Goal: Transaction & Acquisition: Purchase product/service

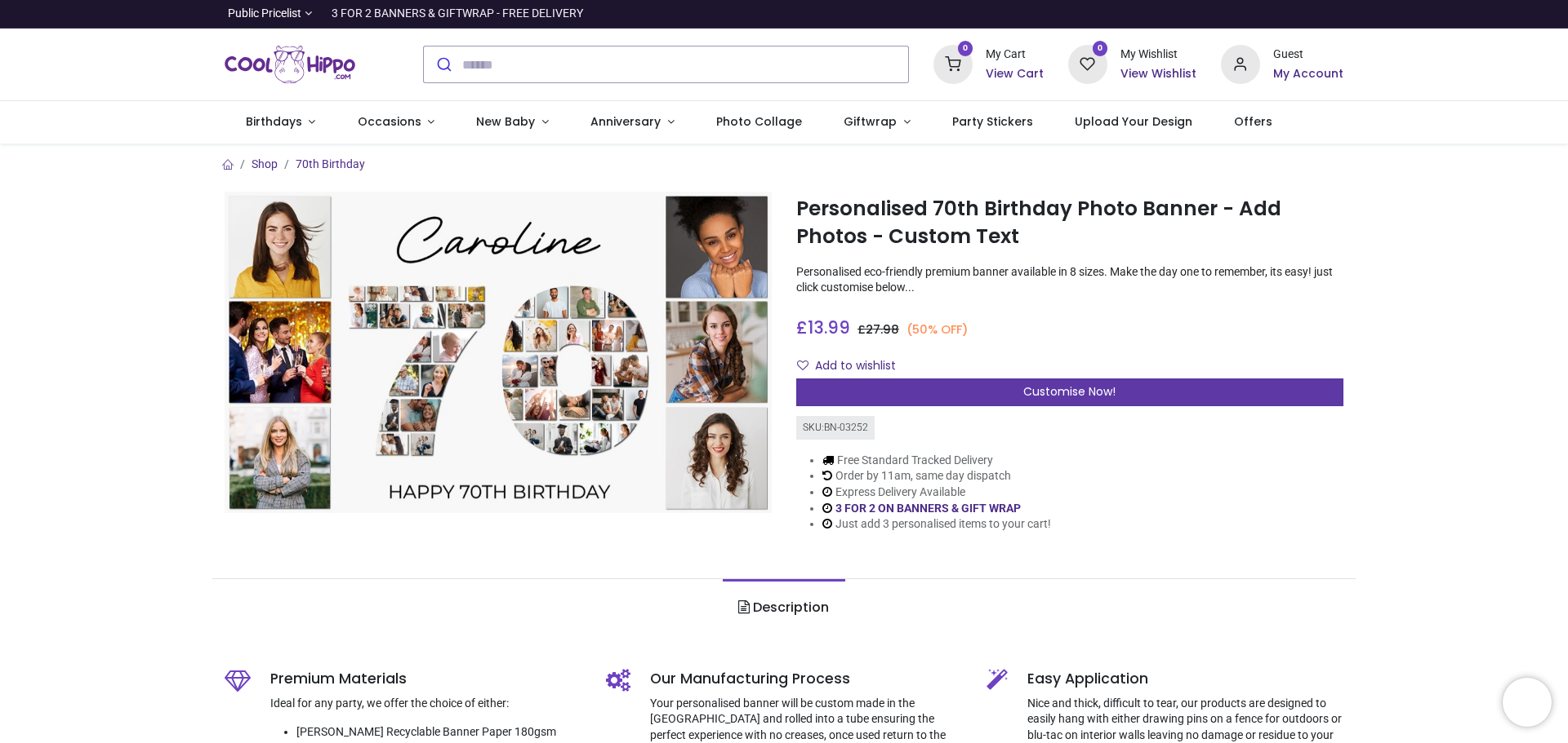
click at [969, 387] on div "Customise Now!" at bounding box center [1069, 392] width 547 height 28
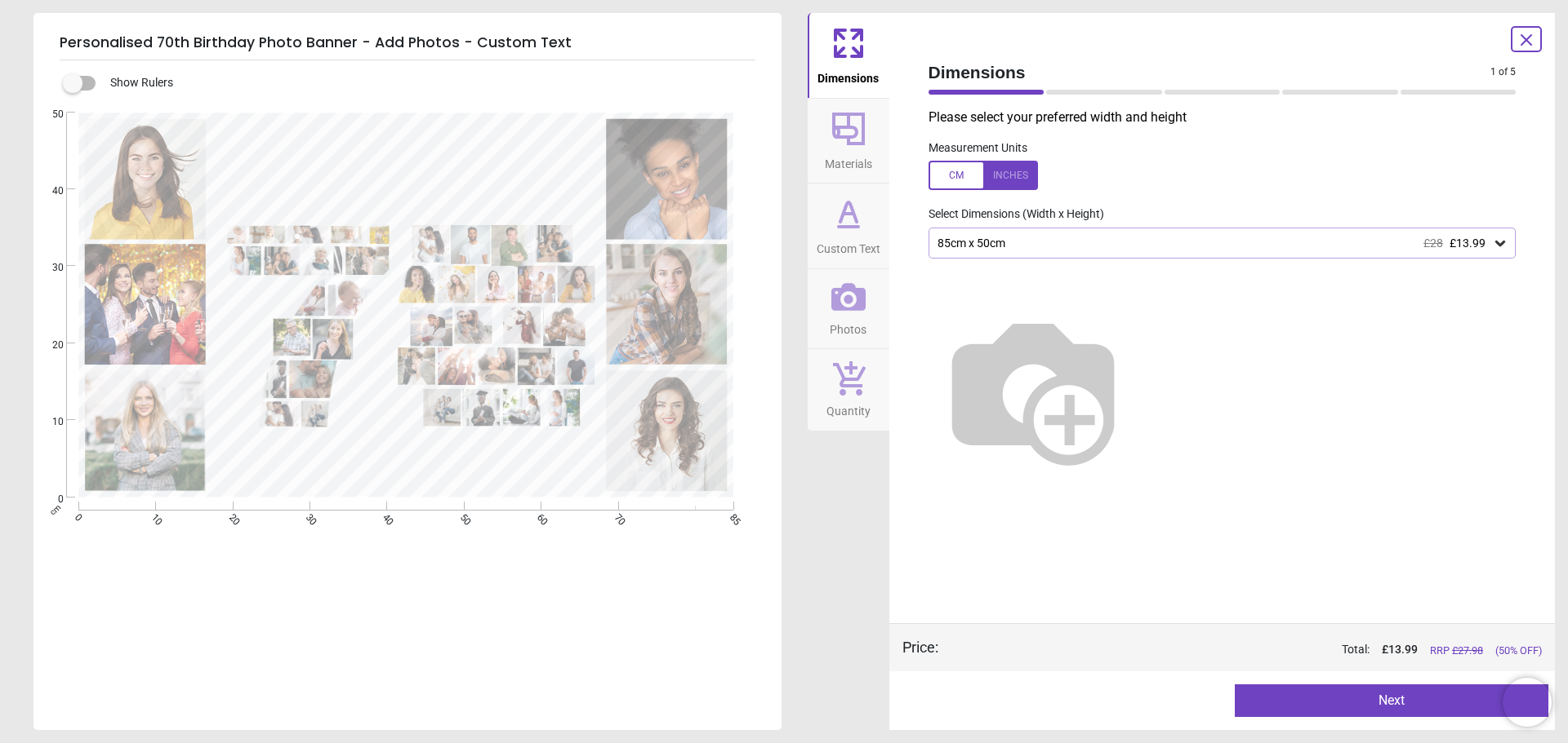
click at [1020, 175] on div at bounding box center [983, 175] width 110 height 30
click at [967, 173] on div at bounding box center [983, 175] width 110 height 30
click at [1058, 247] on div "85cm x 50cm £28 £13.99" at bounding box center [1213, 243] width 556 height 14
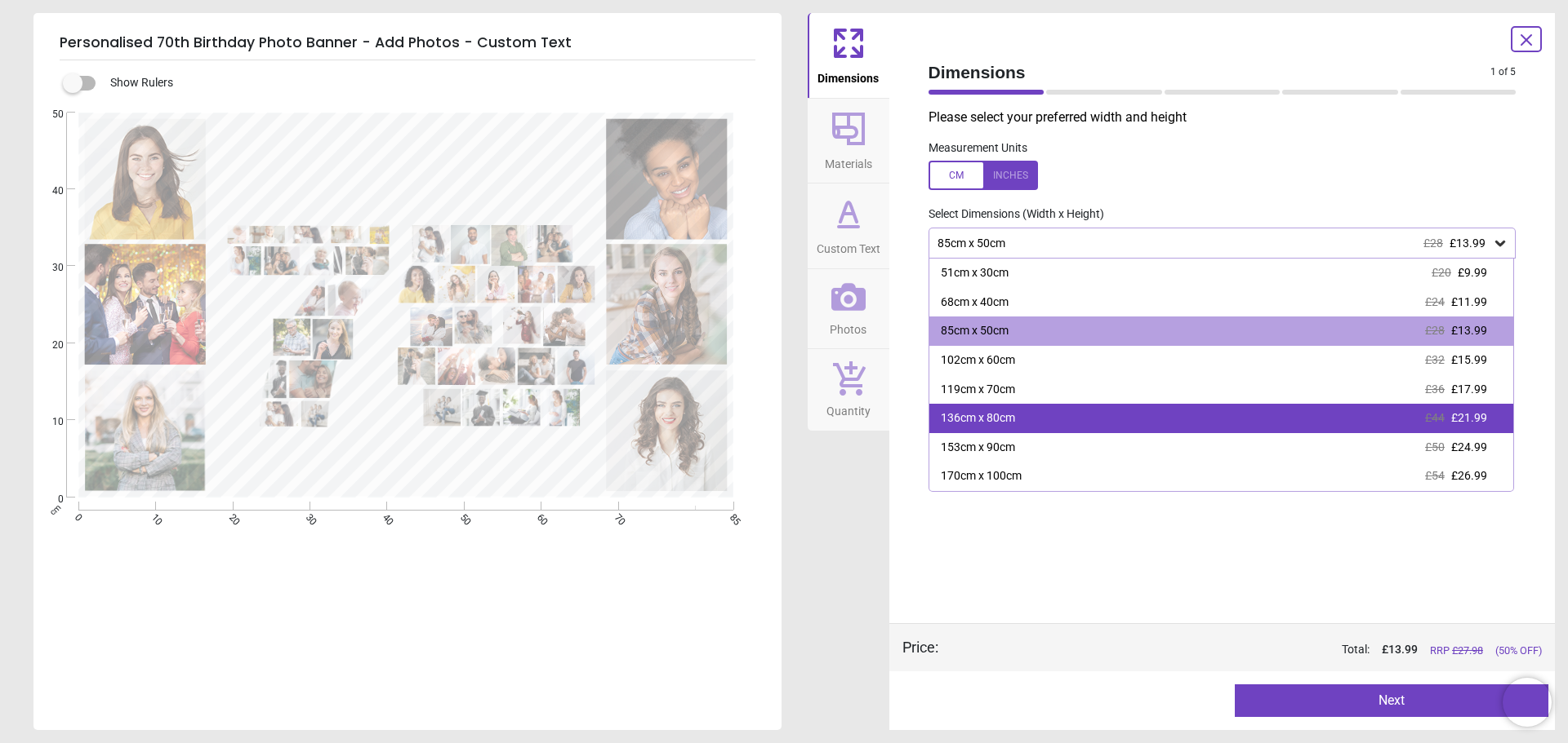
click at [1036, 419] on div "136cm x 80cm £44 £21.99" at bounding box center [1222, 418] width 585 height 30
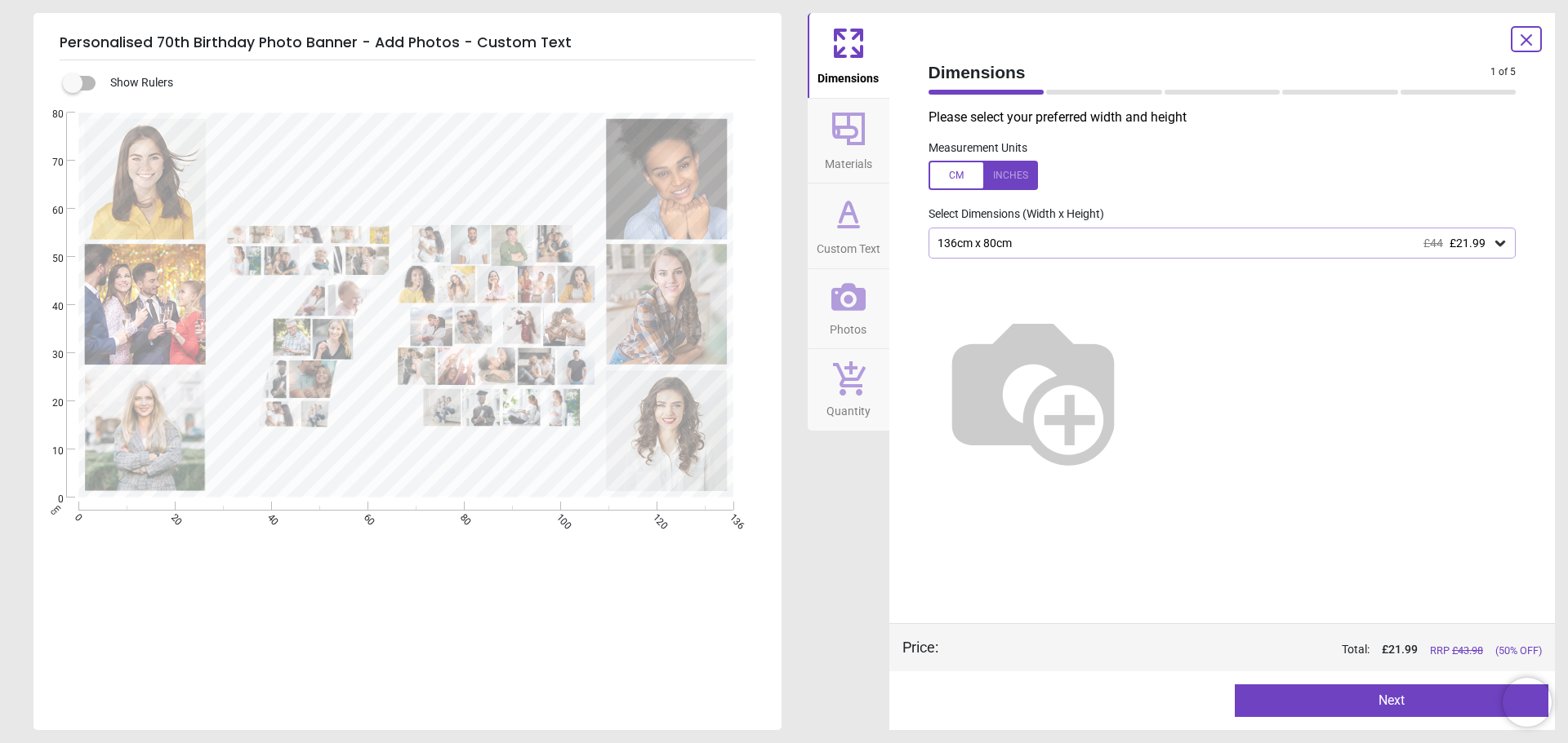
click at [1186, 242] on div "136cm x 80cm £44 £21.99" at bounding box center [1213, 243] width 556 height 14
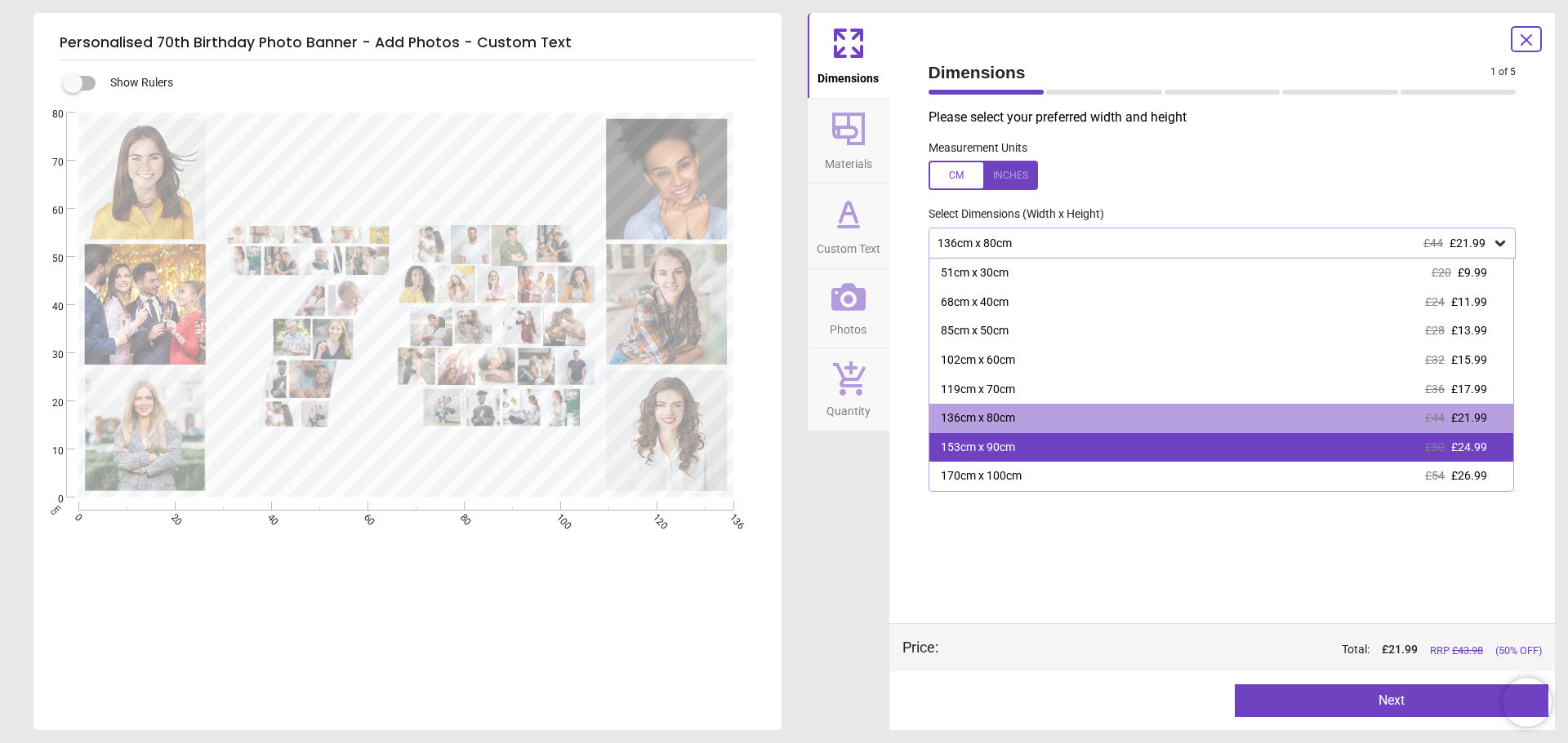
click at [1095, 446] on div "153cm x 90cm £50 £24.99" at bounding box center [1222, 447] width 585 height 30
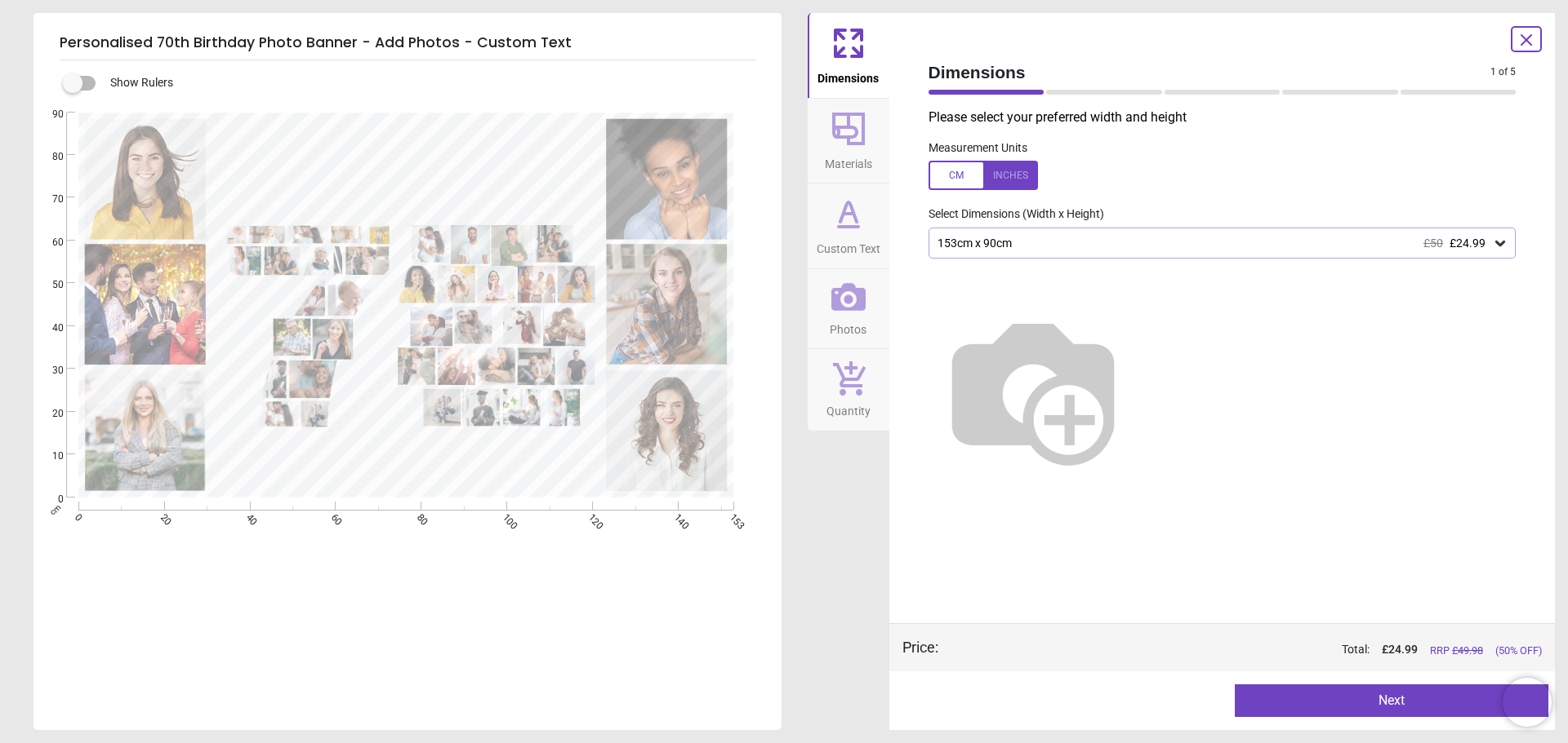
click at [1104, 243] on div "153cm x 90cm £50 £24.99" at bounding box center [1213, 243] width 556 height 14
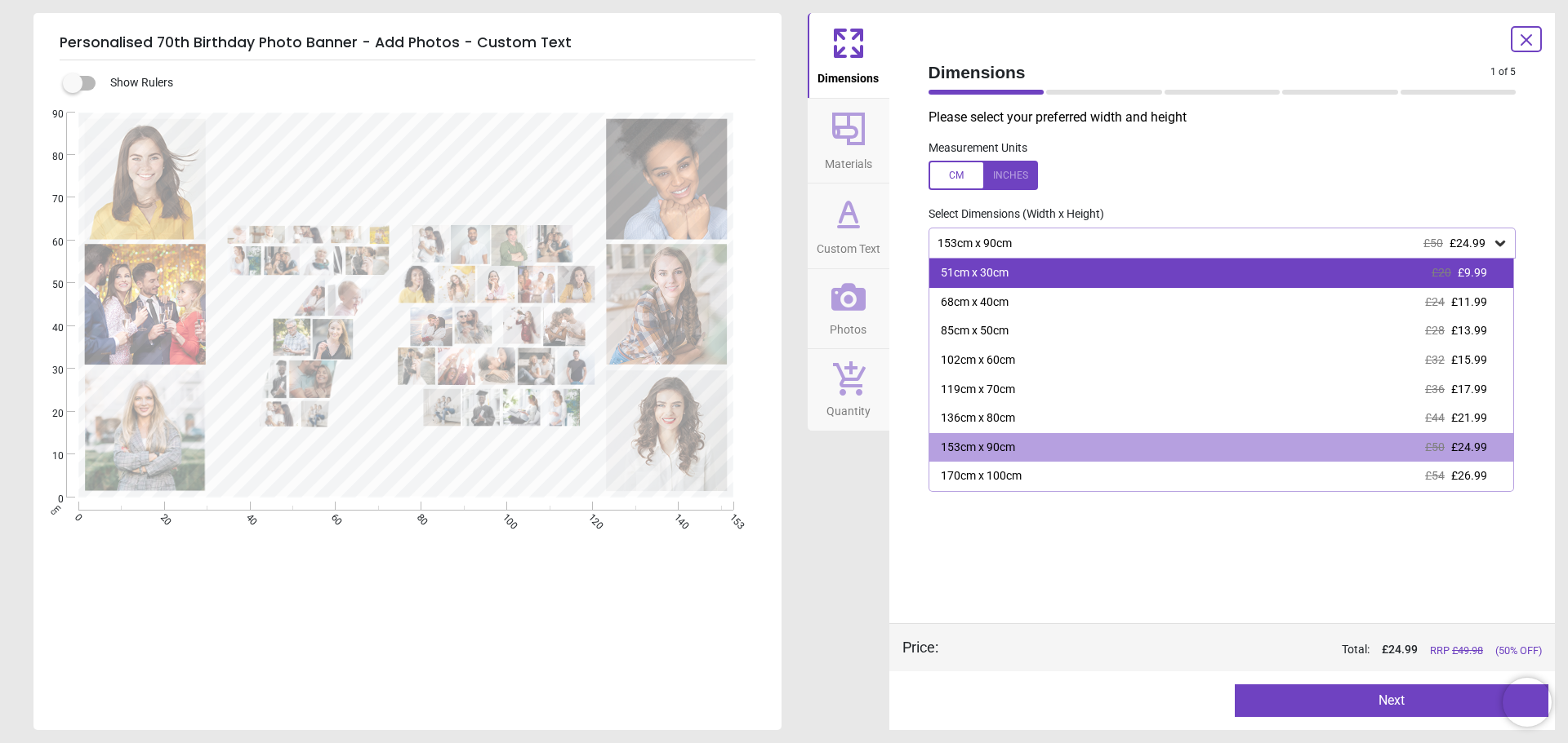
click at [1088, 285] on div "51cm x 30cm £20 £9.99" at bounding box center [1222, 273] width 585 height 30
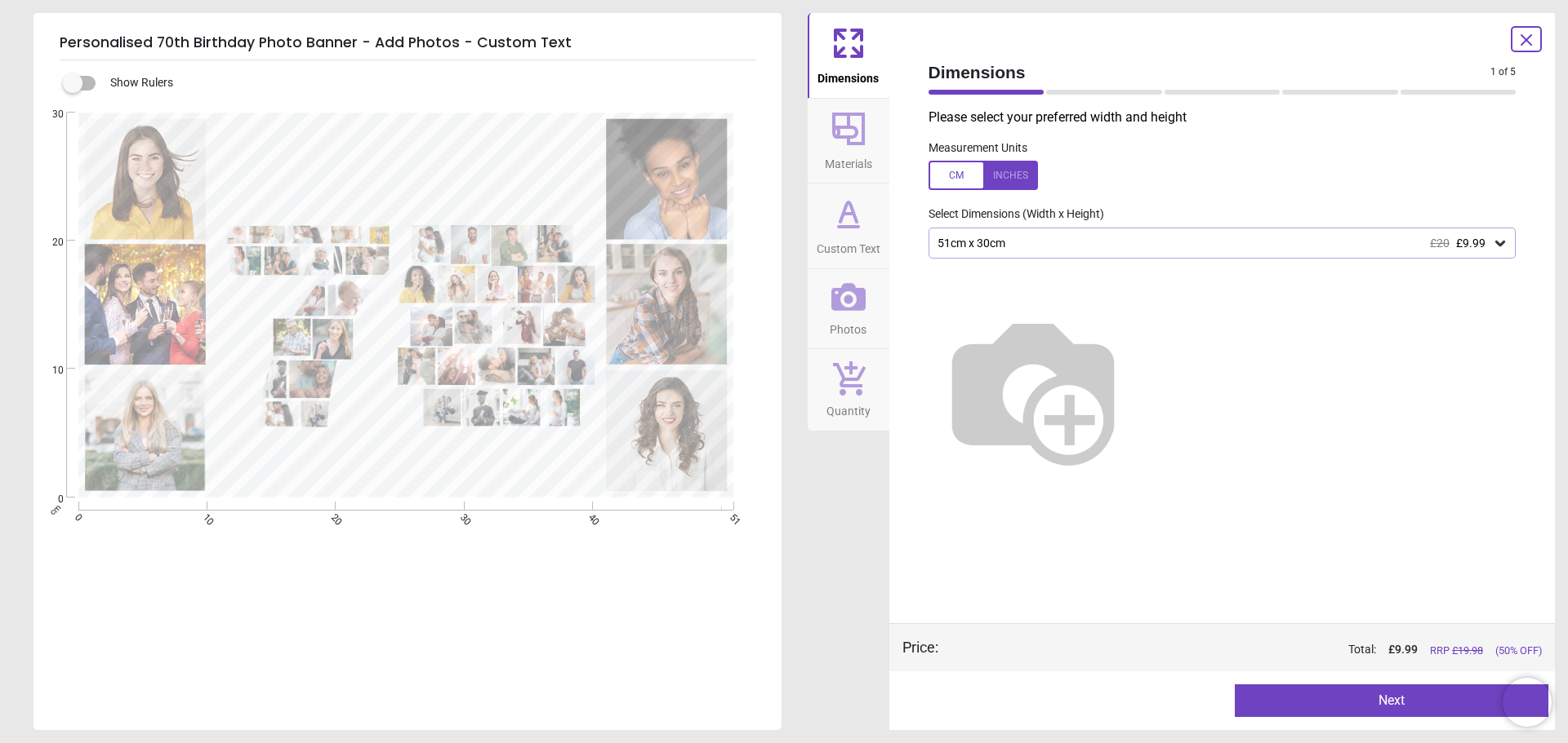
click at [1094, 246] on div "51cm x 30cm £20 £9.99" at bounding box center [1213, 243] width 556 height 14
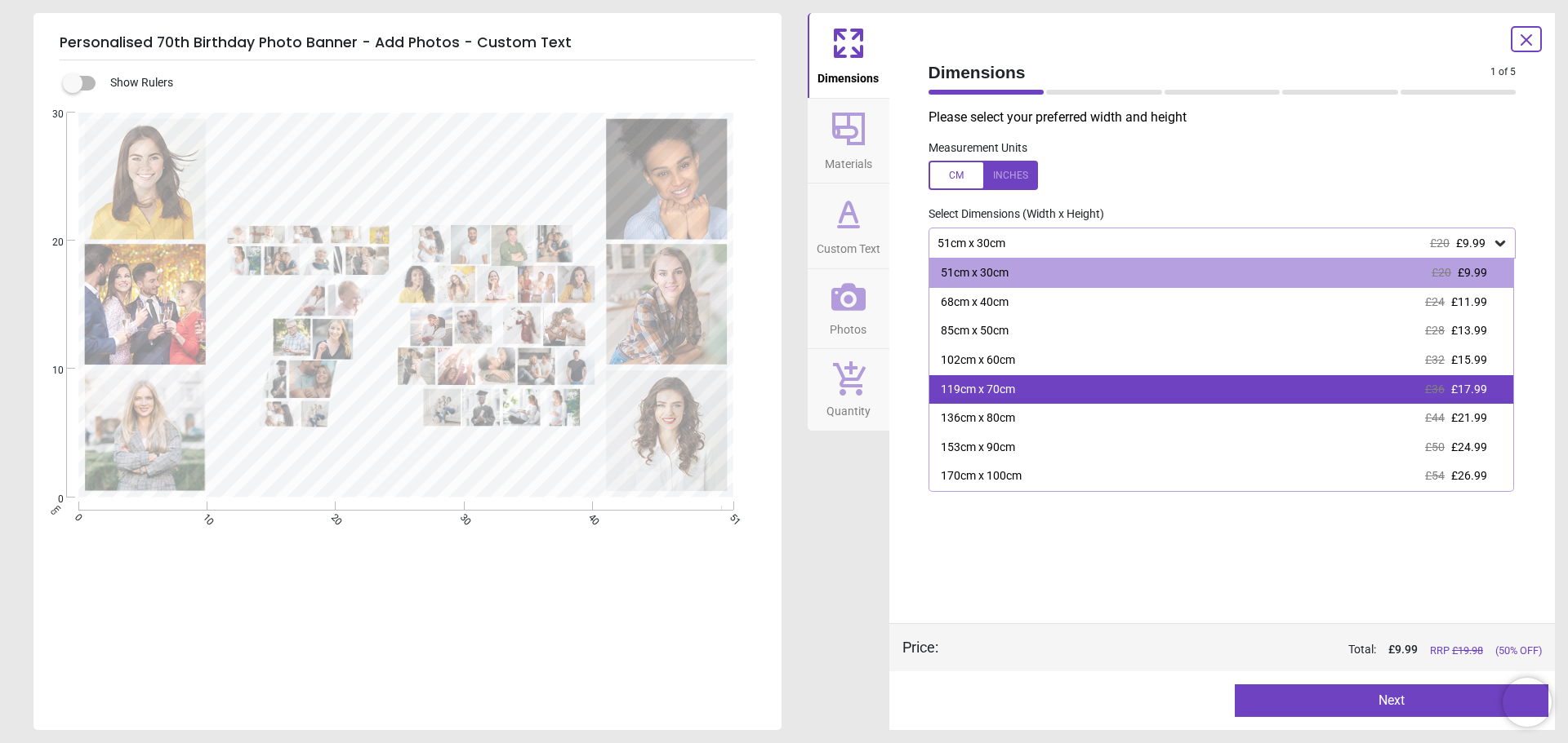
click at [1050, 396] on div "119cm x 70cm £36 £17.99" at bounding box center [1222, 390] width 585 height 30
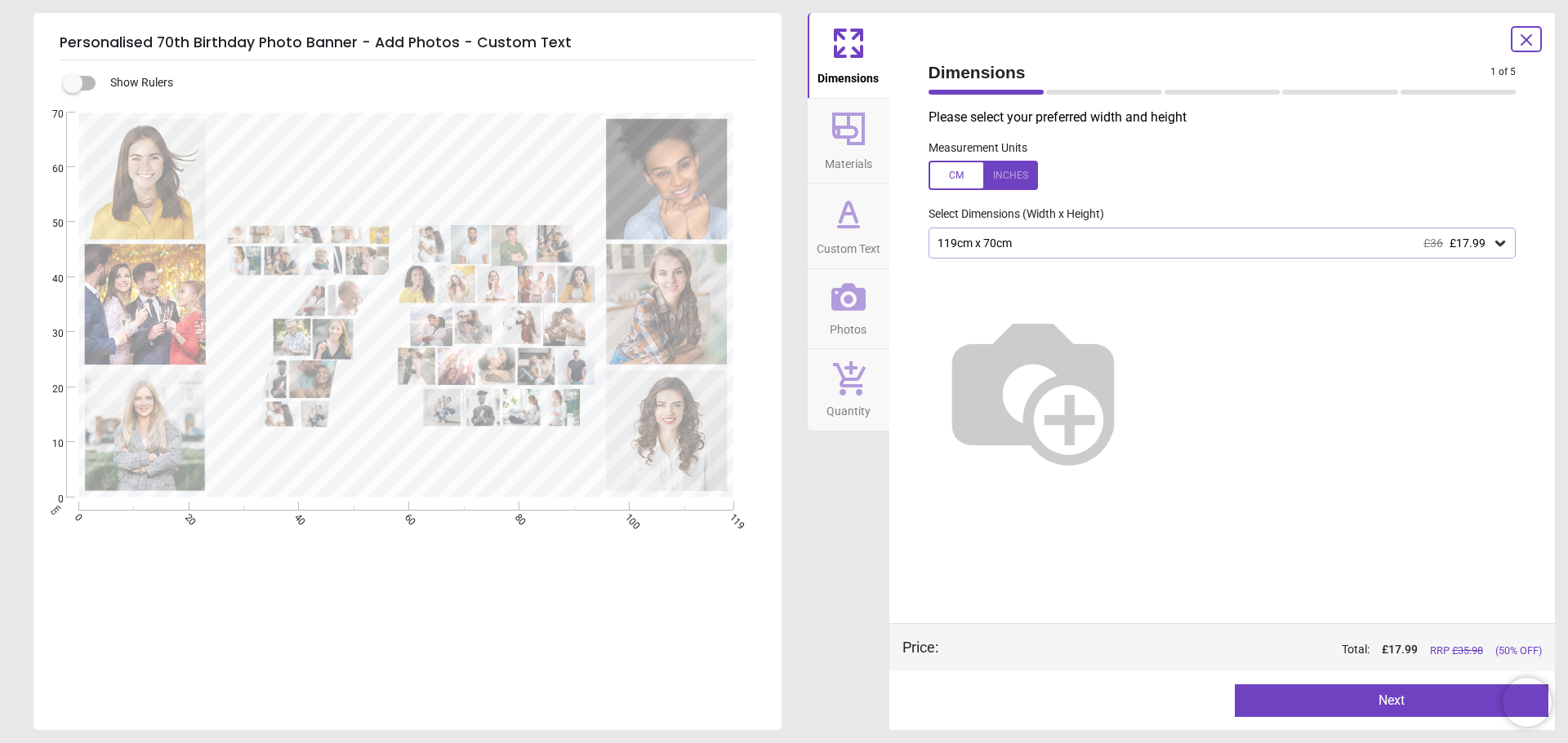
click at [1121, 255] on div "119cm x 70cm £36 £17.99" at bounding box center [1223, 243] width 588 height 31
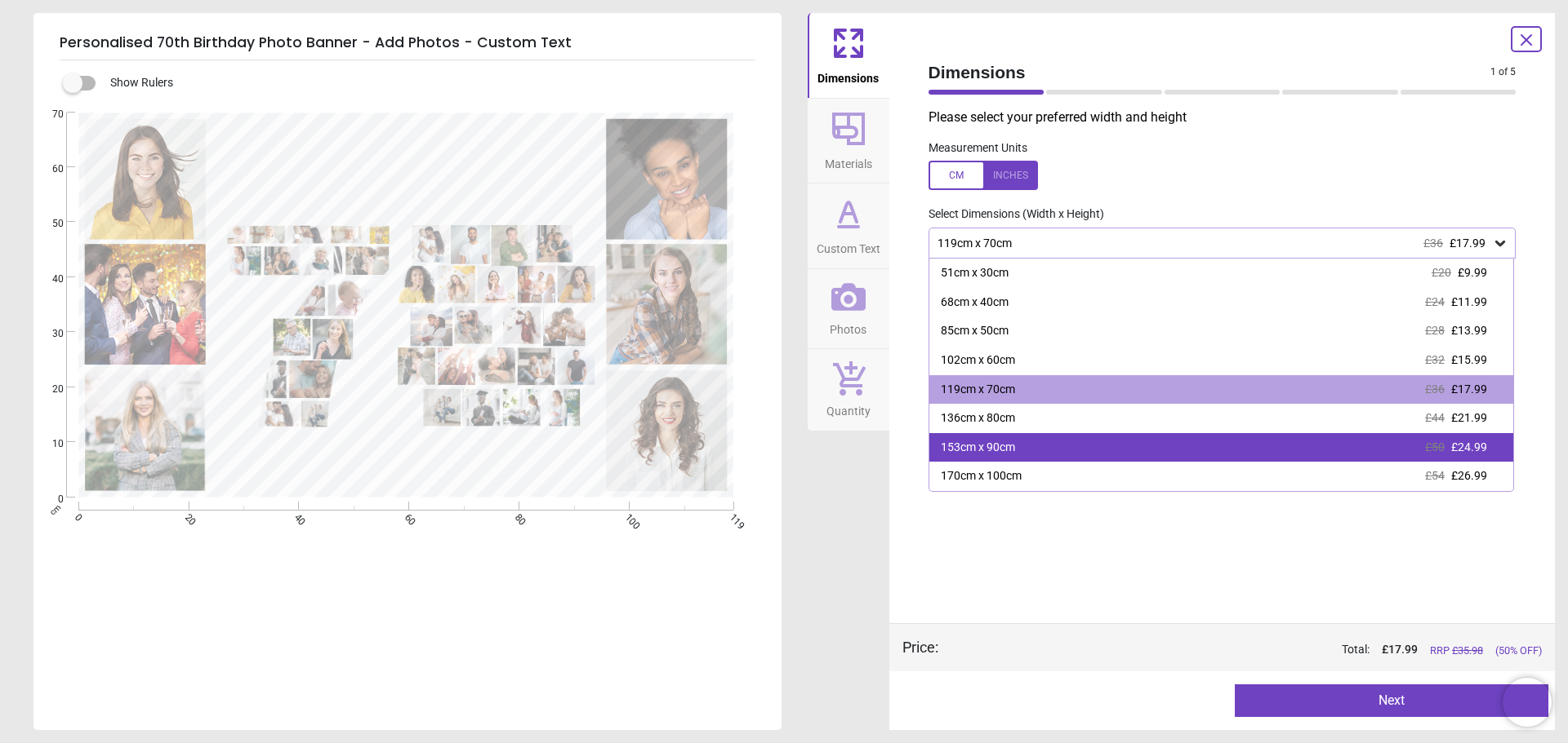
click at [1082, 442] on div "153cm x 90cm £50 £24.99" at bounding box center [1222, 447] width 585 height 30
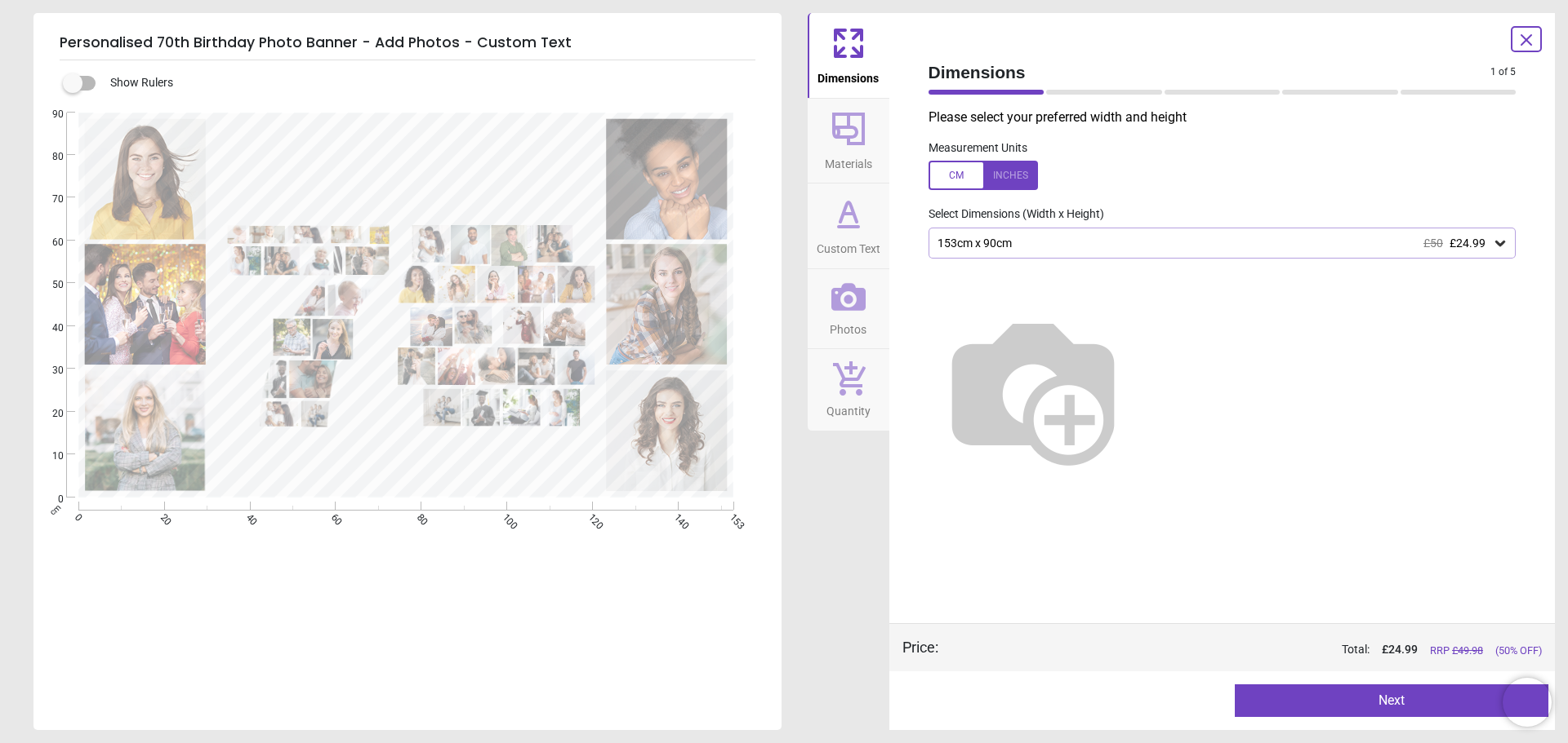
click at [73, 83] on label at bounding box center [73, 83] width 0 height 0
click at [850, 159] on span "Materials" at bounding box center [848, 161] width 48 height 25
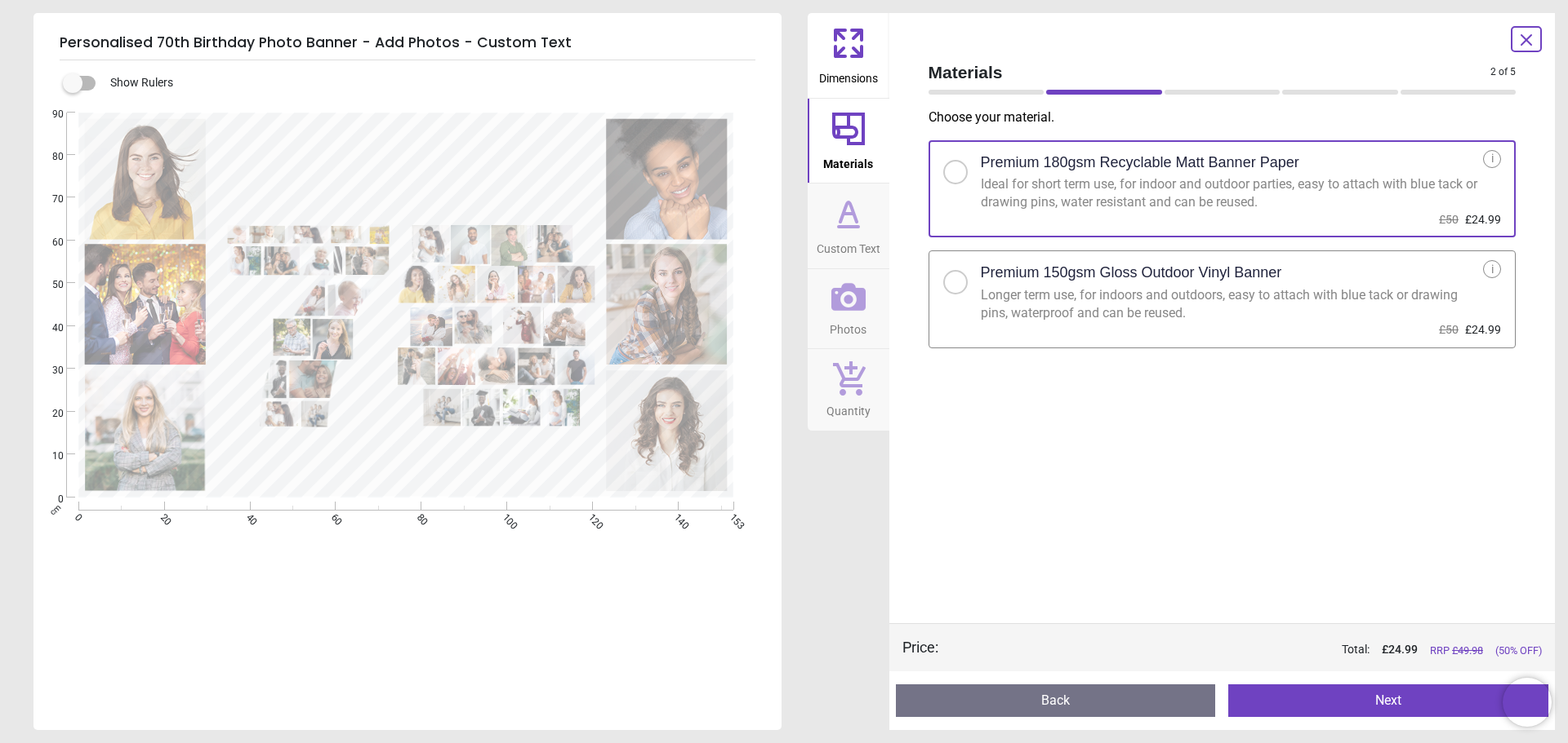
click at [842, 241] on span "Custom Text" at bounding box center [848, 246] width 64 height 25
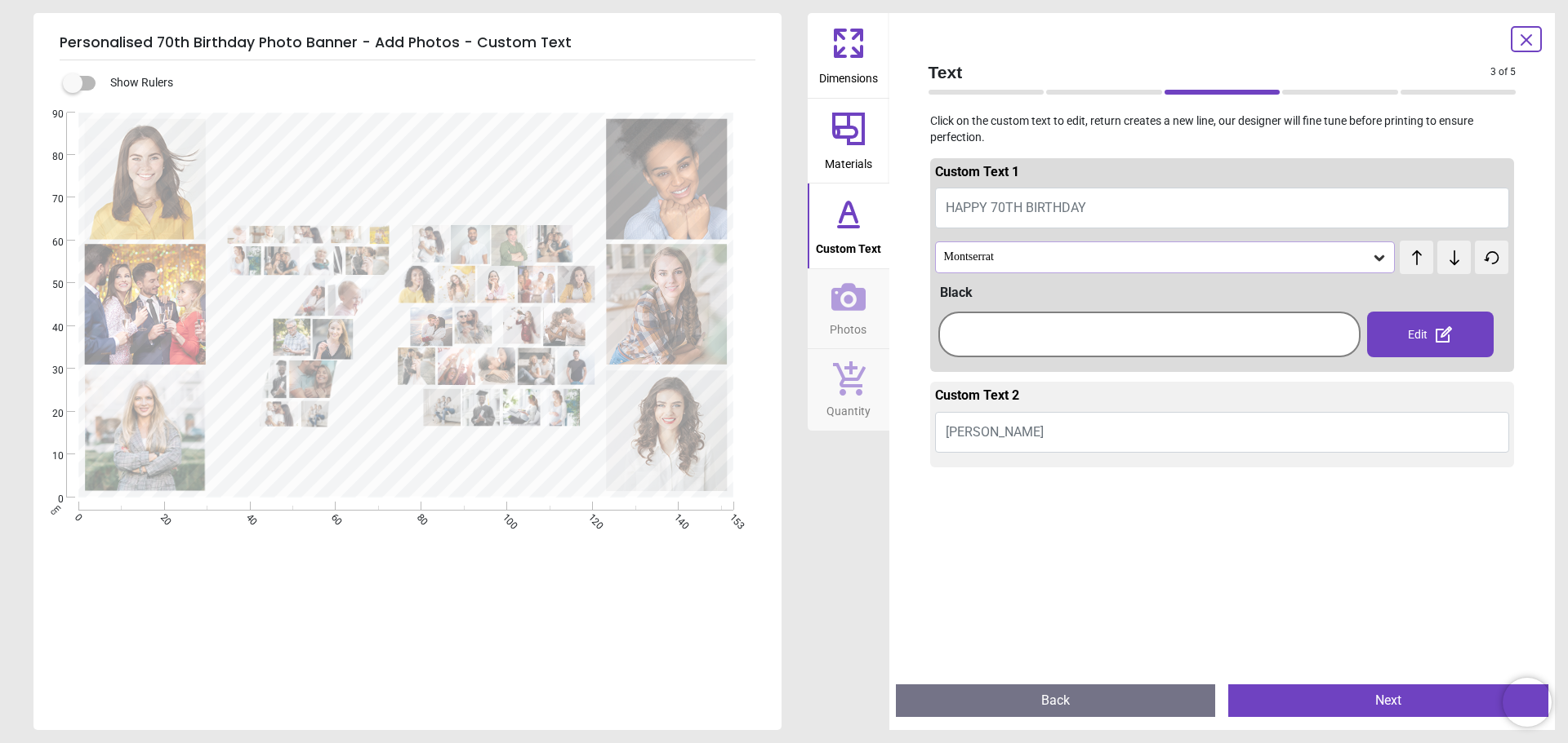
click at [846, 299] on icon at bounding box center [848, 297] width 34 height 28
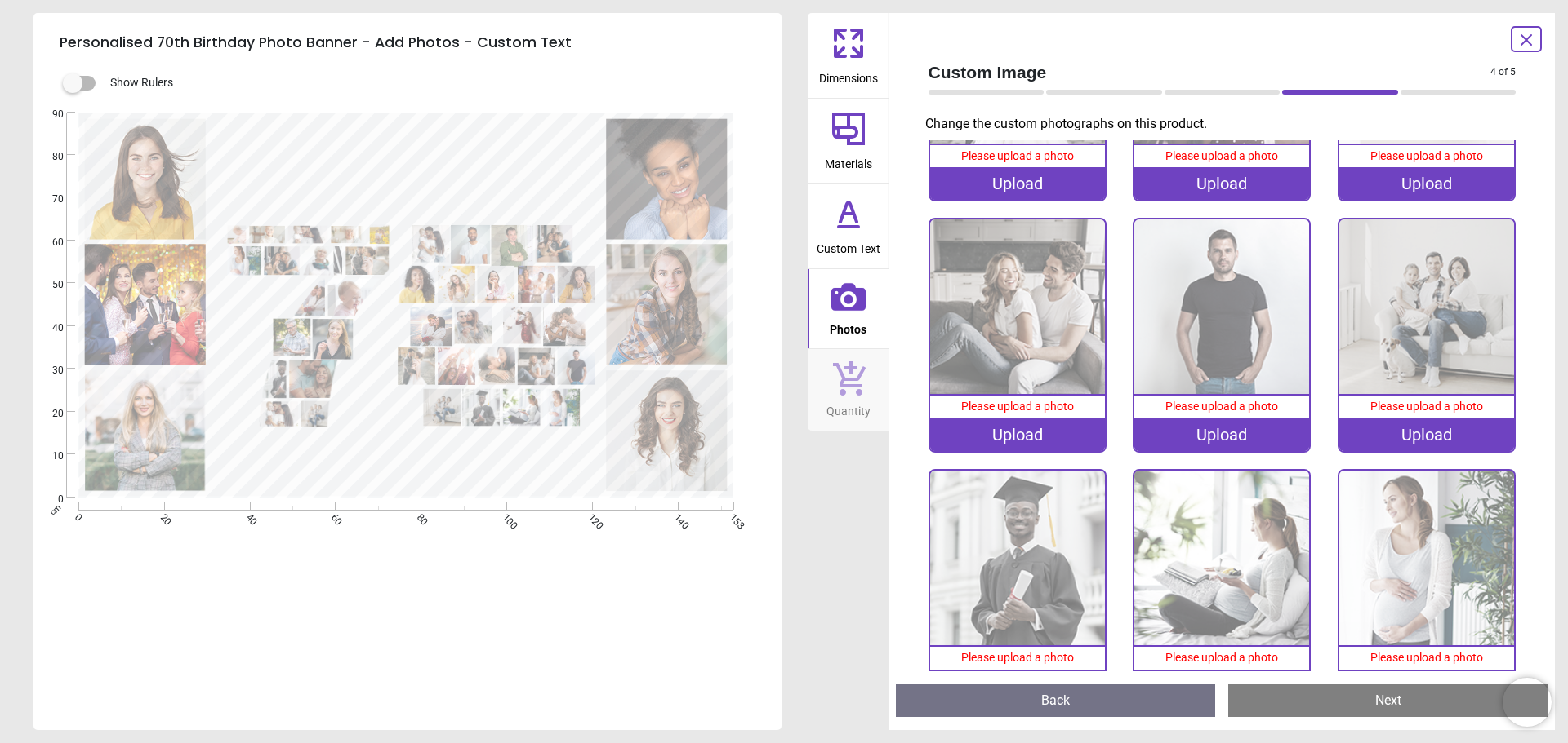
scroll to position [3204, 0]
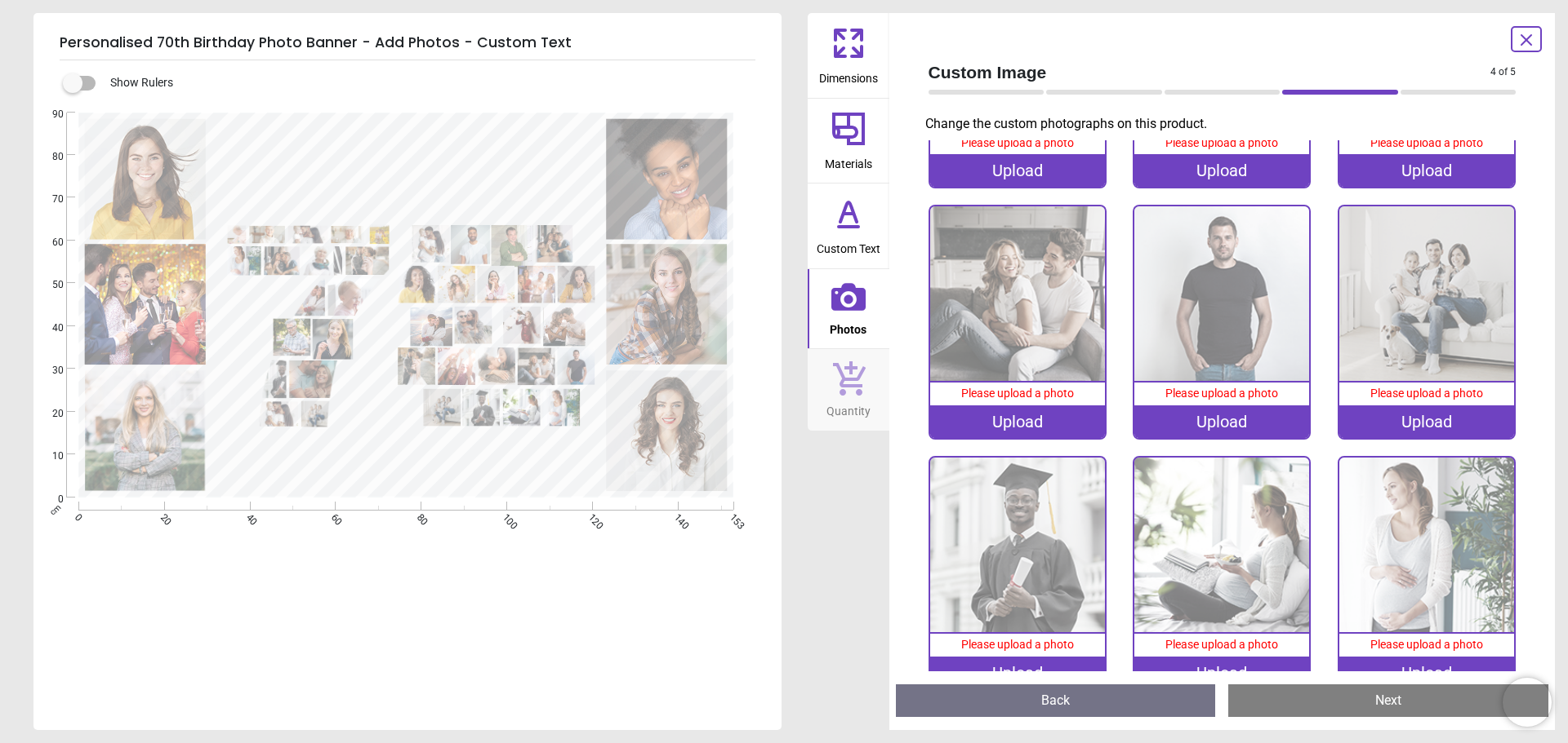
click at [866, 379] on button "Quantity" at bounding box center [848, 390] width 82 height 82
click at [863, 380] on icon at bounding box center [848, 378] width 34 height 36
click at [837, 39] on icon at bounding box center [847, 43] width 39 height 39
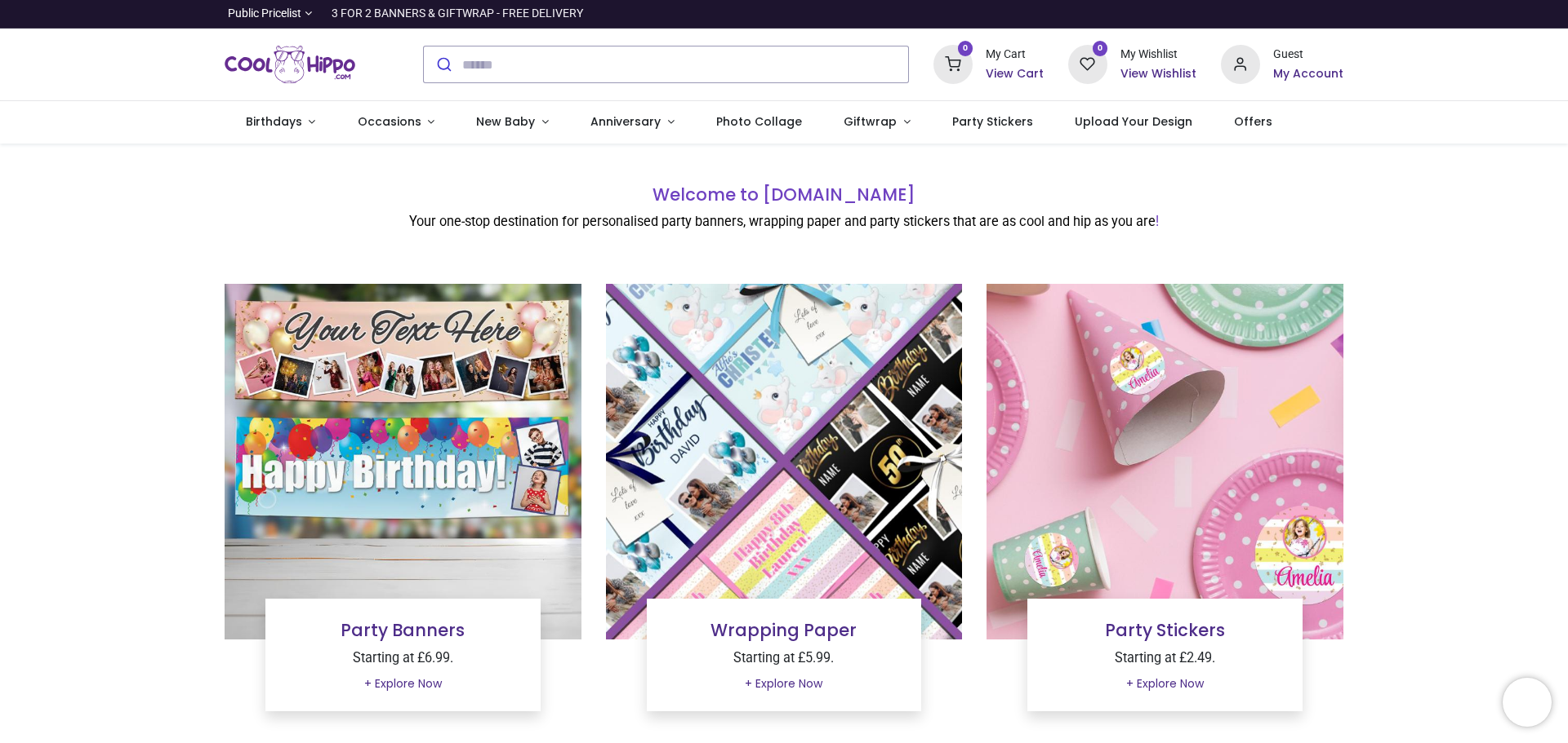
click at [440, 426] on img at bounding box center [403, 463] width 357 height 357
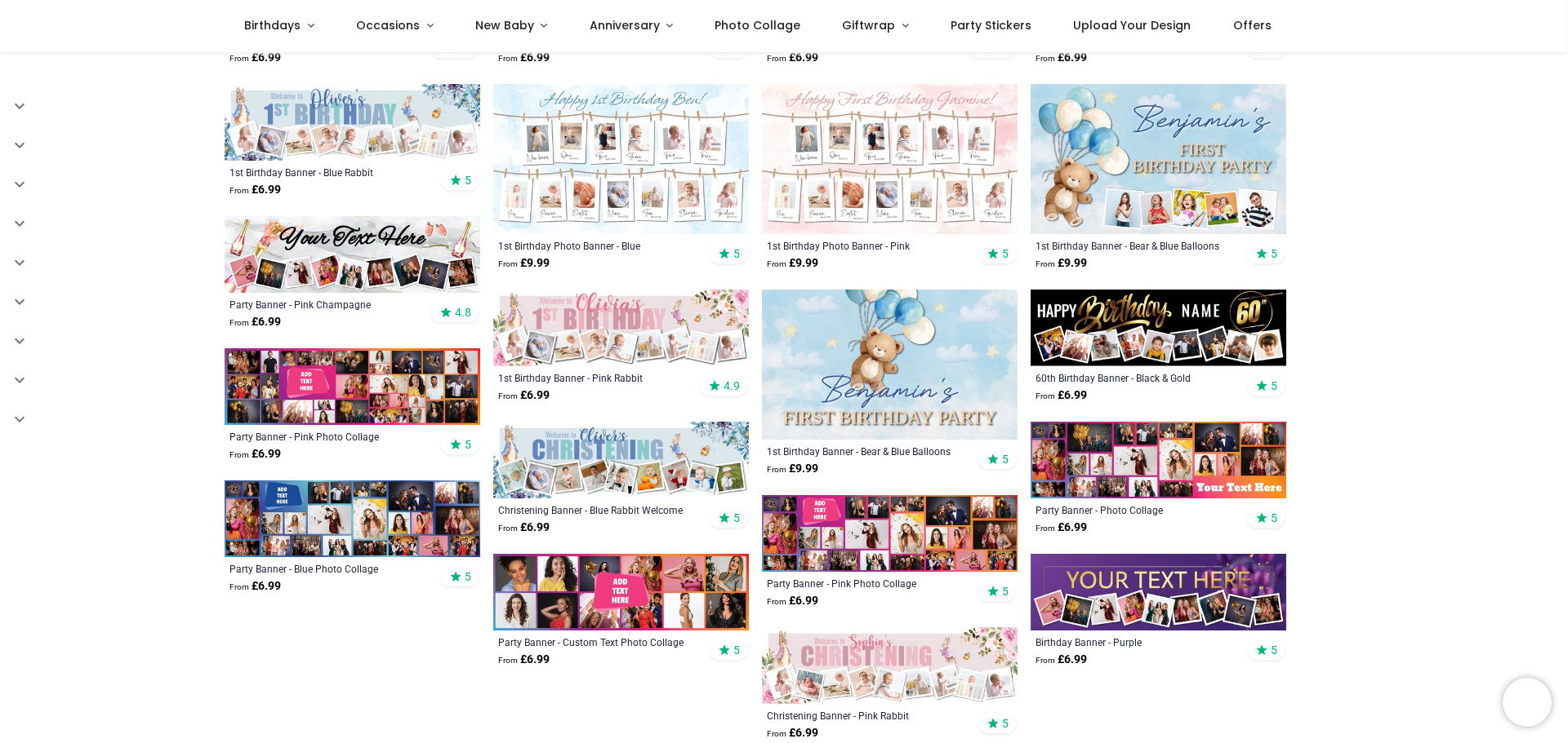
scroll to position [652, 0]
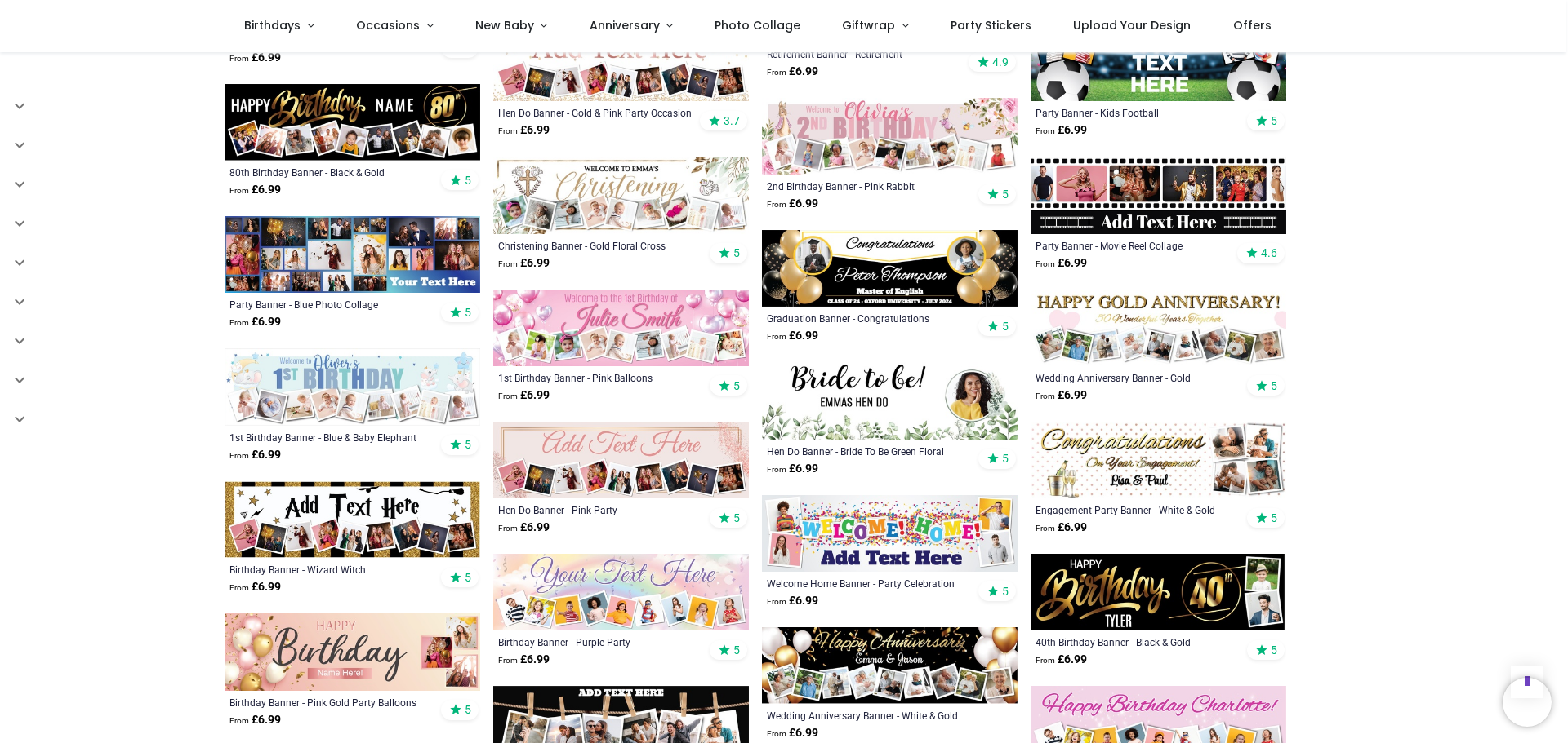
scroll to position [1469, 0]
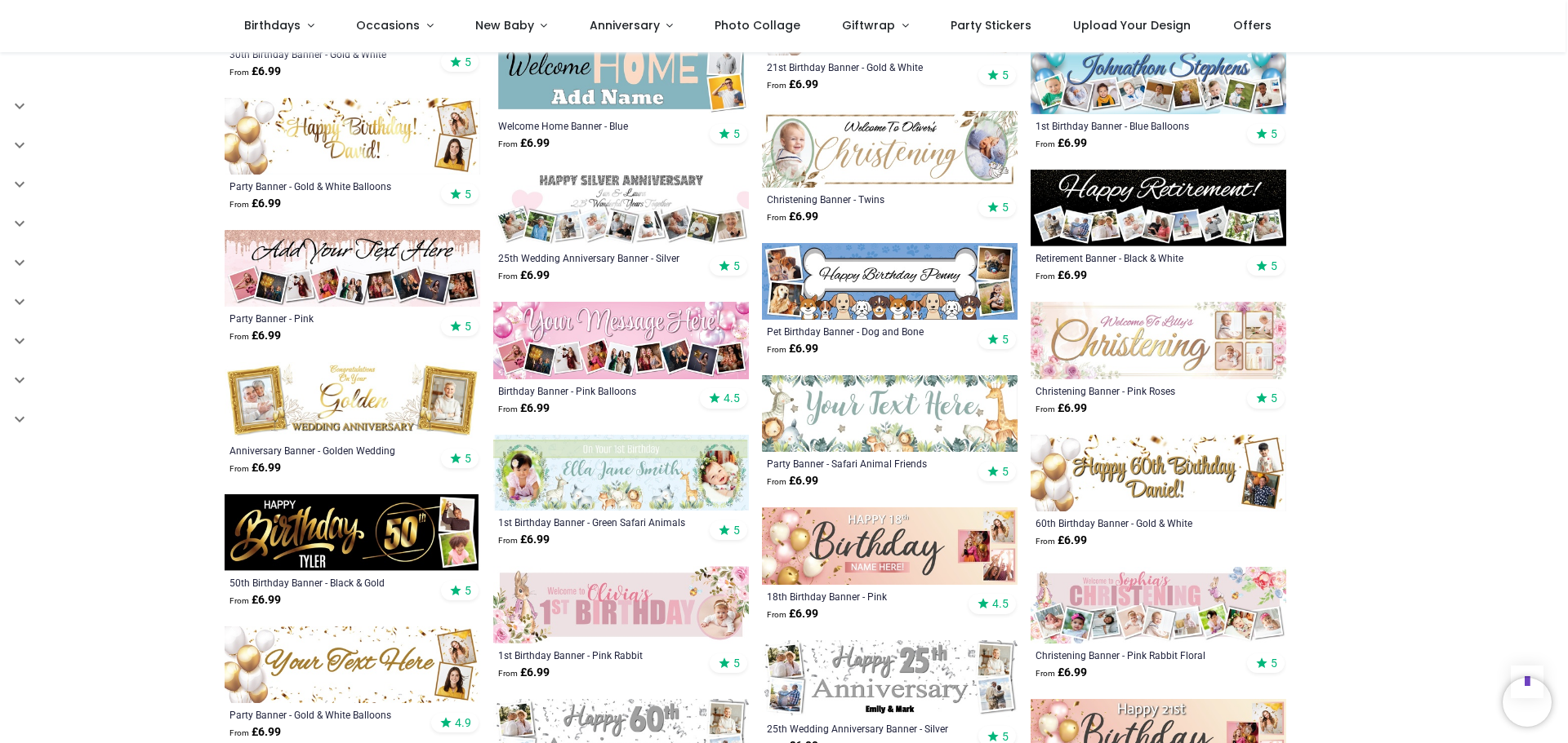
scroll to position [2203, 0]
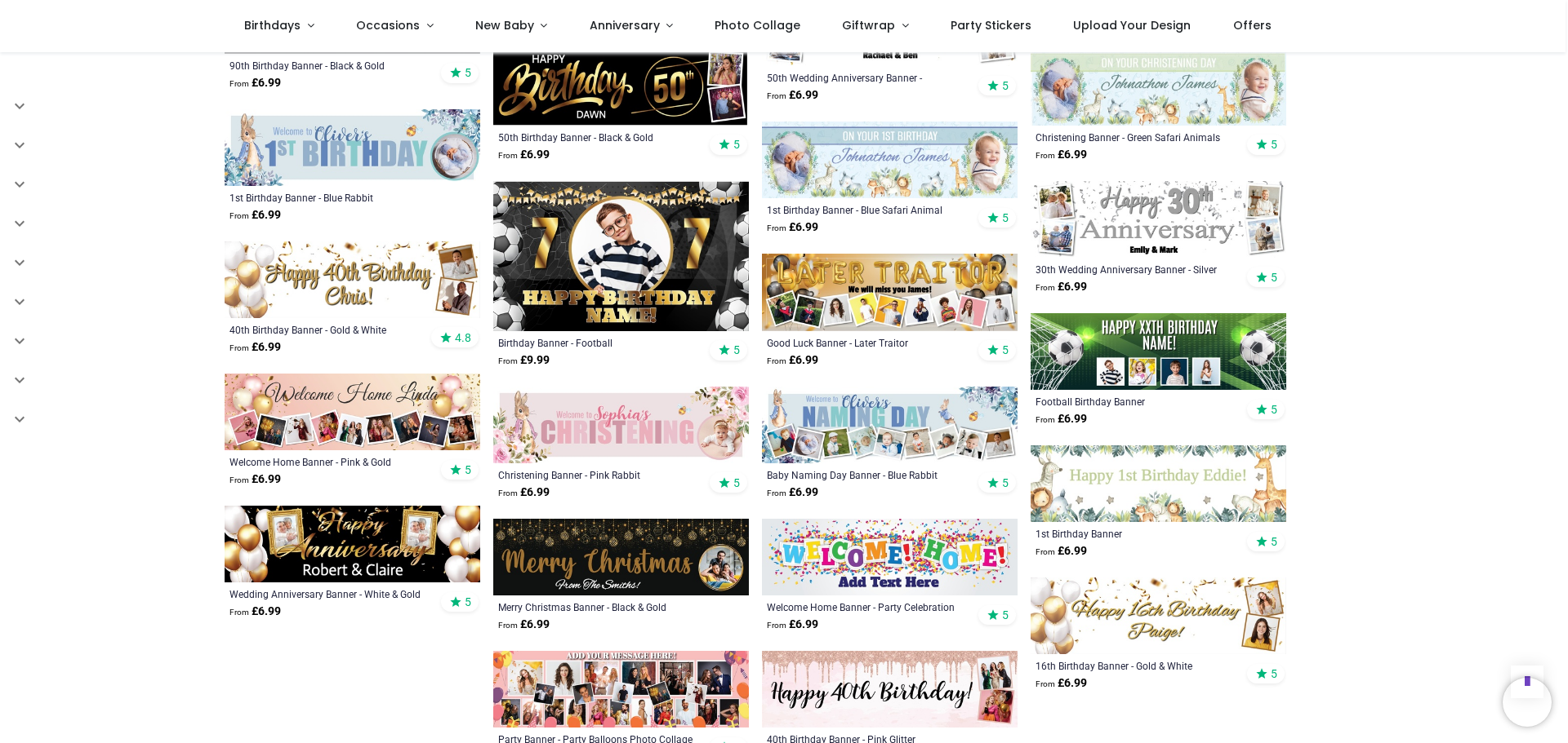
scroll to position [3509, 0]
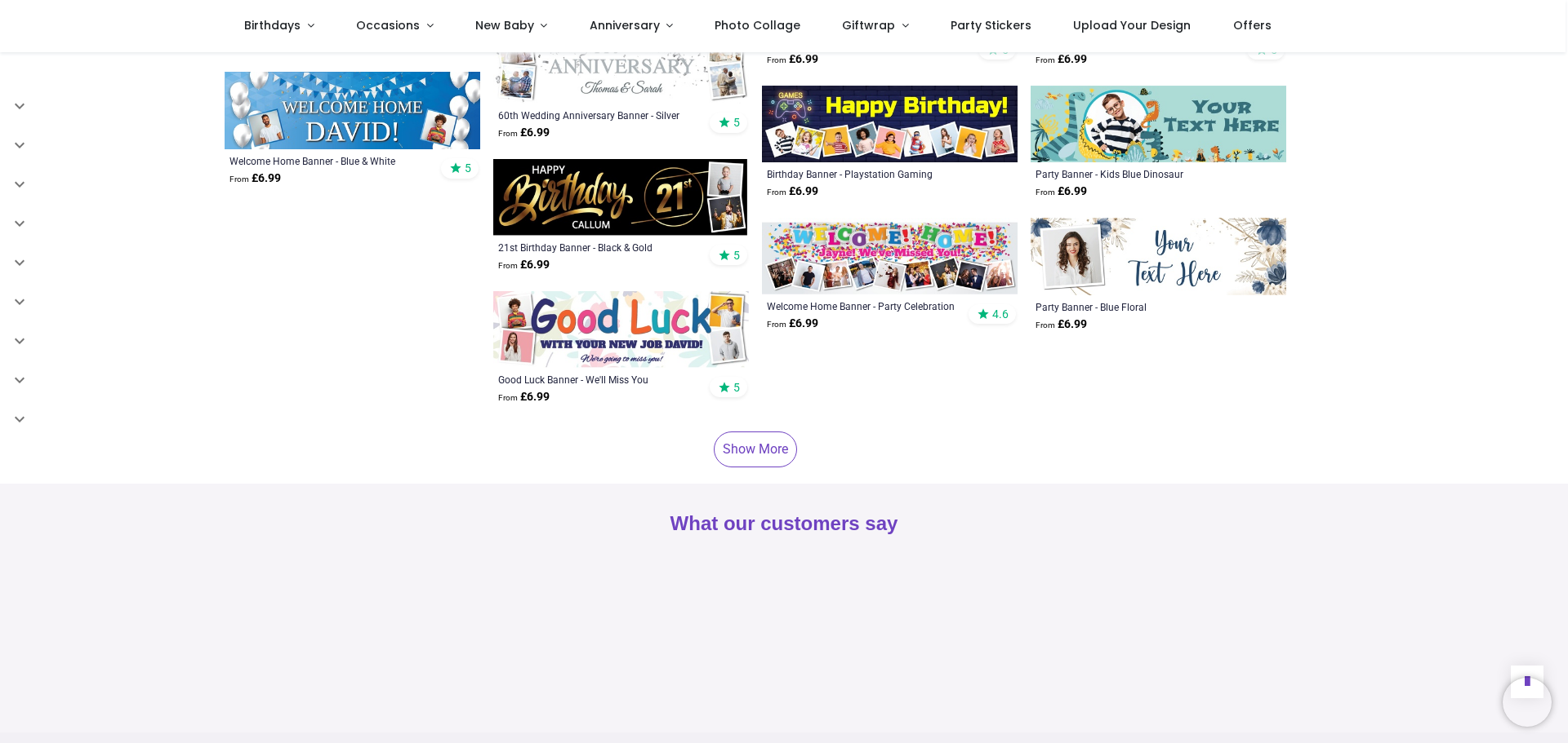
scroll to position [4733, 0]
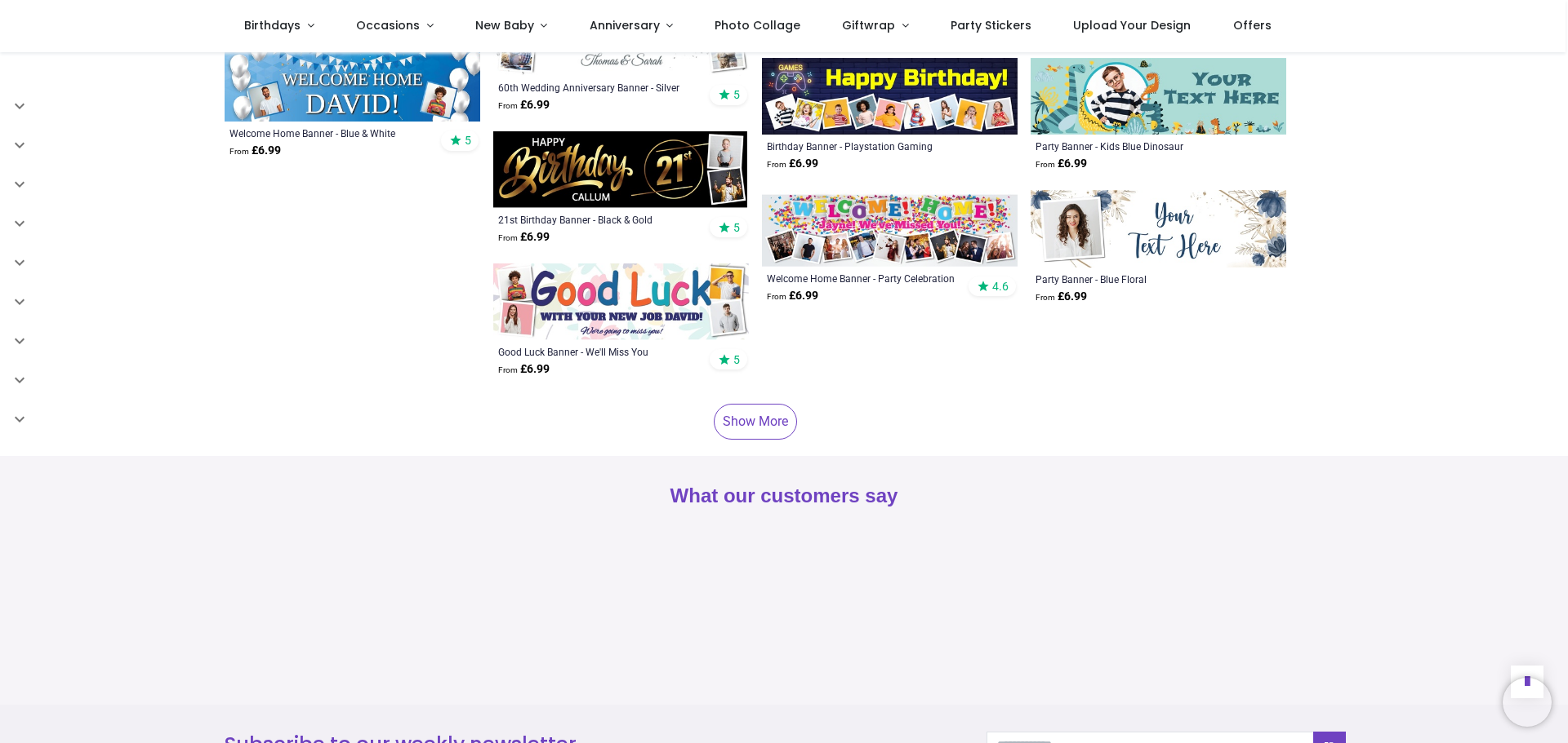
click at [763, 403] on link "Show More" at bounding box center [755, 422] width 83 height 36
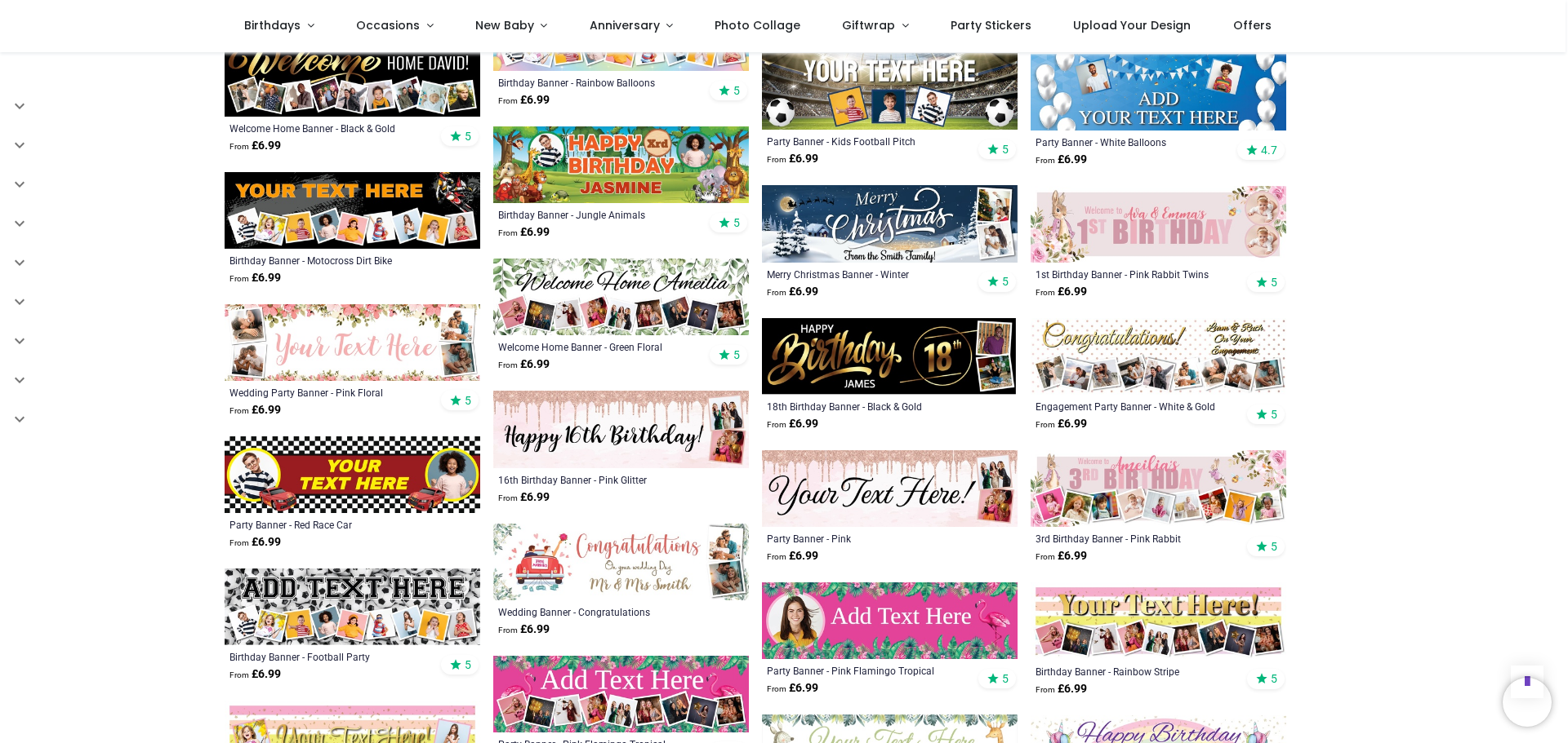
scroll to position [5304, 0]
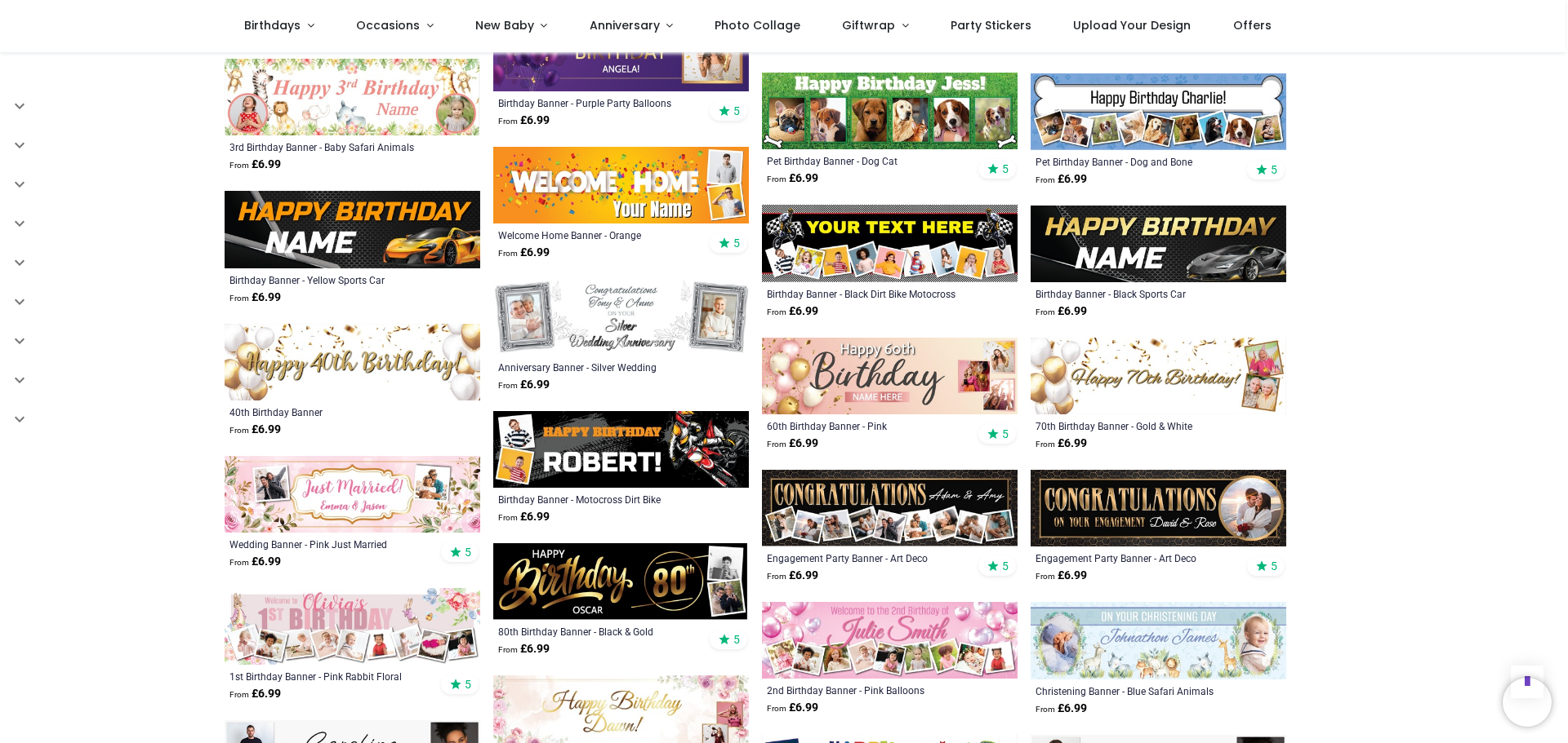
scroll to position [6202, 0]
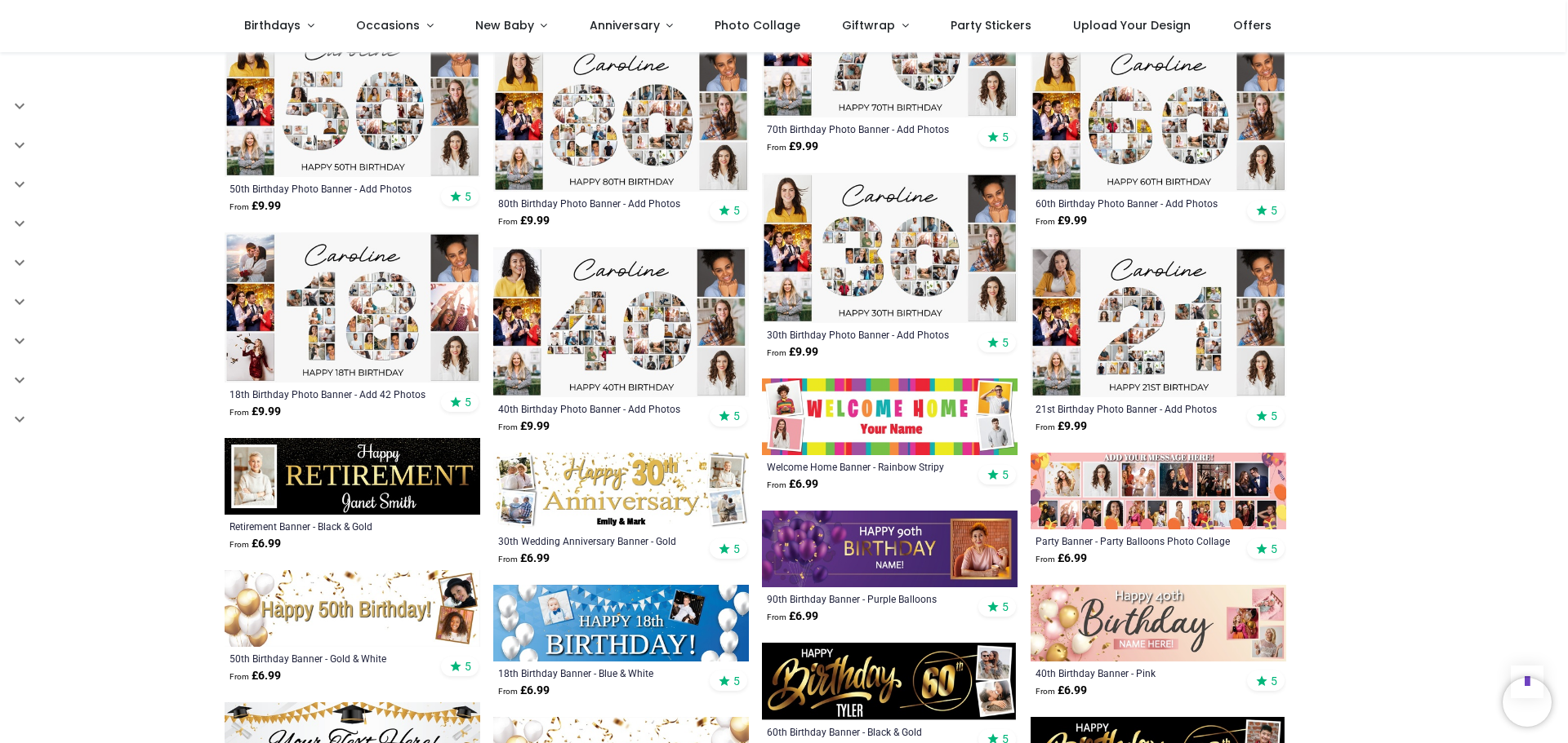
scroll to position [7099, 0]
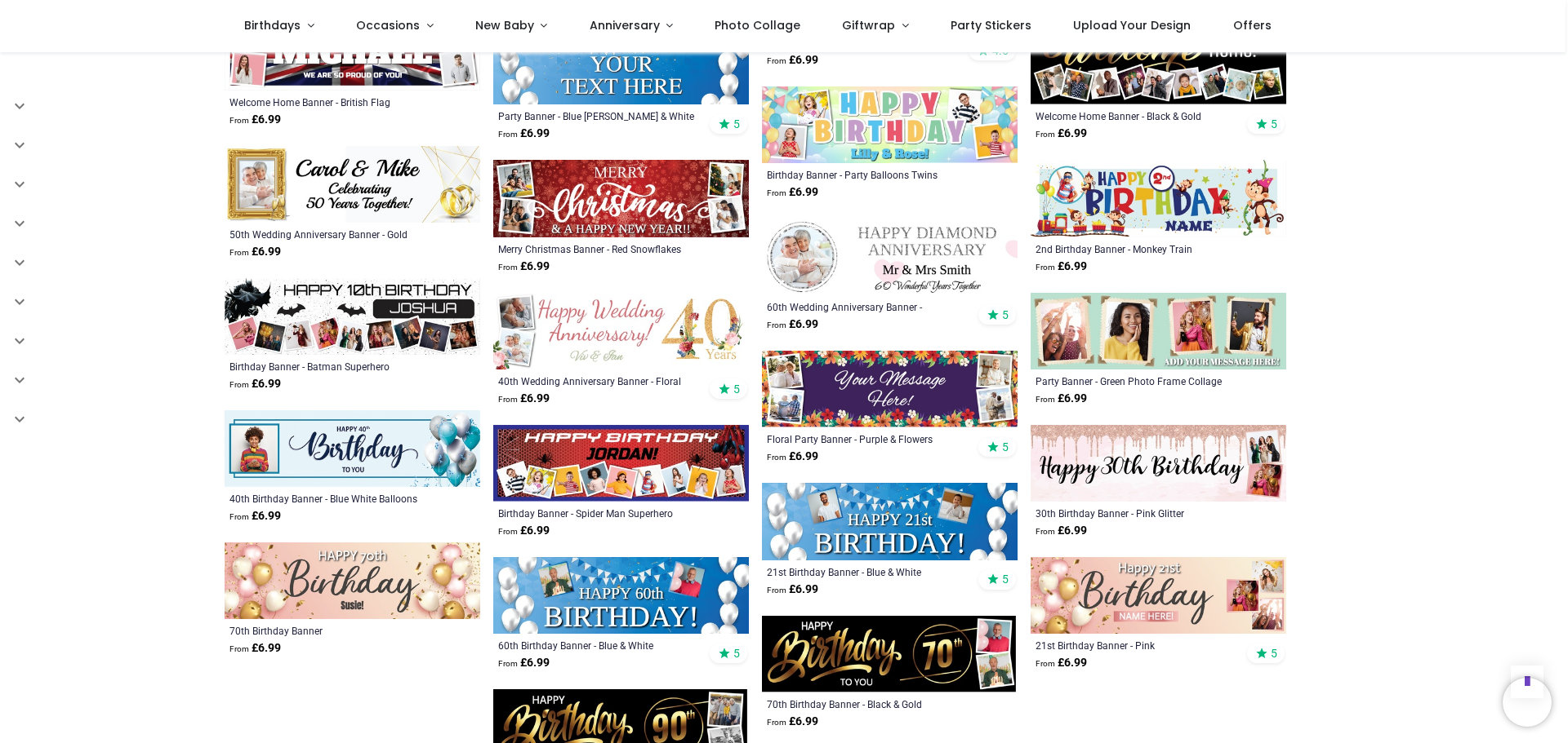
scroll to position [8160, 0]
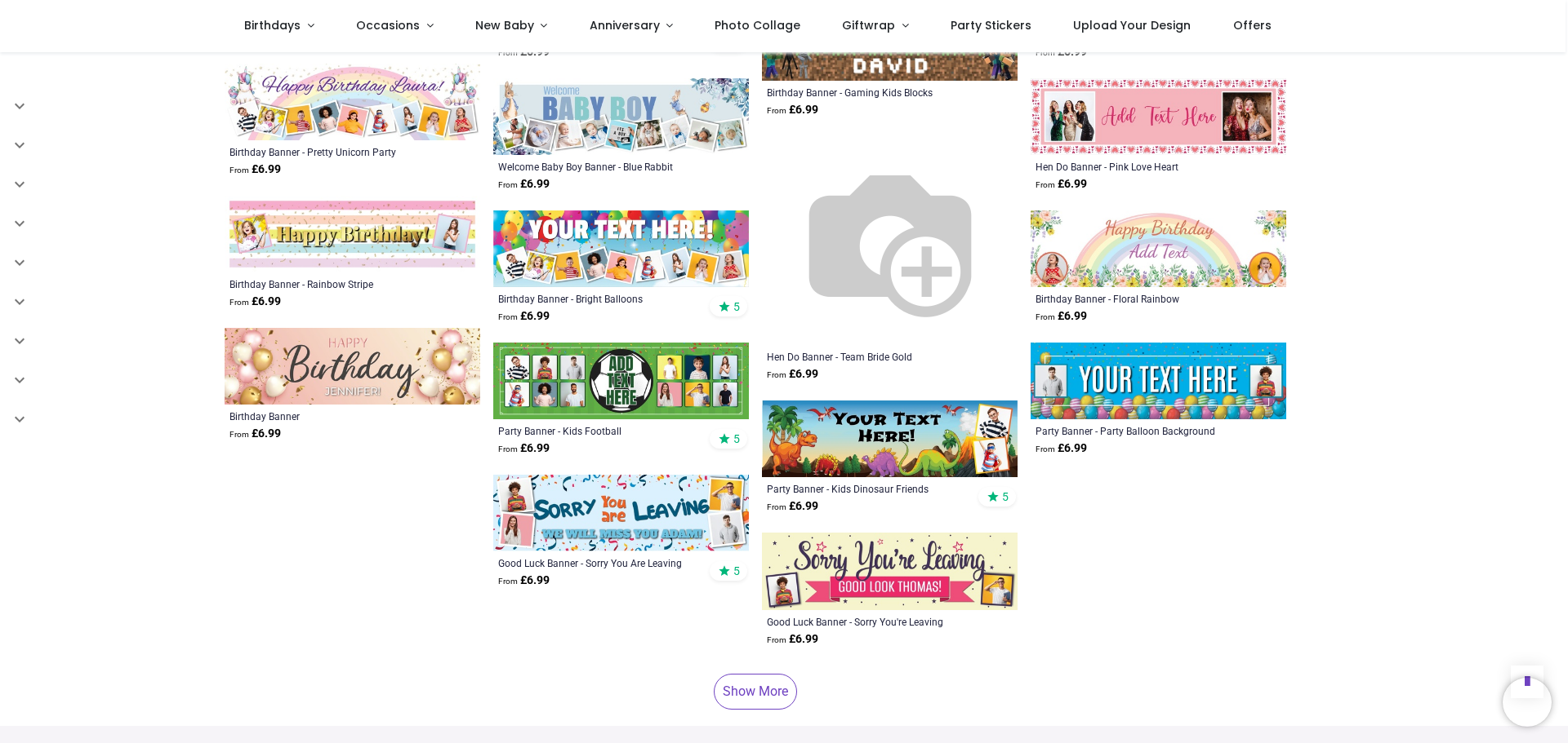
scroll to position [9302, 0]
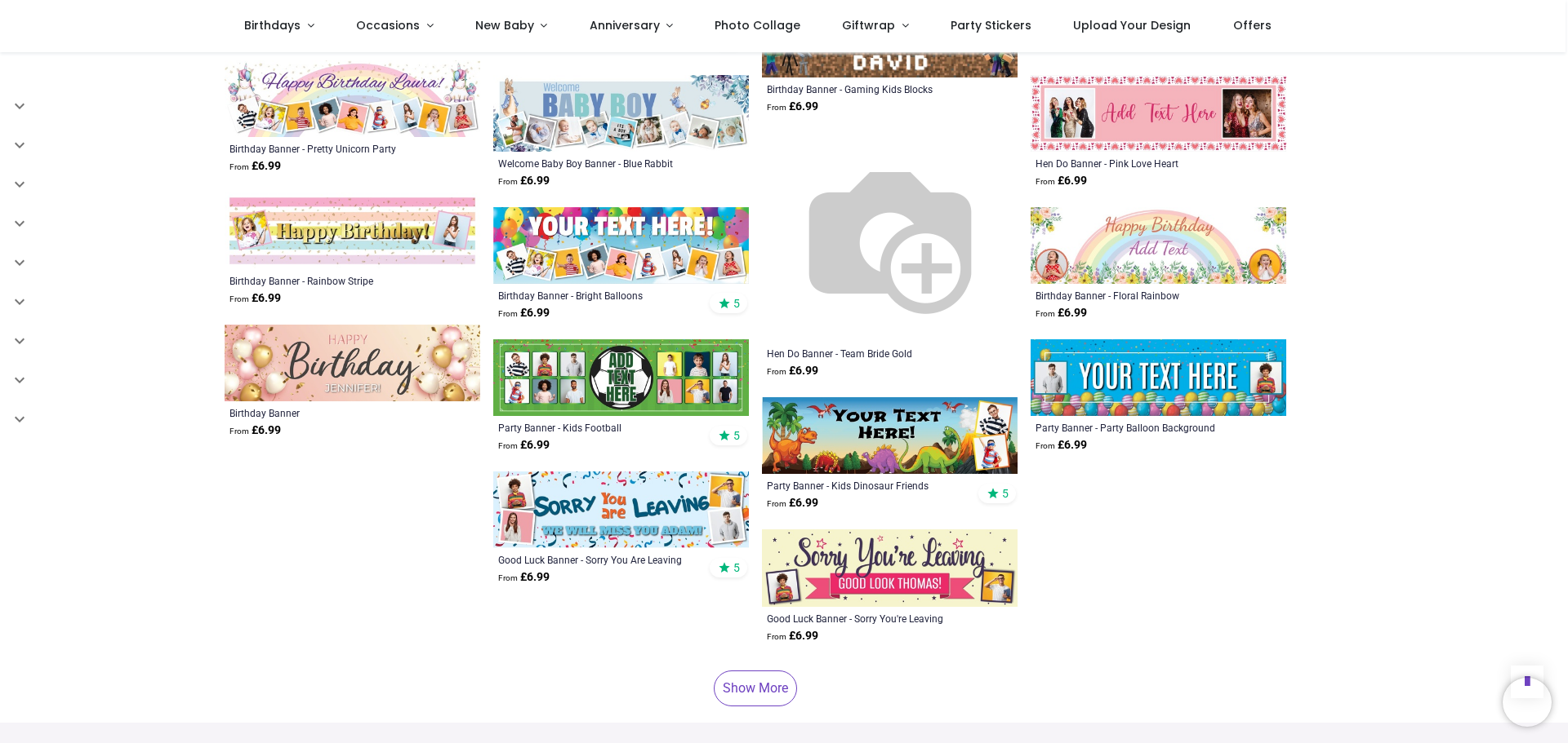
click at [772, 671] on link "Show More" at bounding box center [755, 689] width 83 height 36
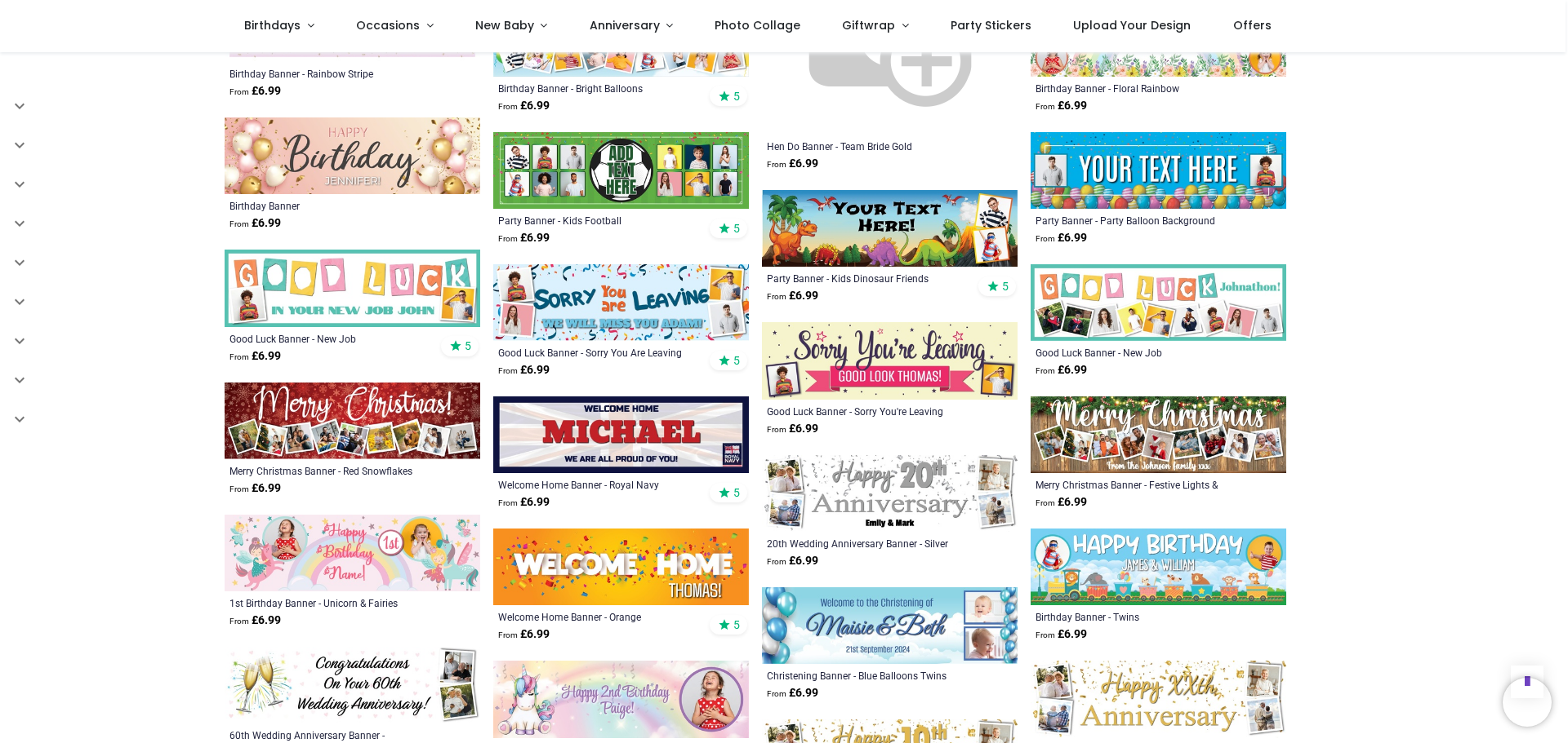
scroll to position [9628, 0]
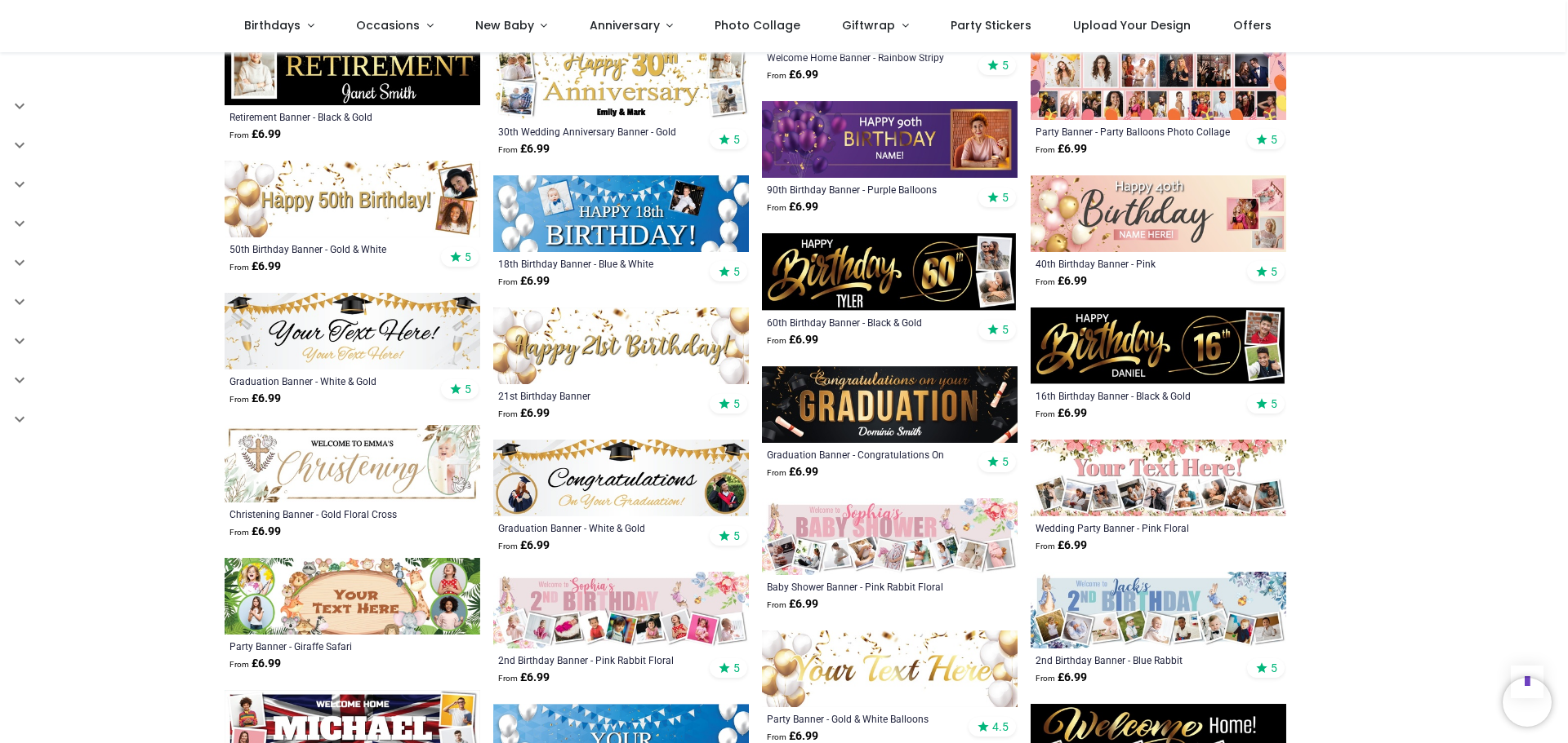
scroll to position [7181, 0]
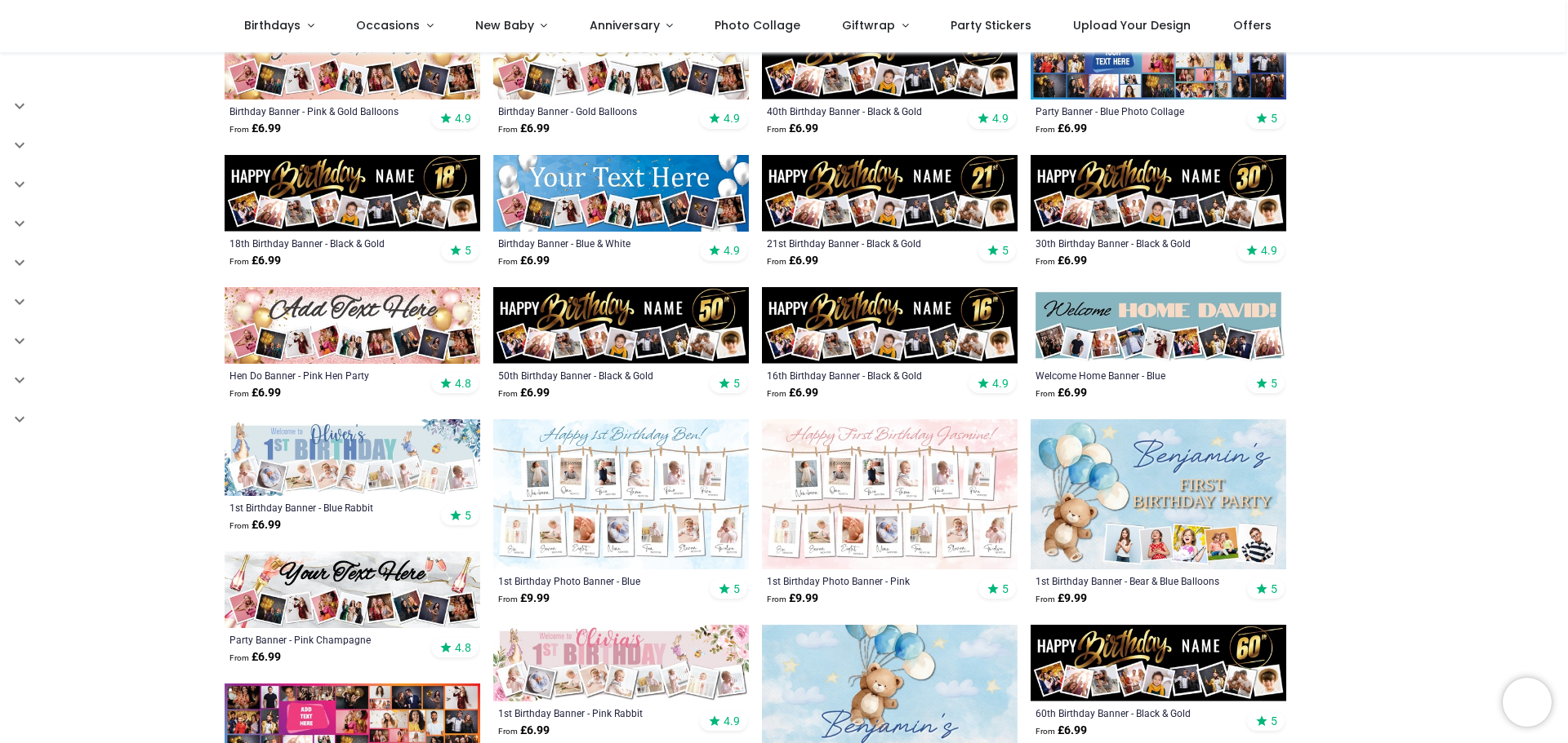
scroll to position [270, 0]
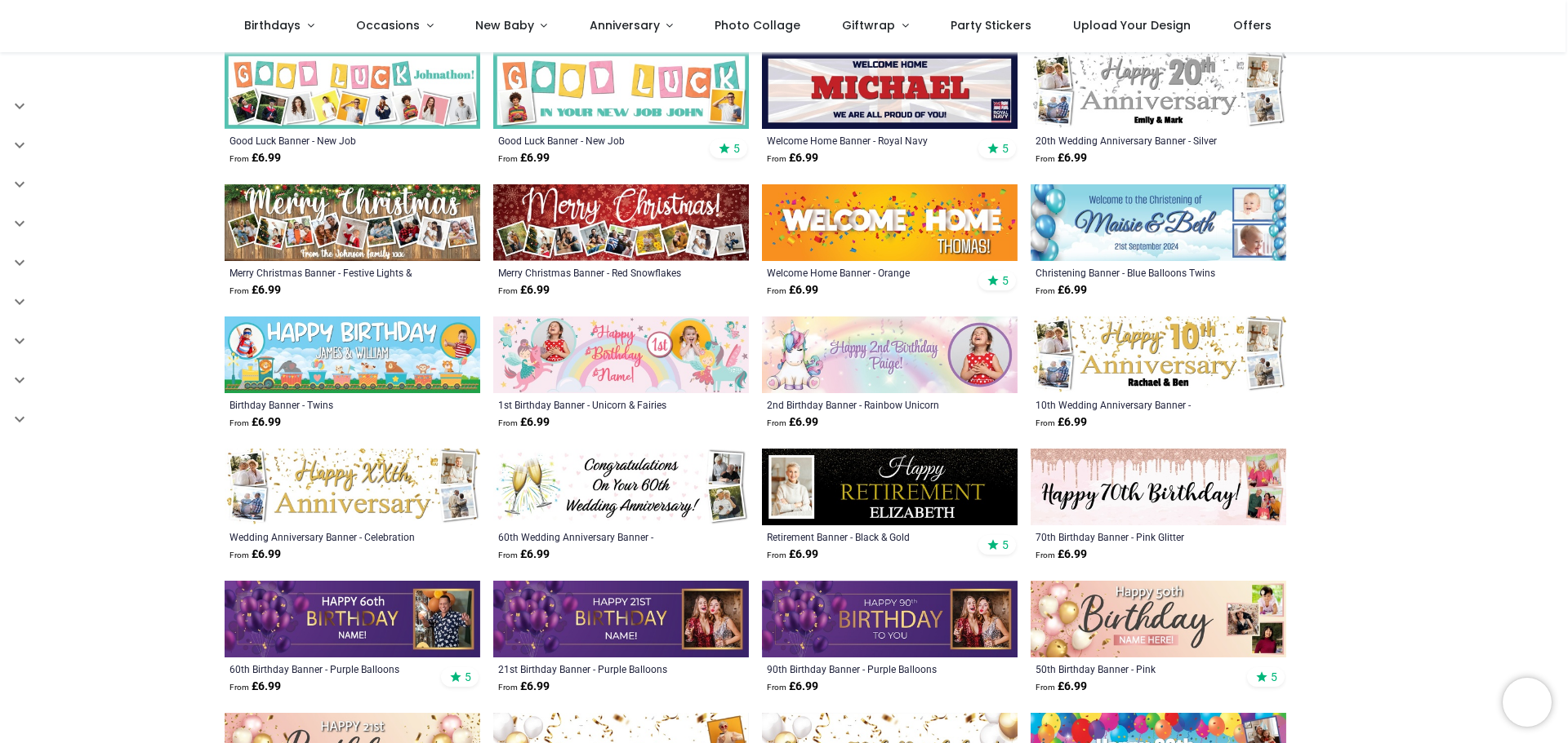
scroll to position [315, 0]
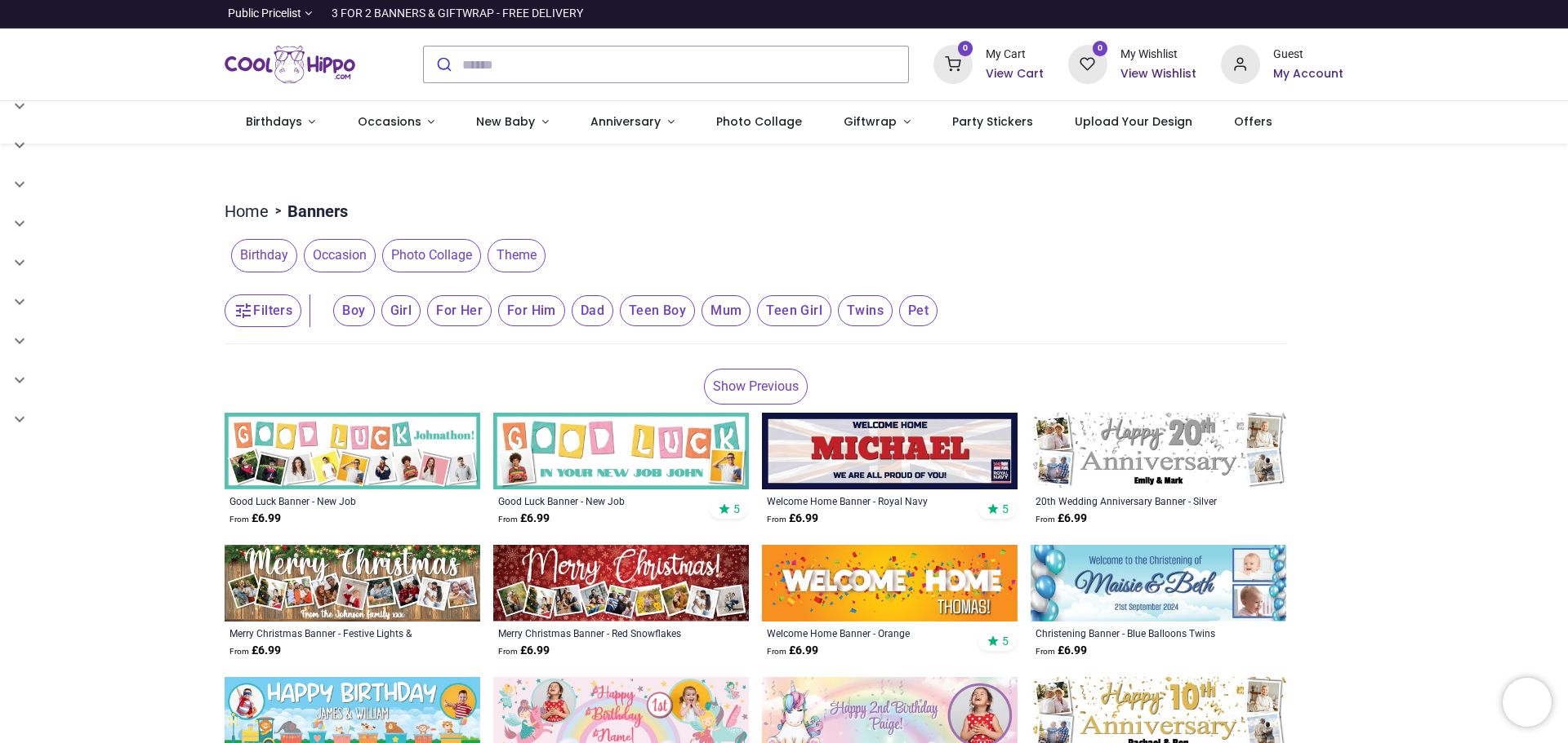
click at [271, 268] on span "Birthday" at bounding box center [263, 256] width 66 height 32
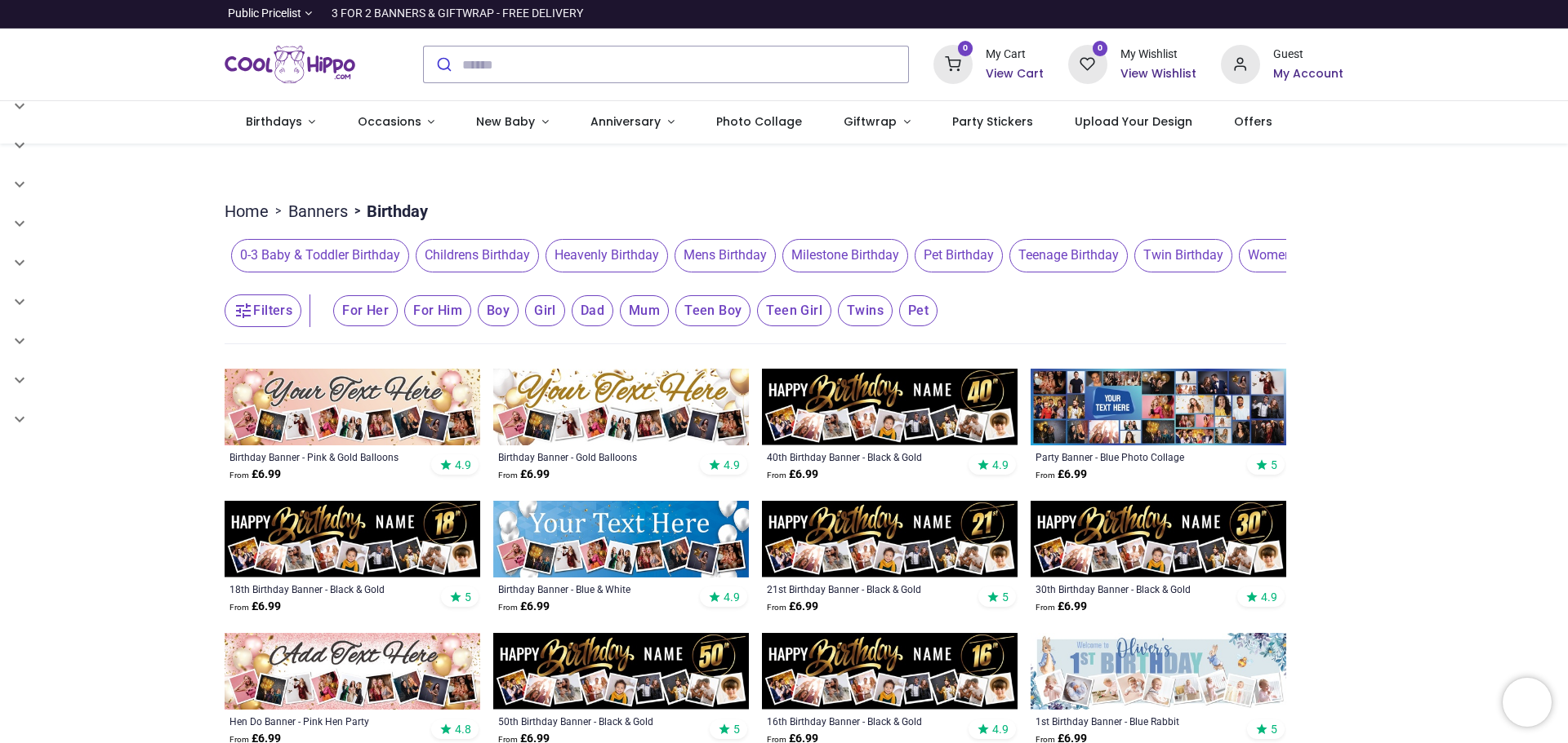
click at [831, 262] on span "Milestone Birthday" at bounding box center [846, 256] width 126 height 32
drag, startPoint x: 1036, startPoint y: 259, endPoint x: 538, endPoint y: 264, distance: 498.0
click at [538, 264] on button "30th Birthday" at bounding box center [588, 256] width 102 height 32
click at [1099, 257] on span "70th Birthday" at bounding box center [1095, 256] width 95 height 32
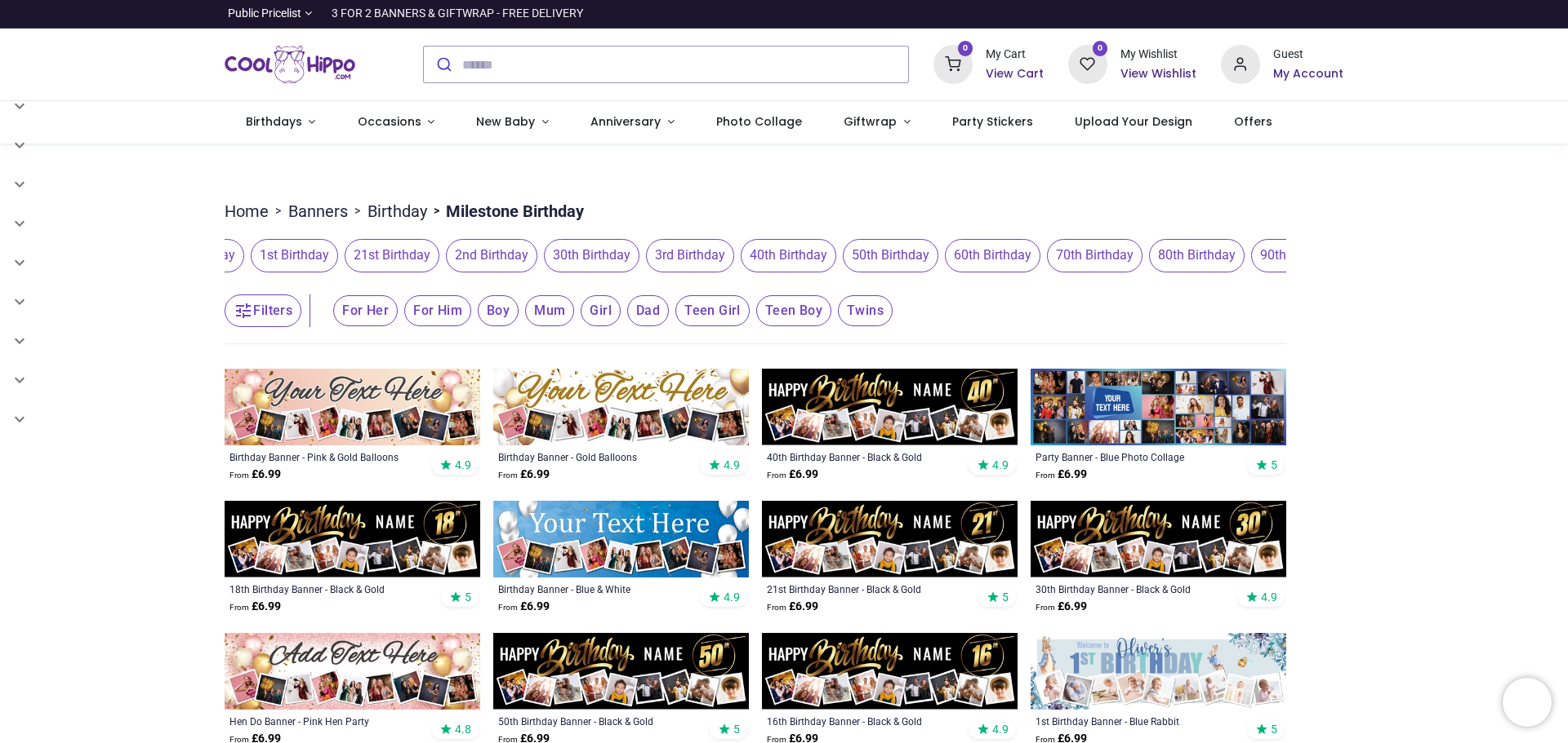
click at [1099, 259] on span "70th Birthday" at bounding box center [1095, 256] width 95 height 32
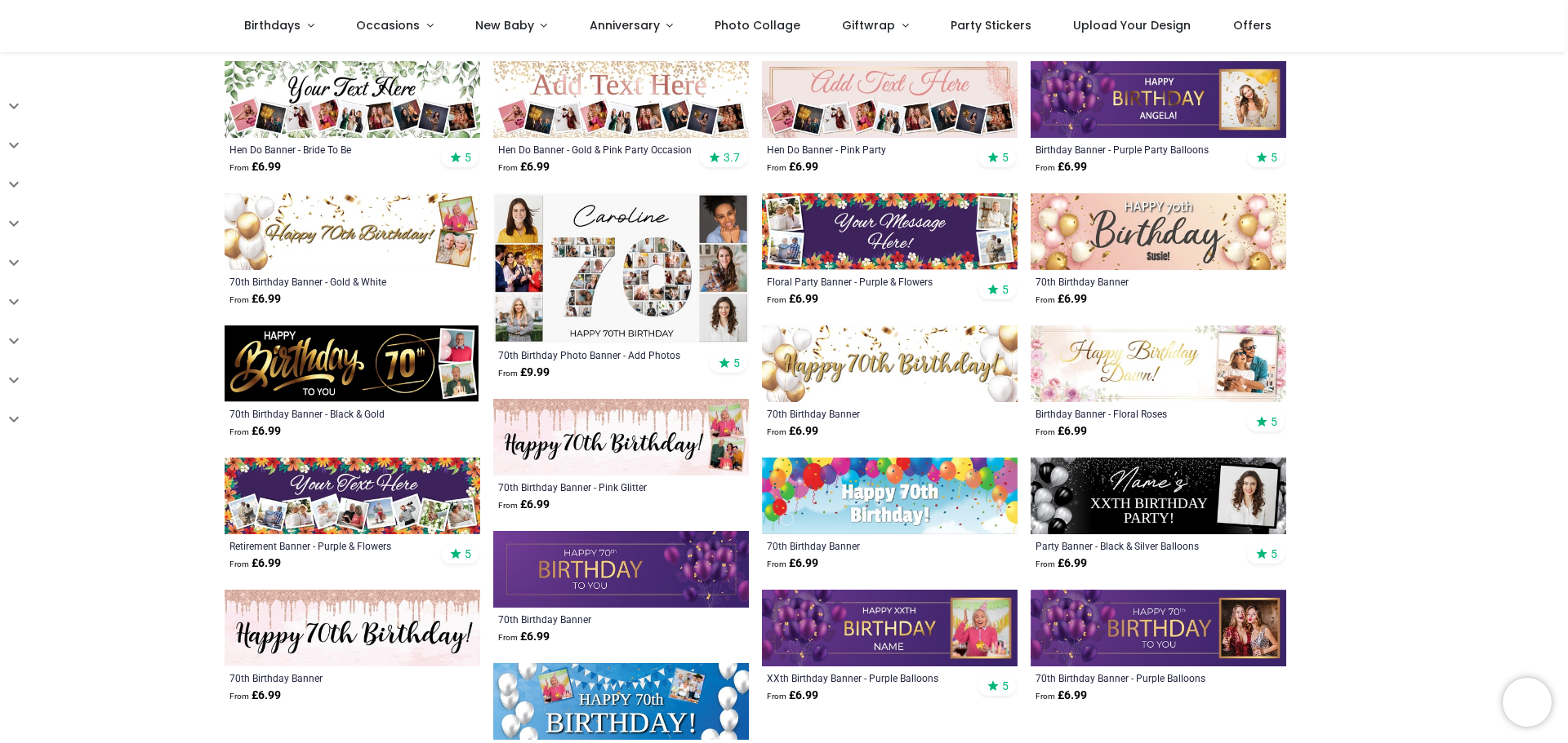
scroll to position [489, 0]
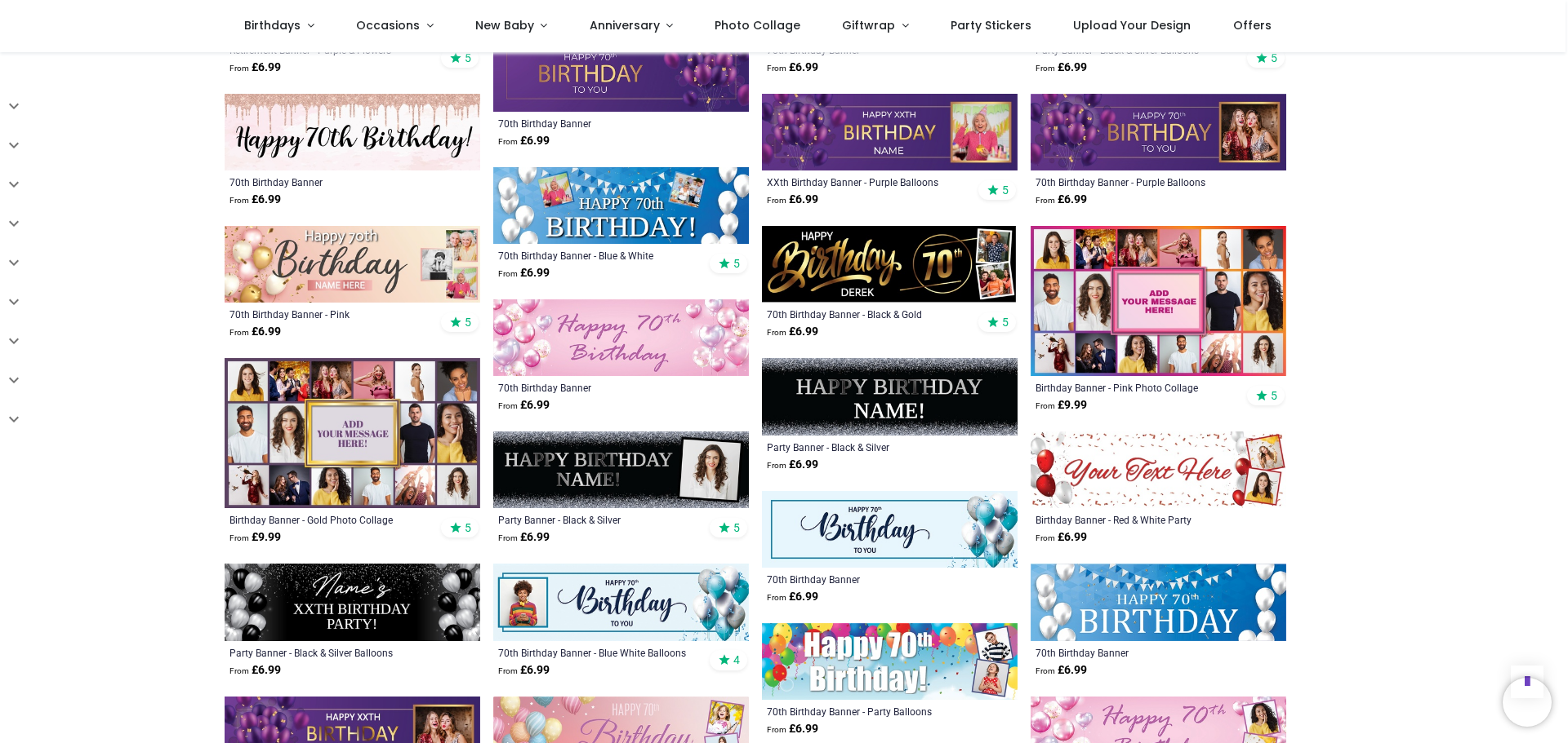
scroll to position [980, 0]
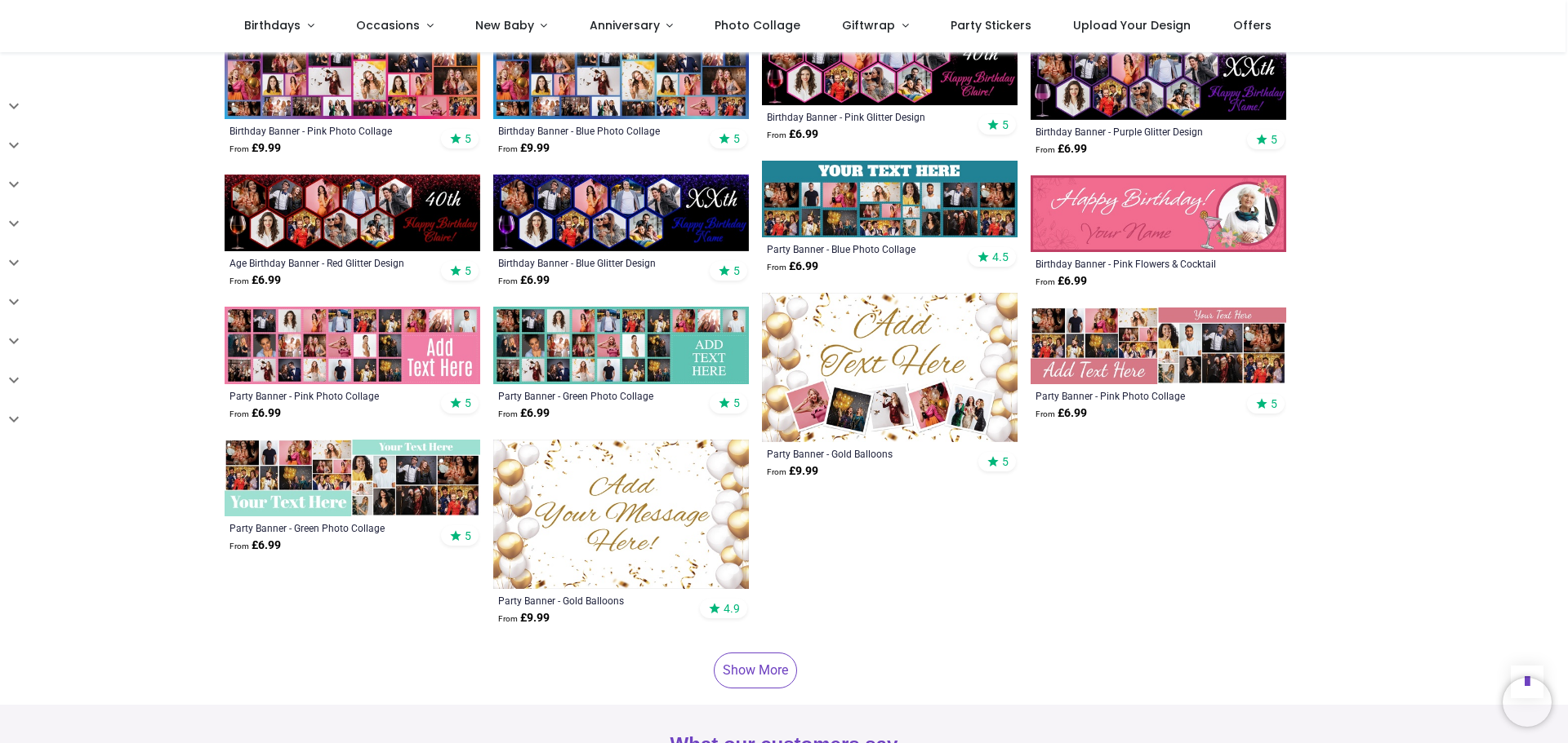
scroll to position [2448, 0]
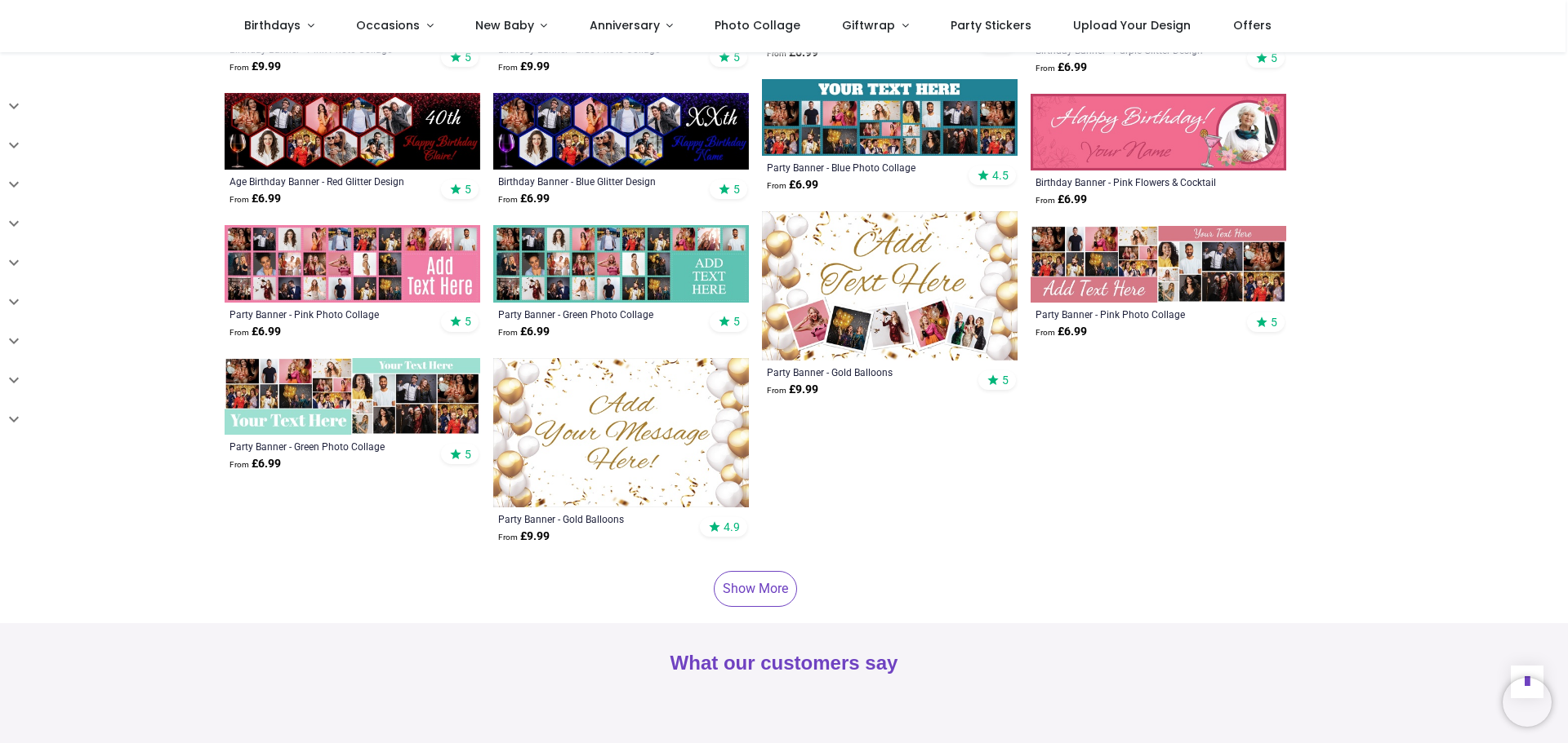
click at [738, 571] on link "Show More" at bounding box center [755, 589] width 83 height 36
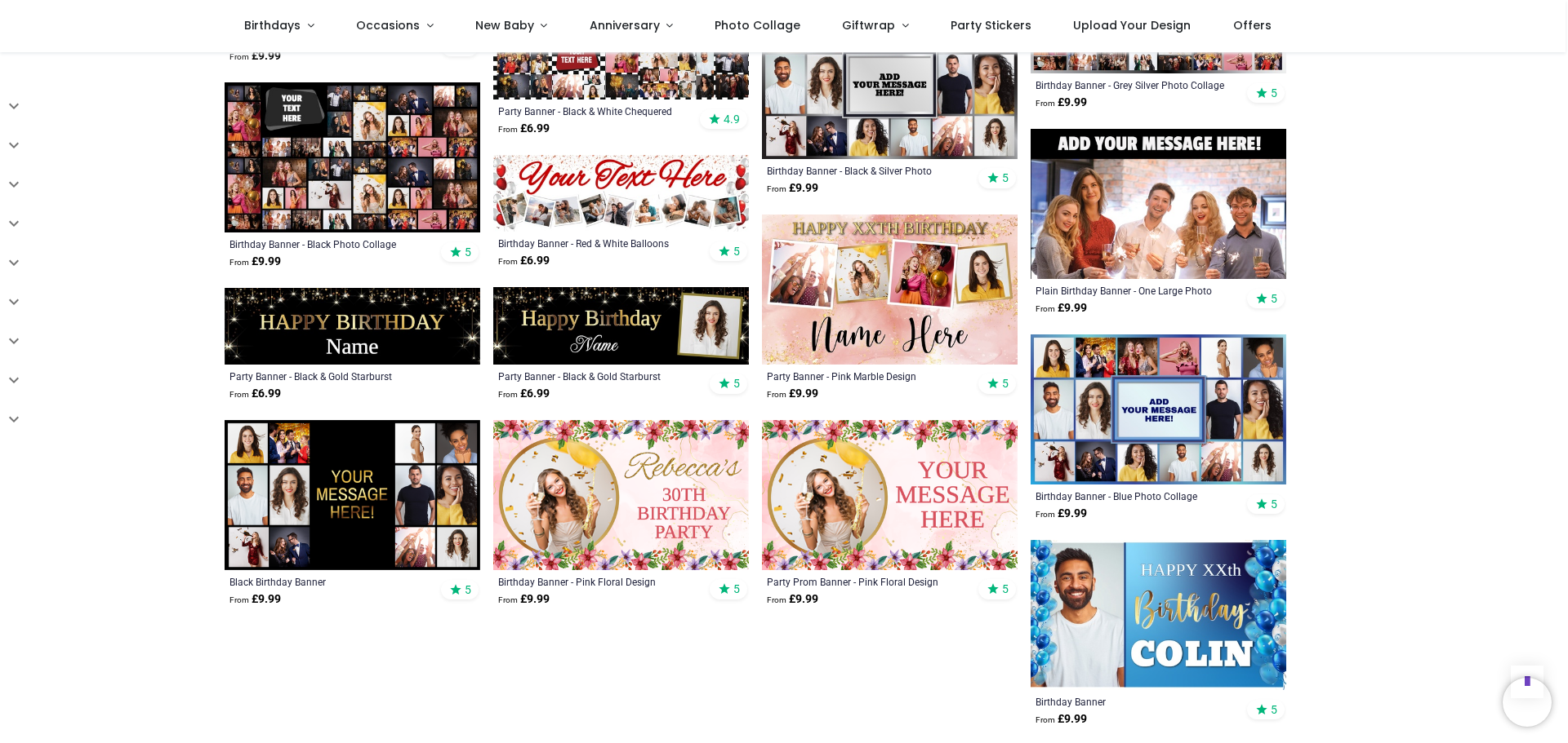
scroll to position [3346, 0]
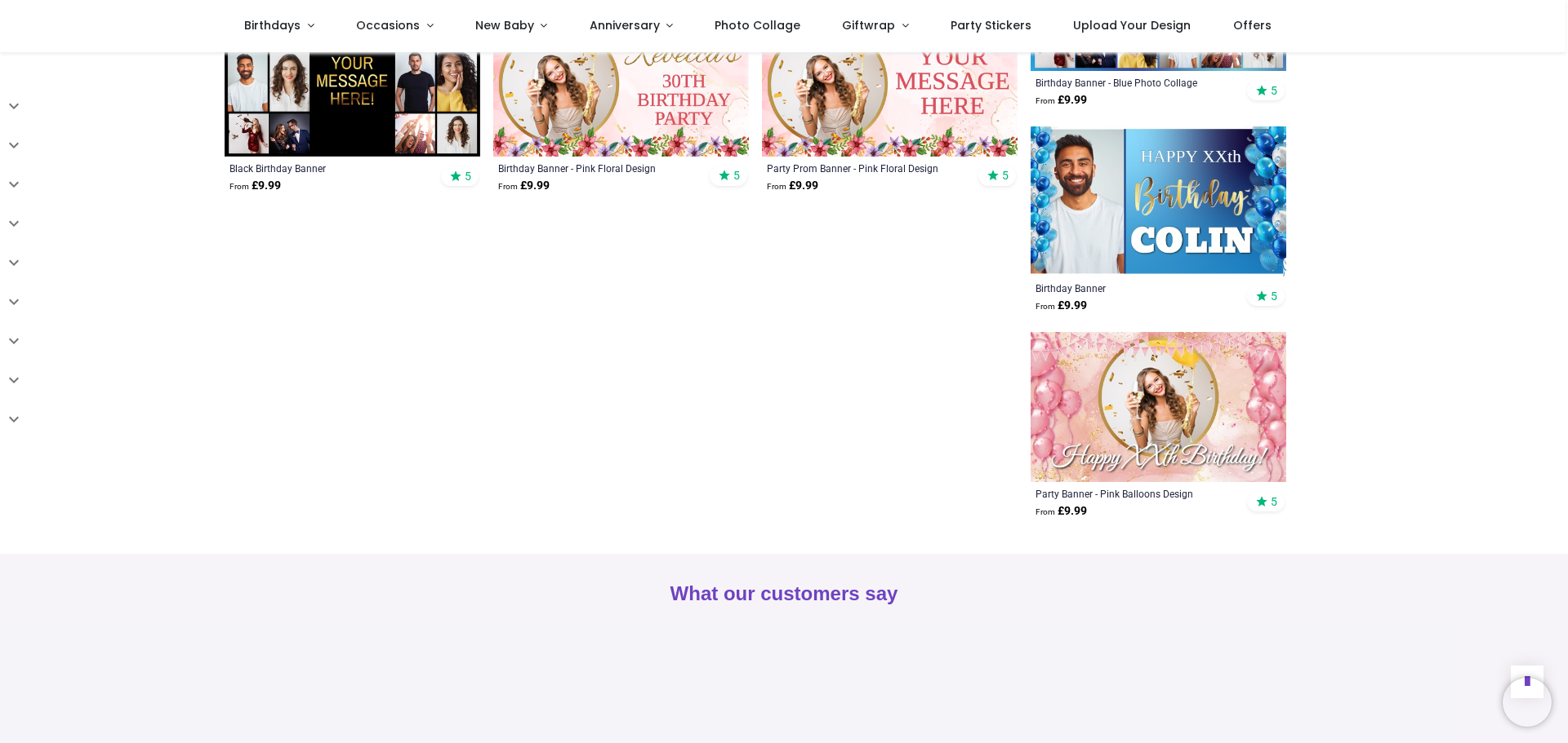
scroll to position [3835, 0]
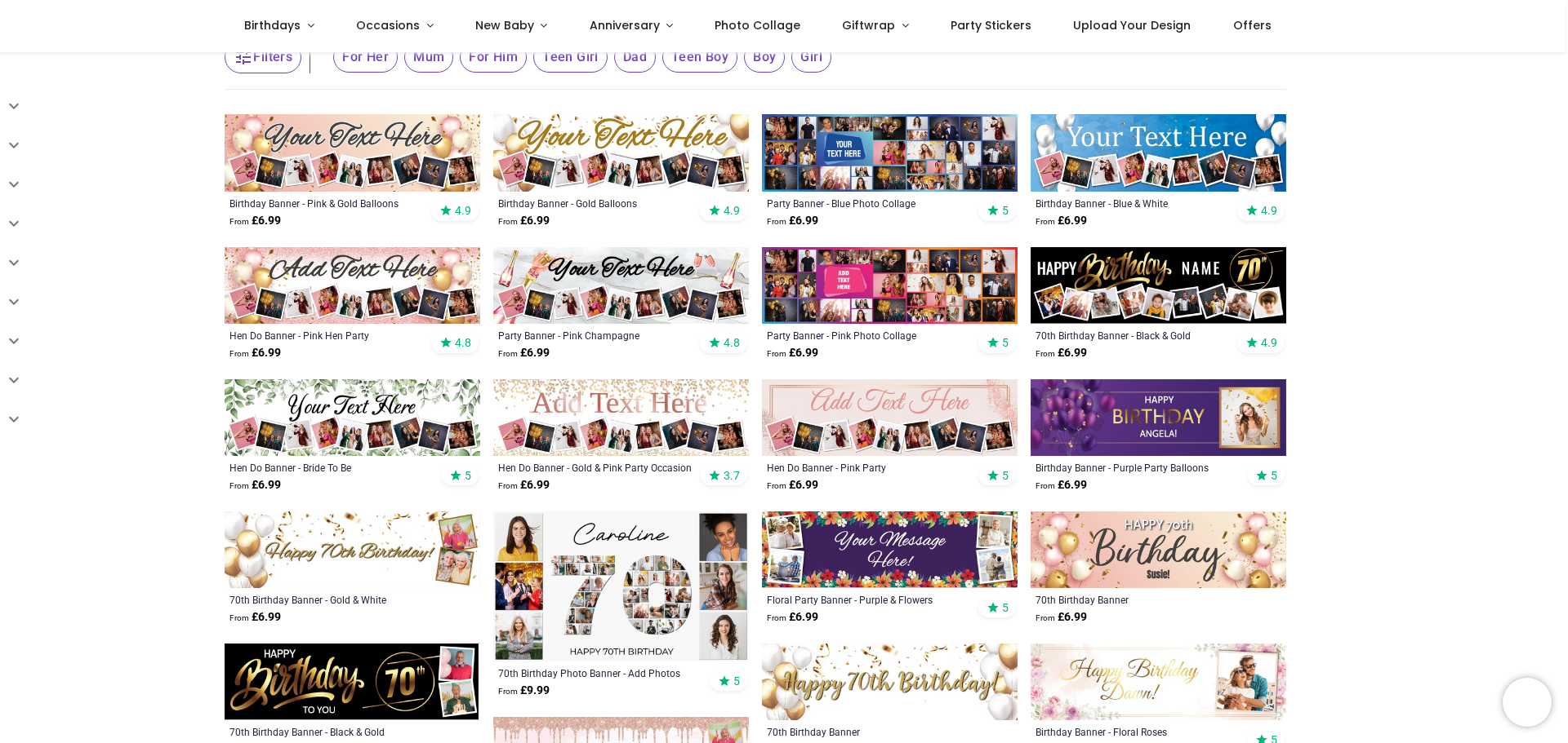
scroll to position [489, 0]
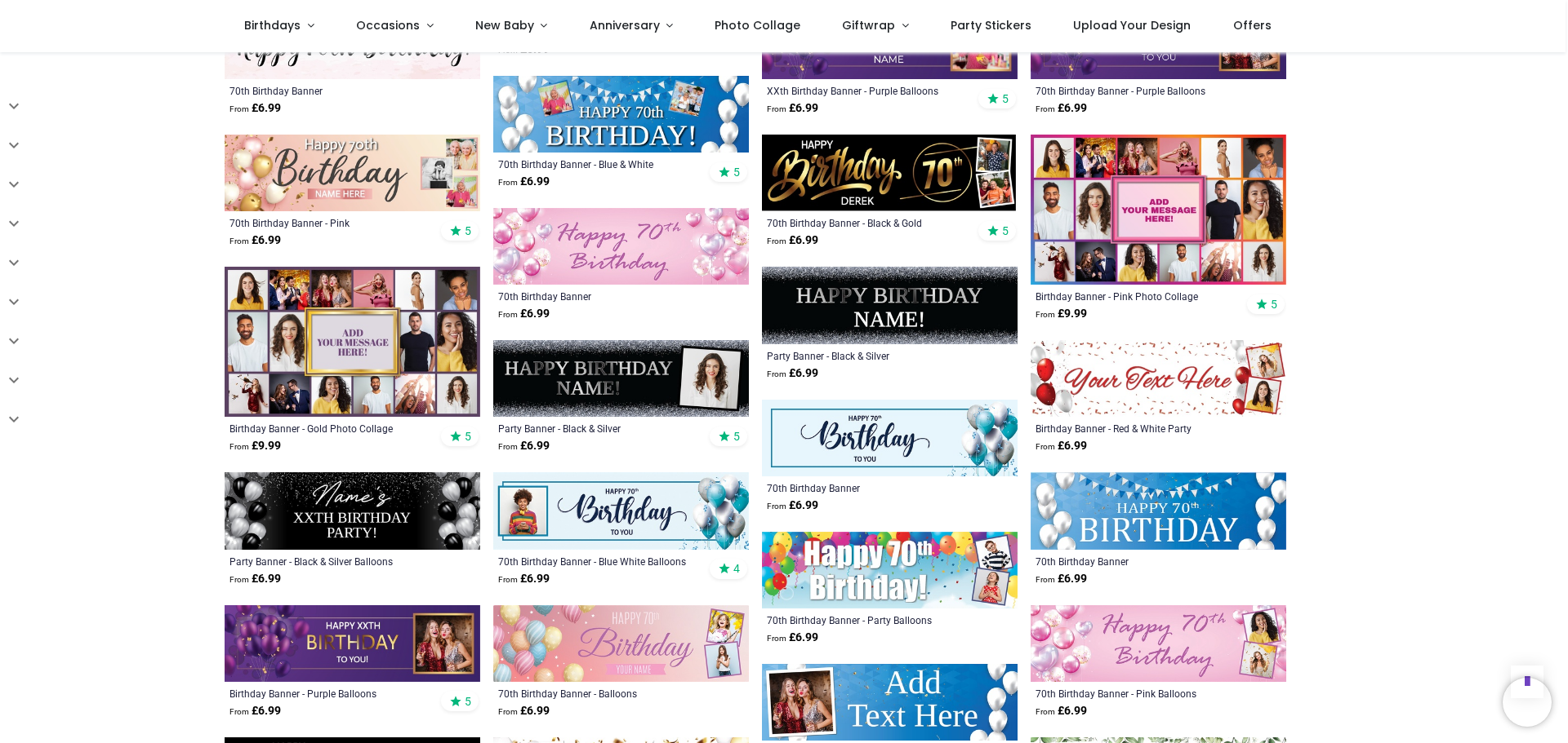
scroll to position [1143, 0]
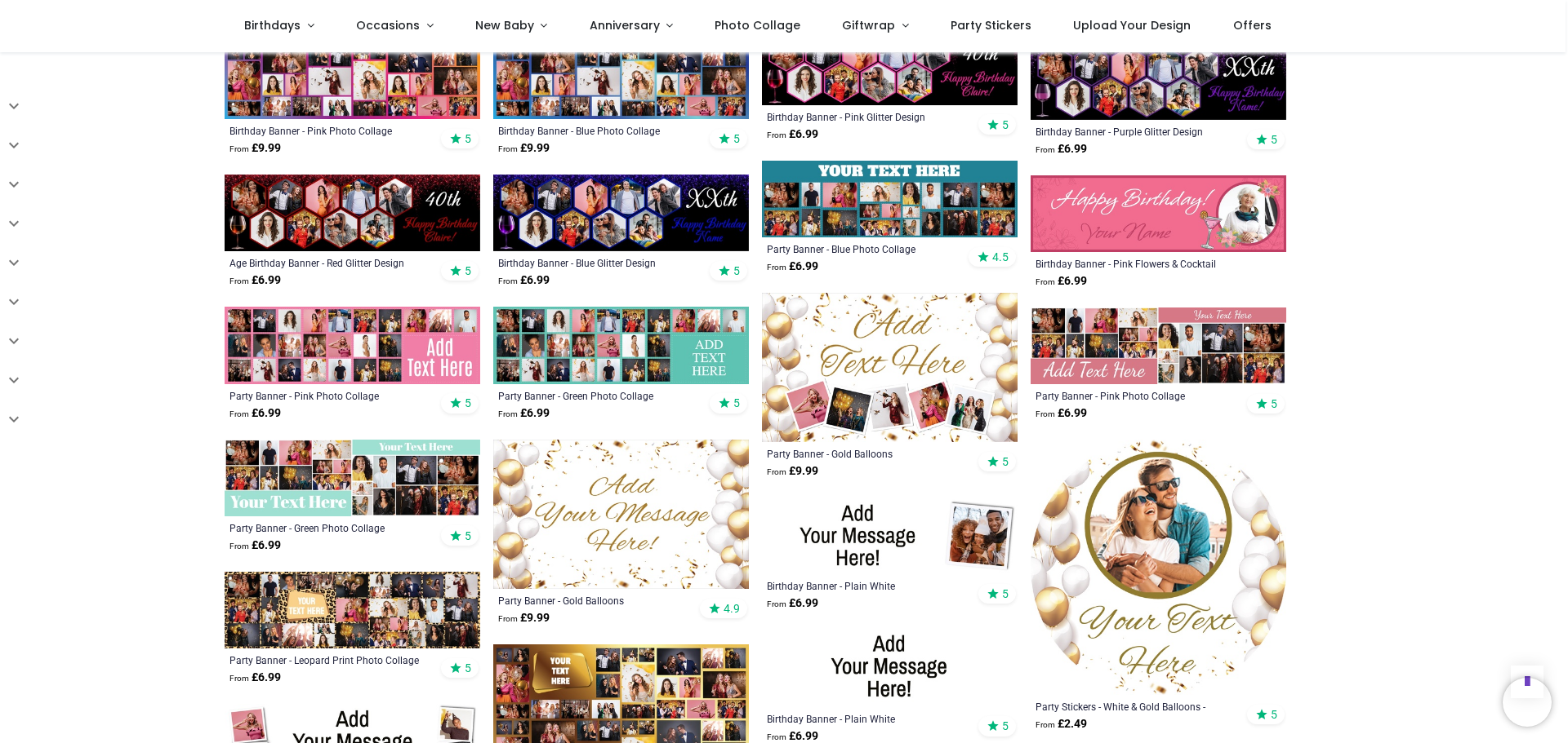
scroll to position [2529, 0]
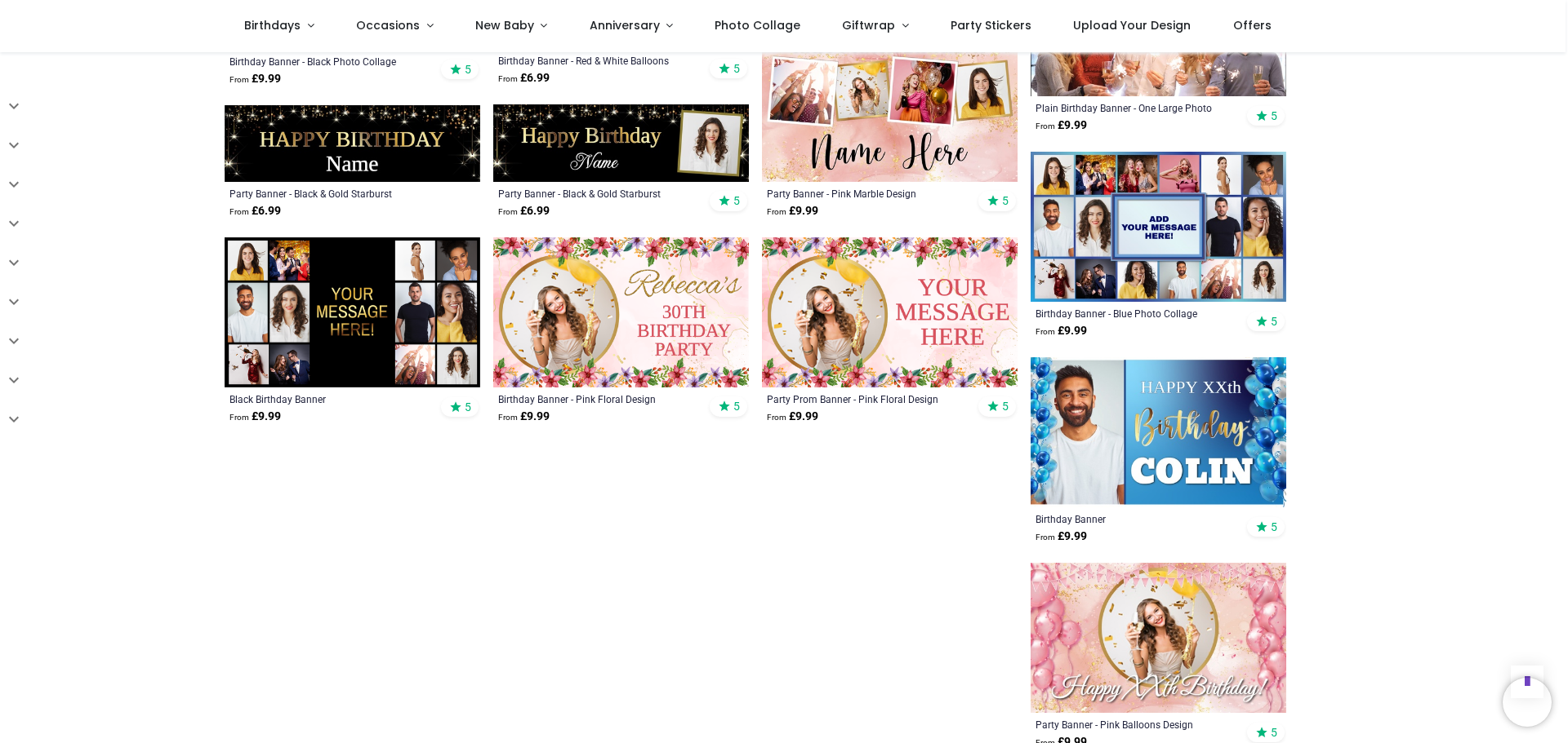
scroll to position [3835, 0]
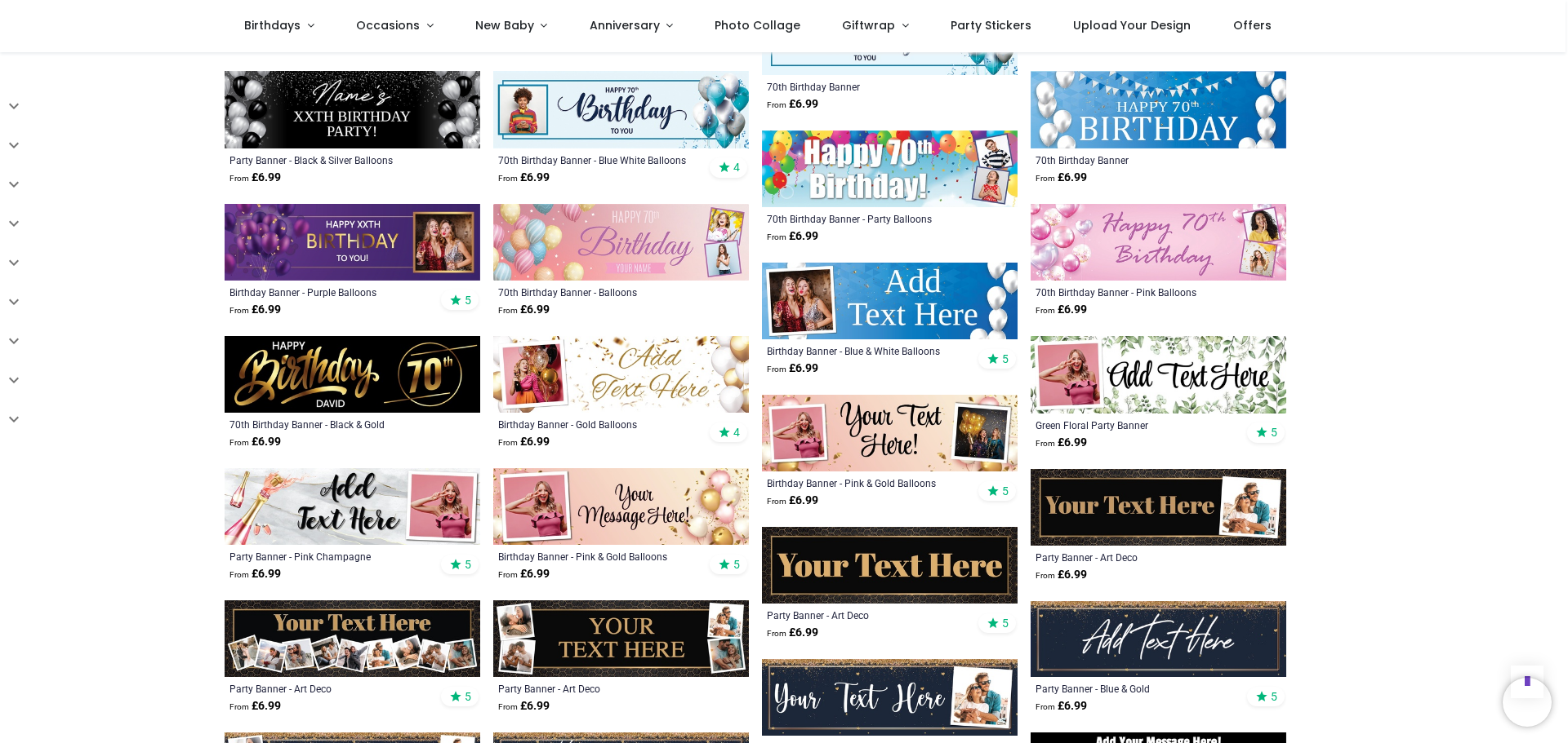
scroll to position [1469, 0]
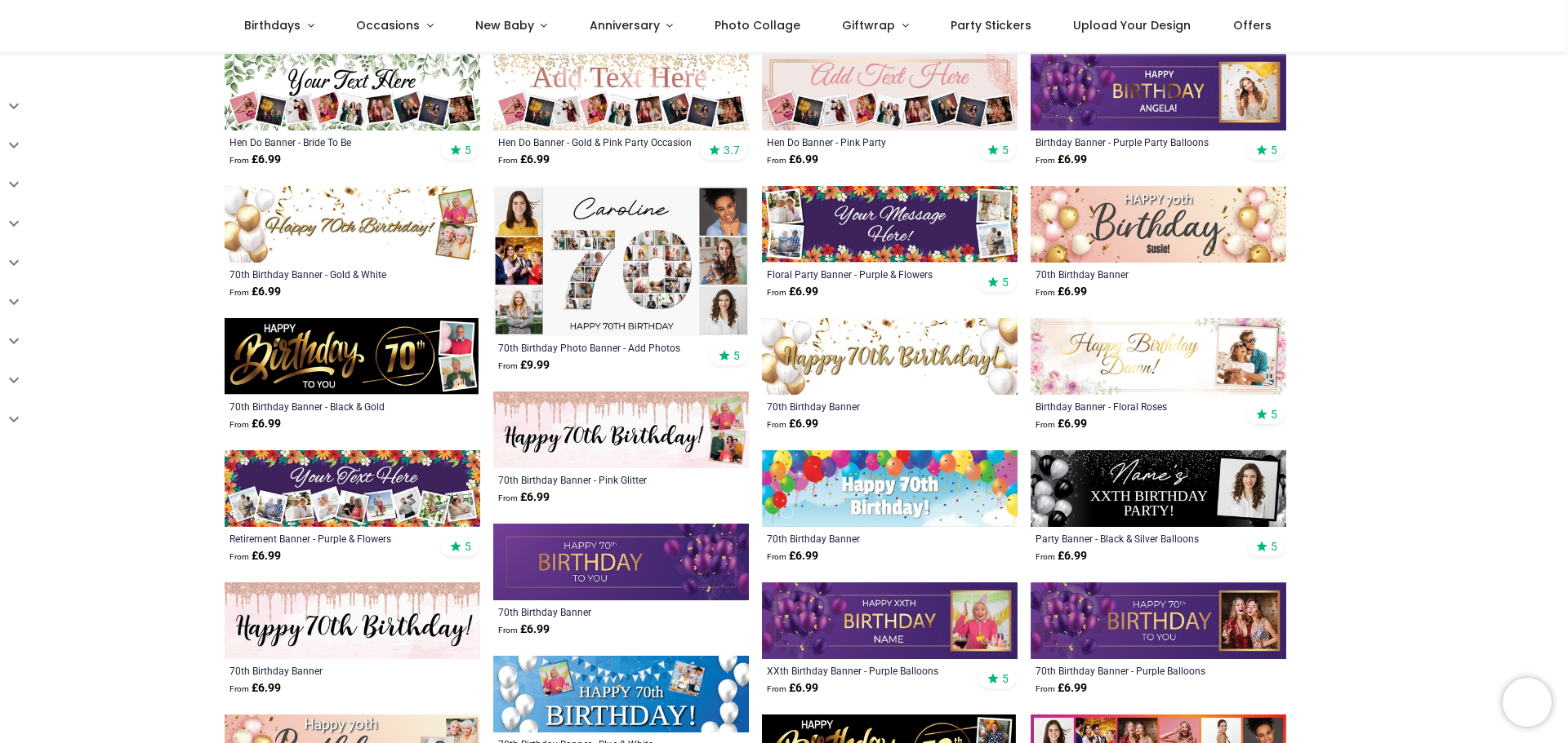
scroll to position [489, 0]
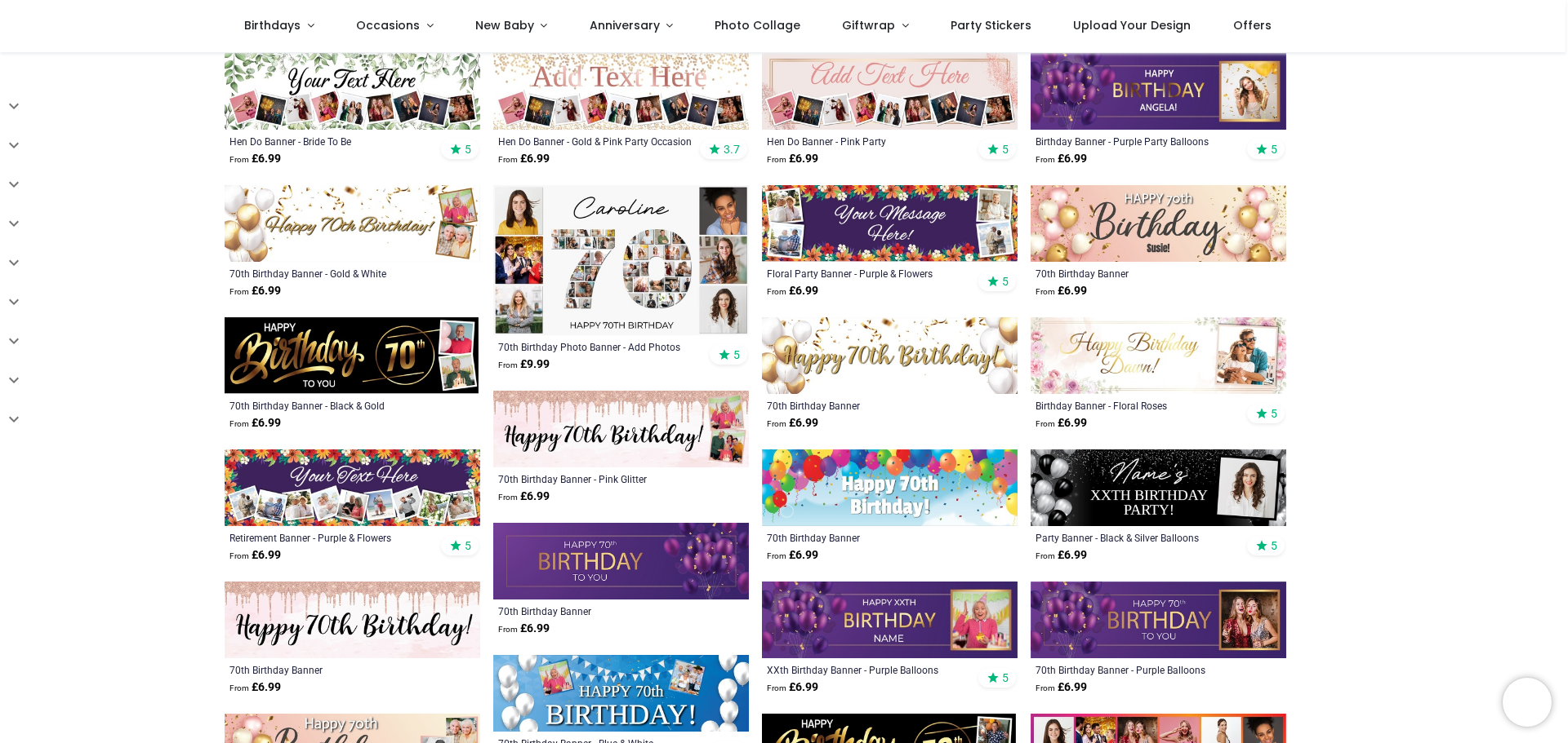
click at [605, 276] on img at bounding box center [621, 259] width 256 height 150
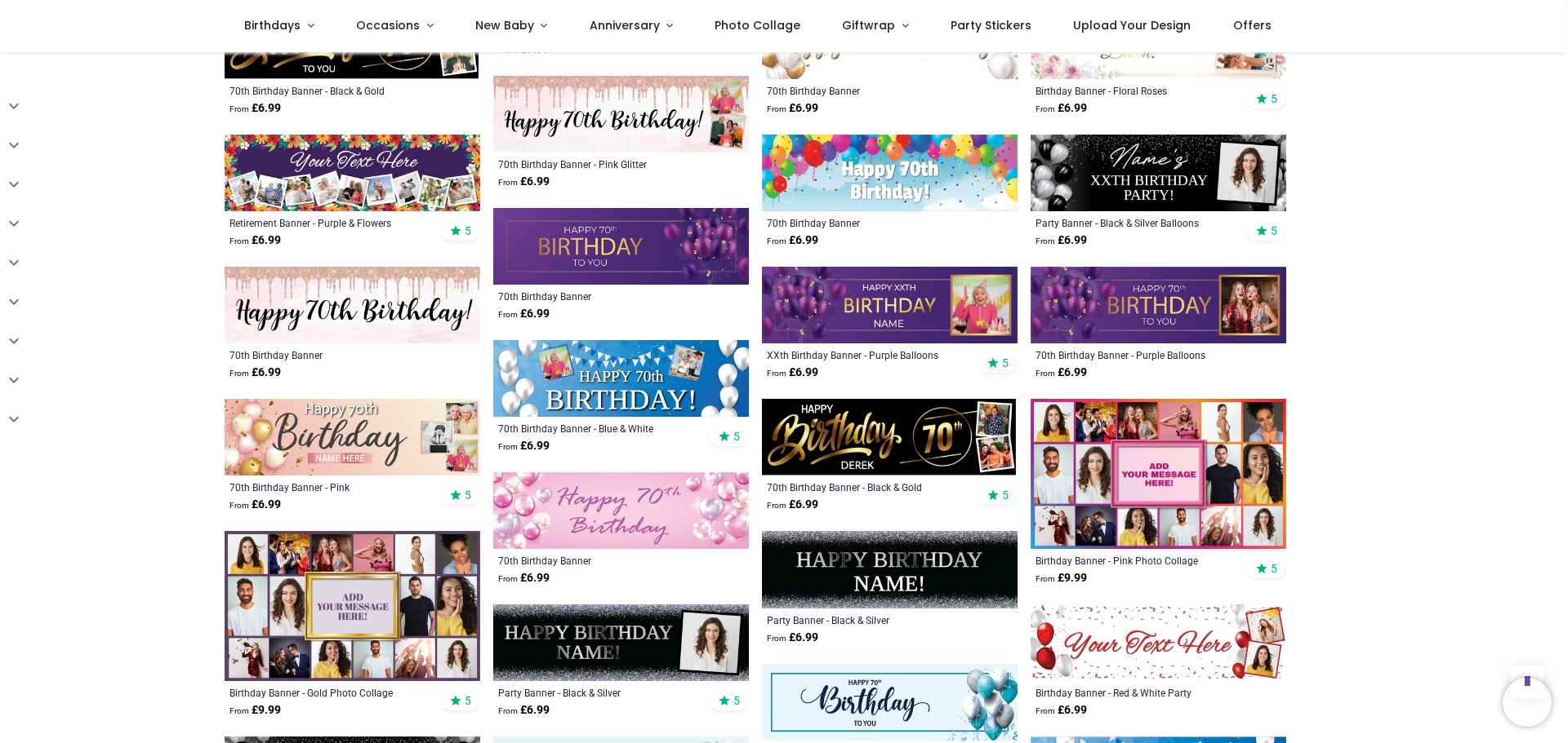
scroll to position [816, 0]
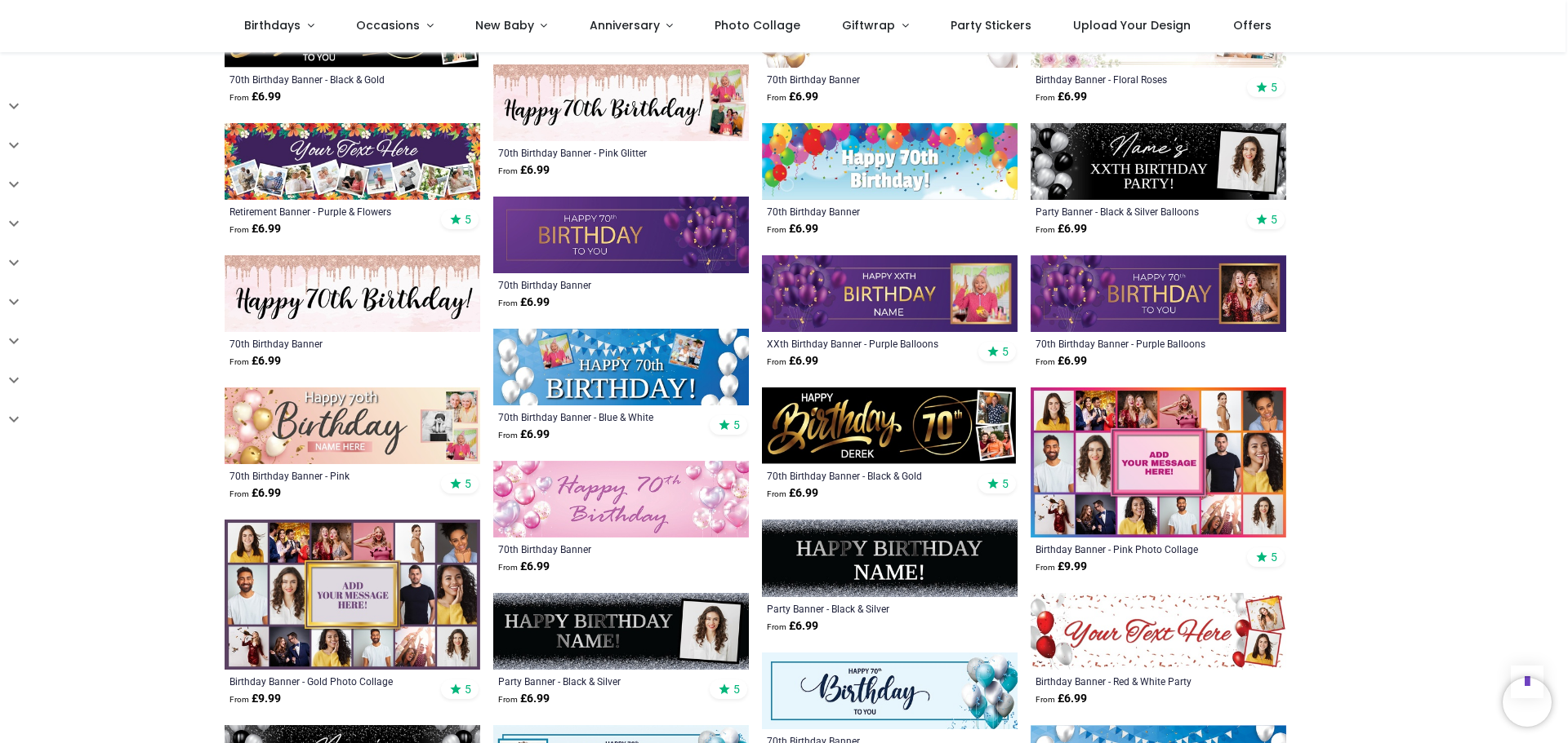
click at [412, 417] on img at bounding box center [352, 425] width 256 height 76
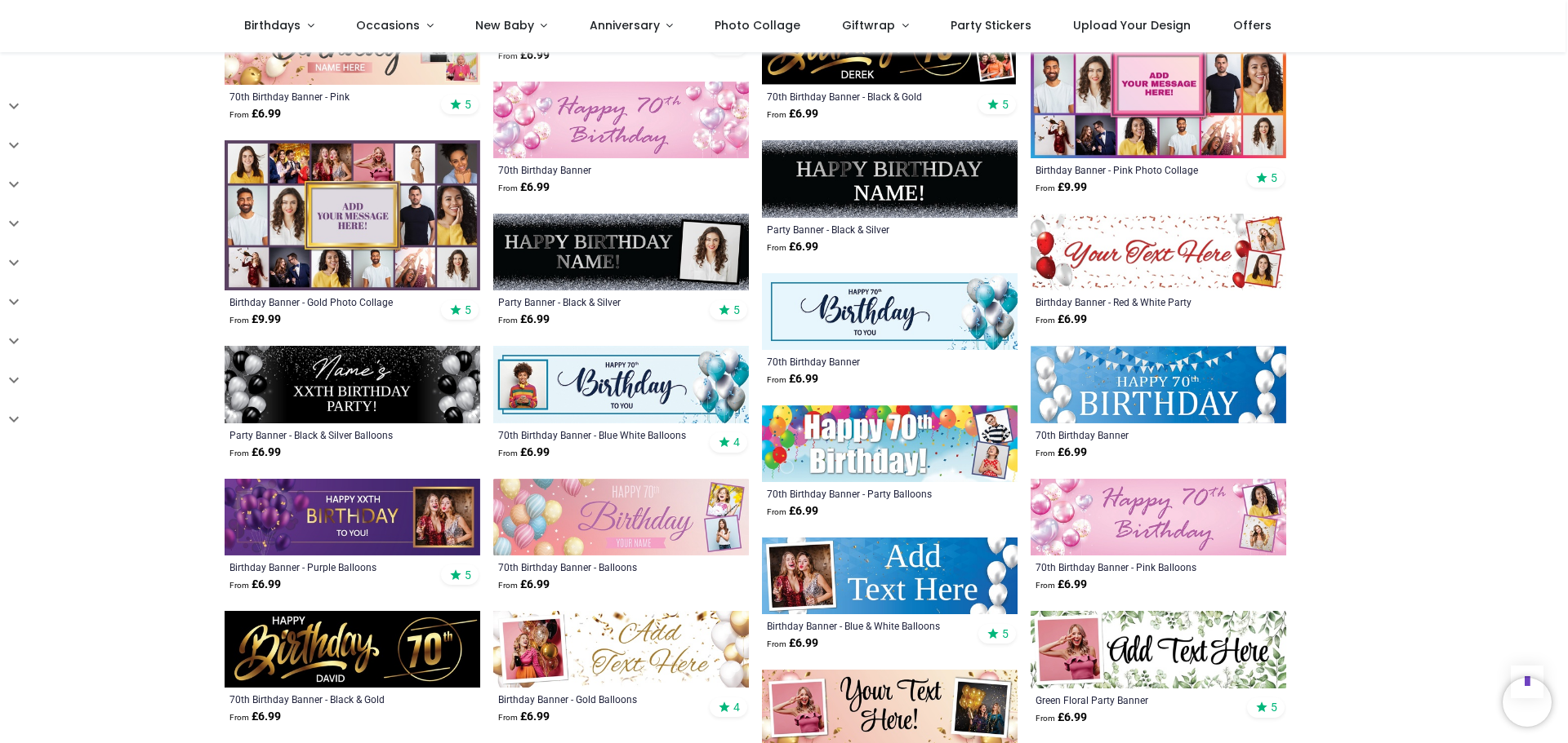
scroll to position [1224, 0]
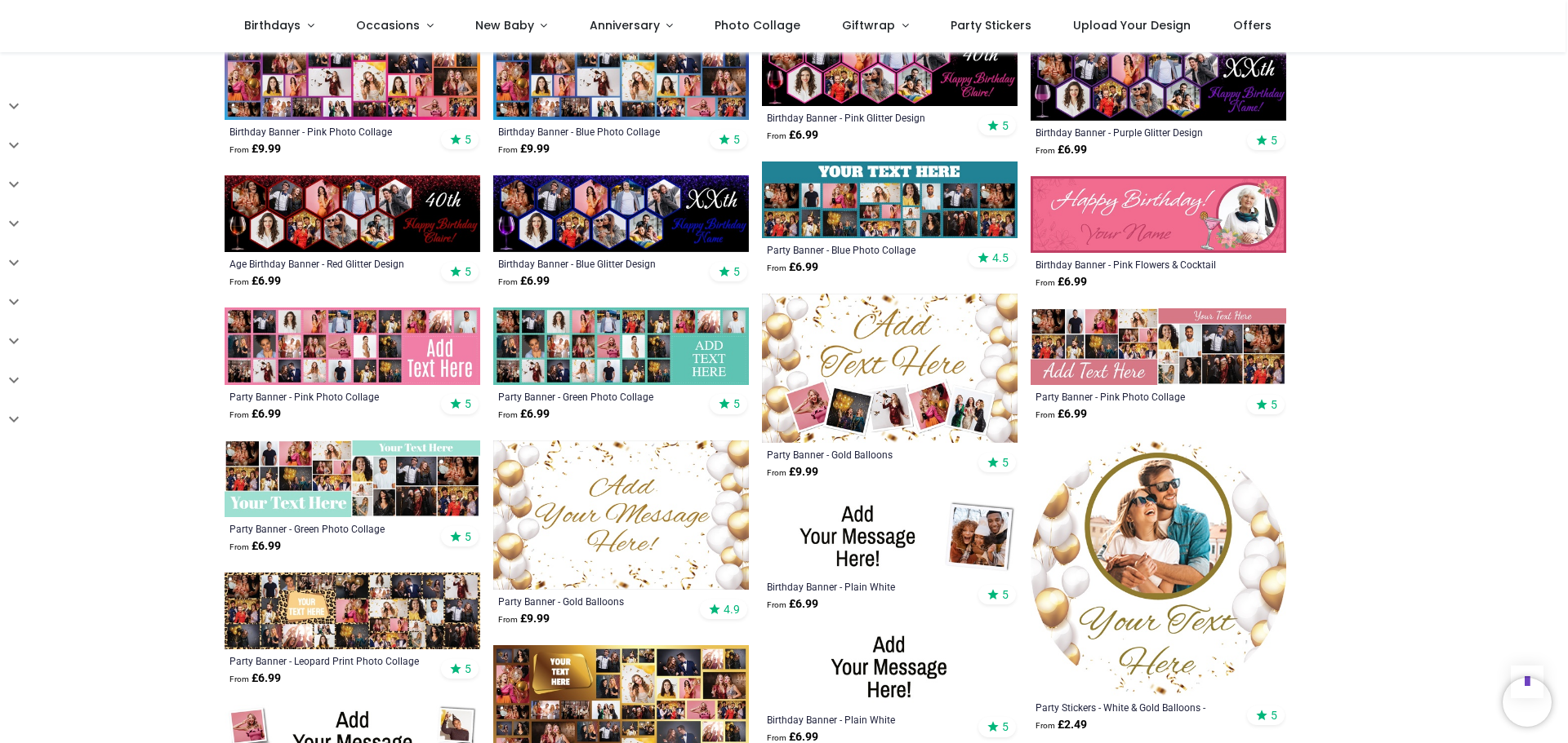
scroll to position [2448, 0]
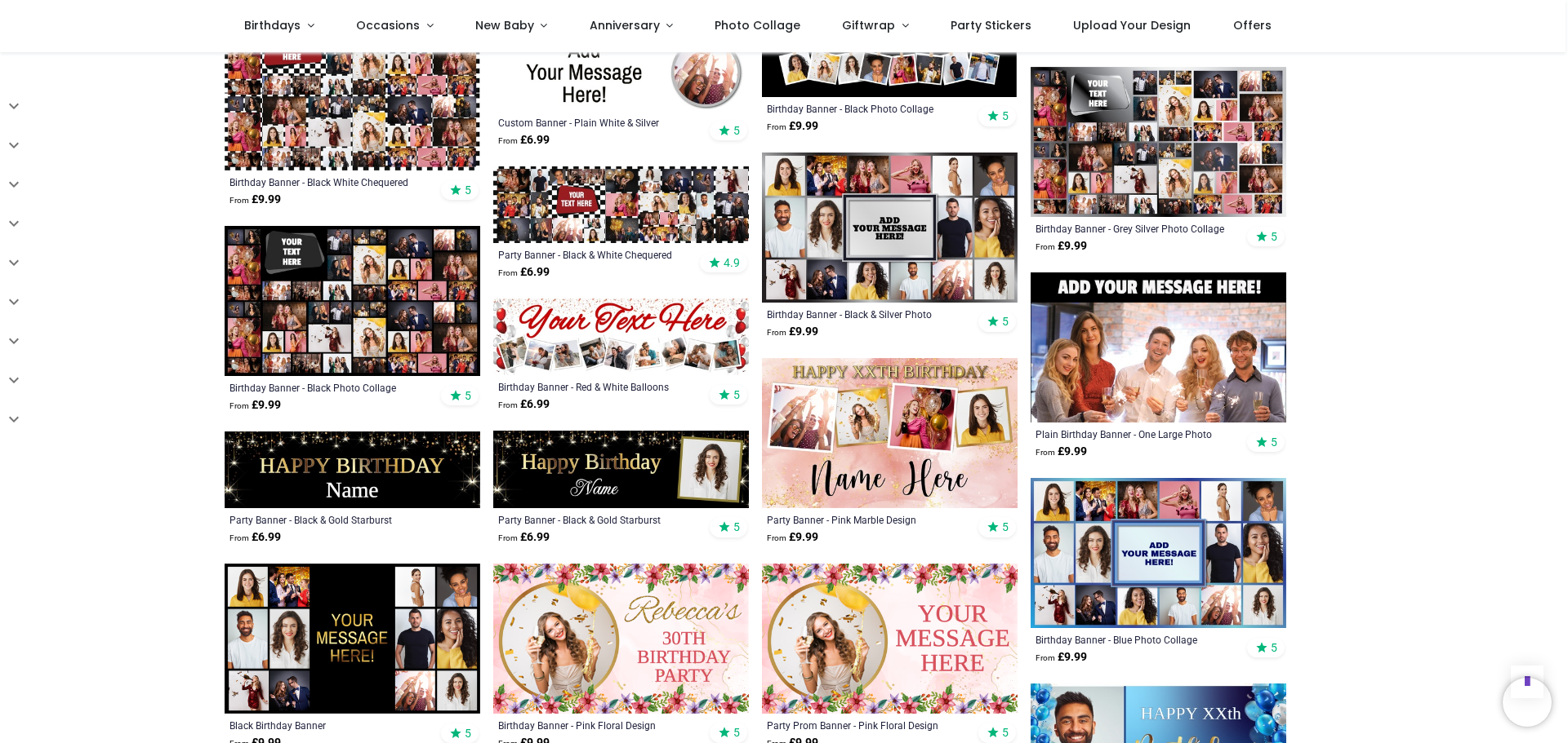
scroll to position [3101, 0]
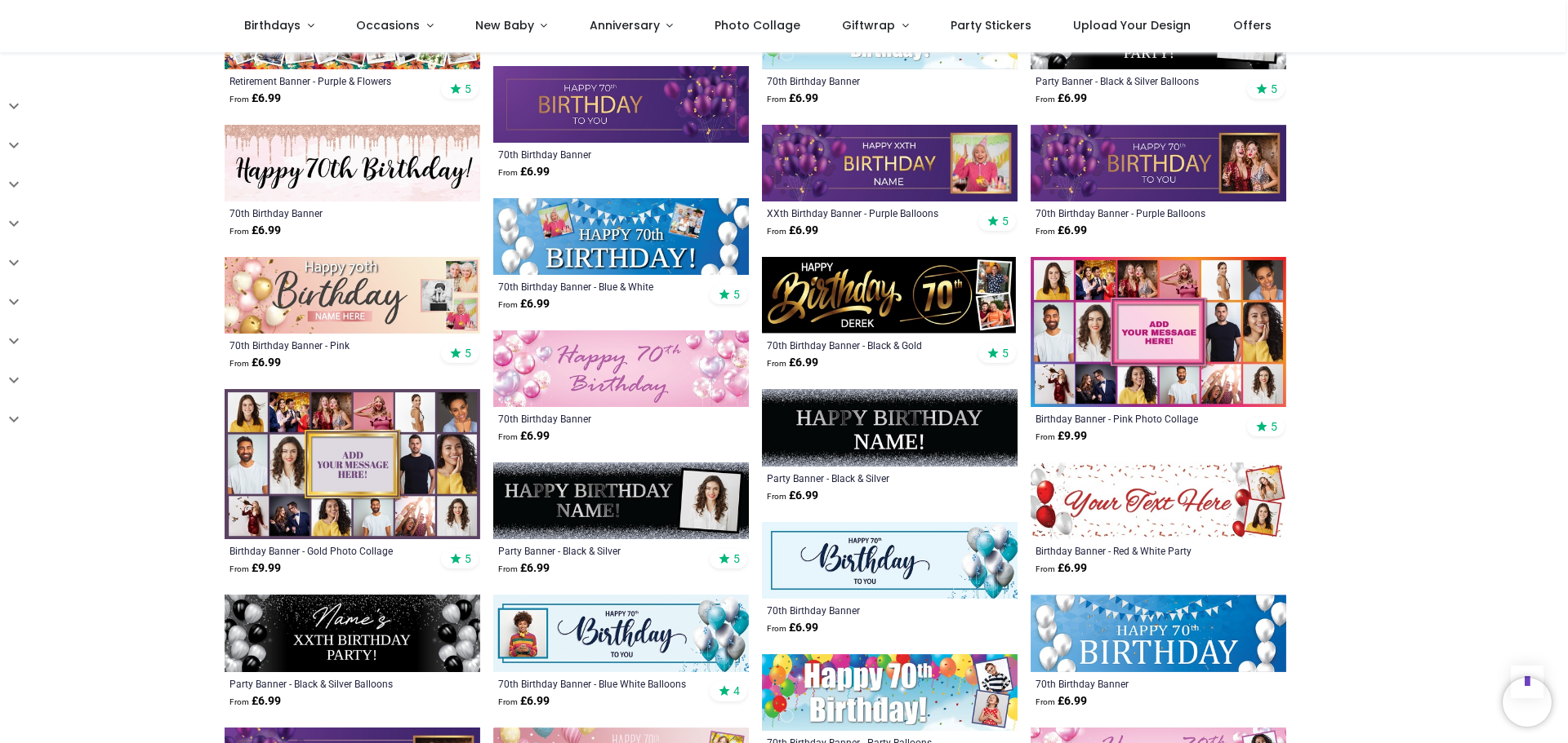
scroll to position [898, 0]
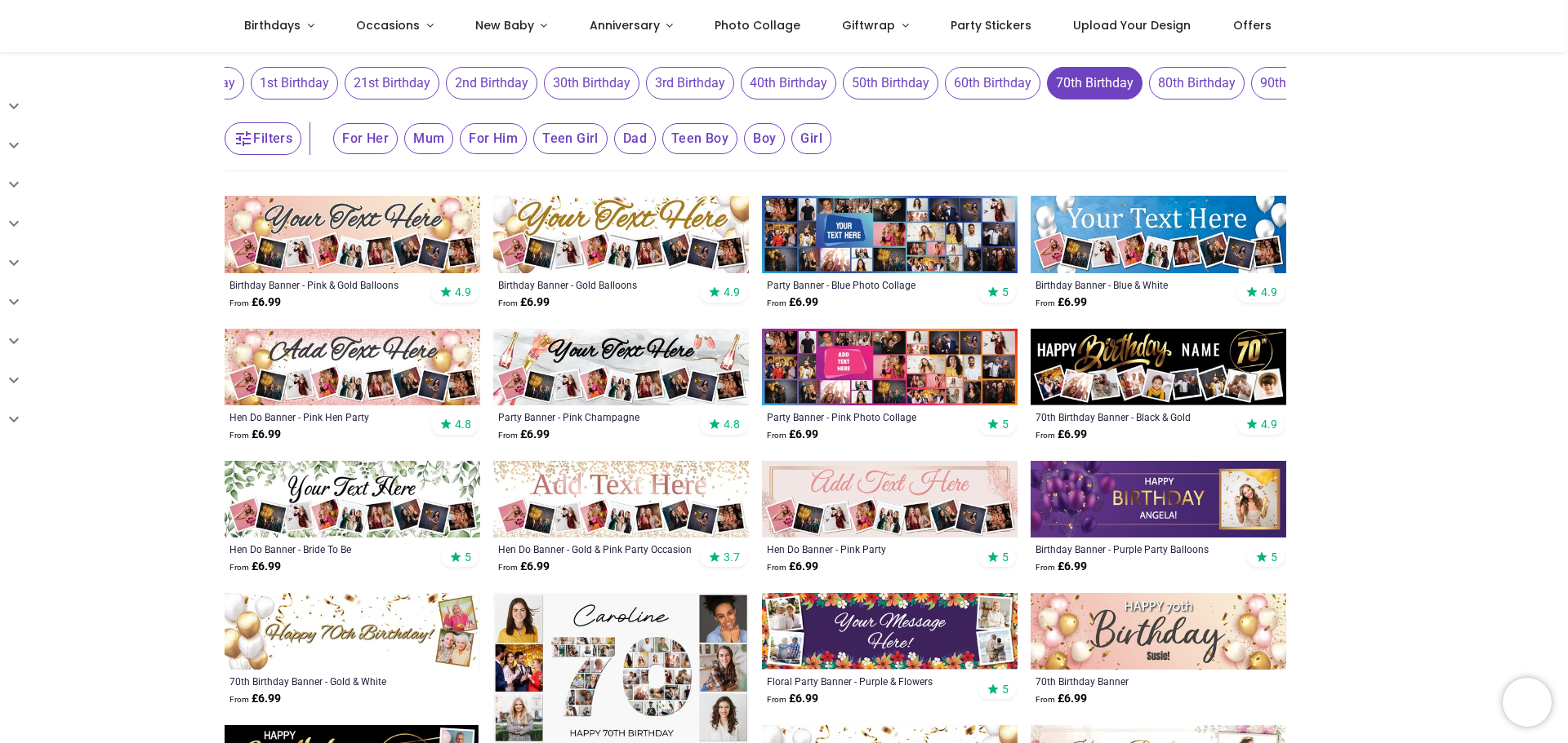
scroll to position [163, 0]
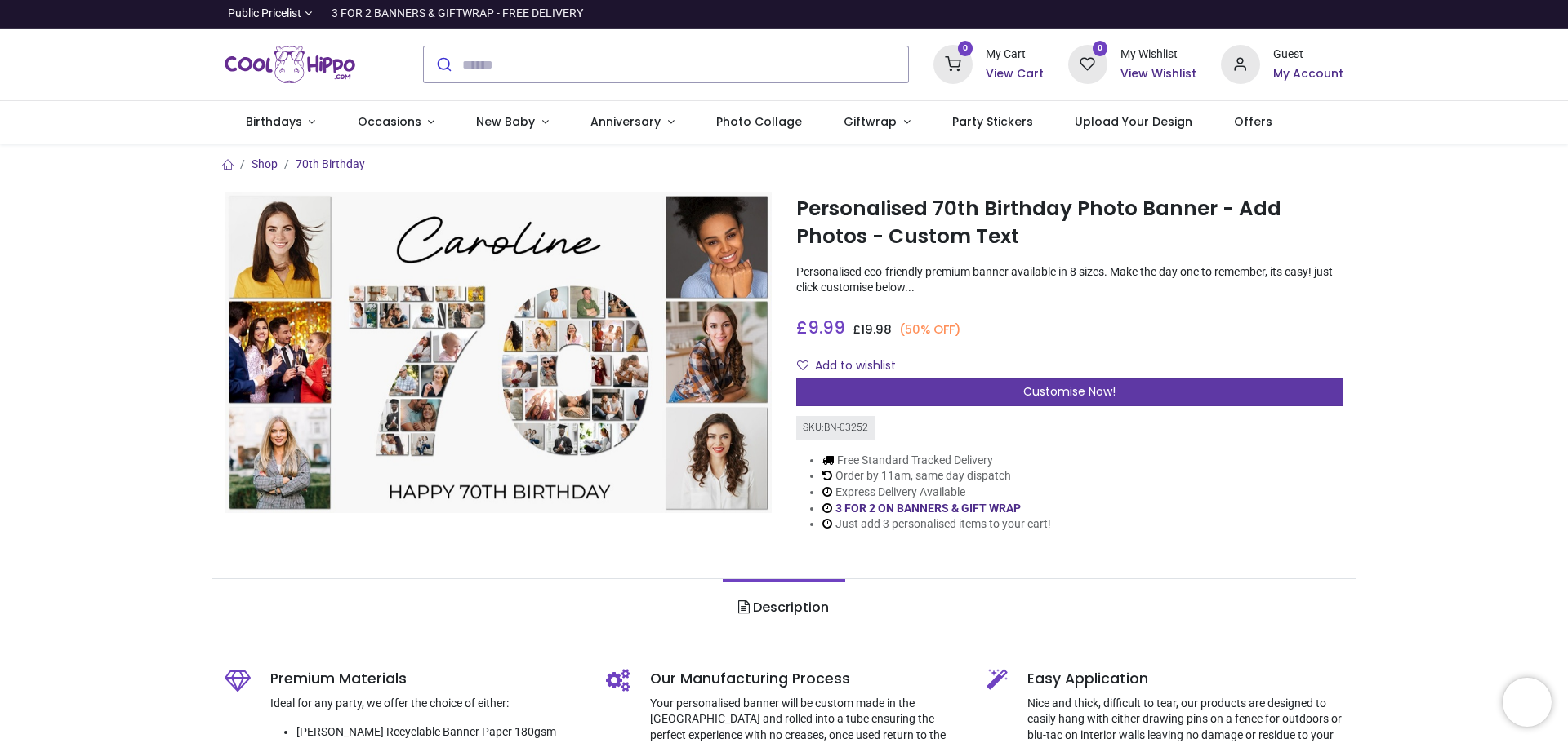
click at [954, 393] on div "Customise Now!" at bounding box center [1069, 392] width 547 height 28
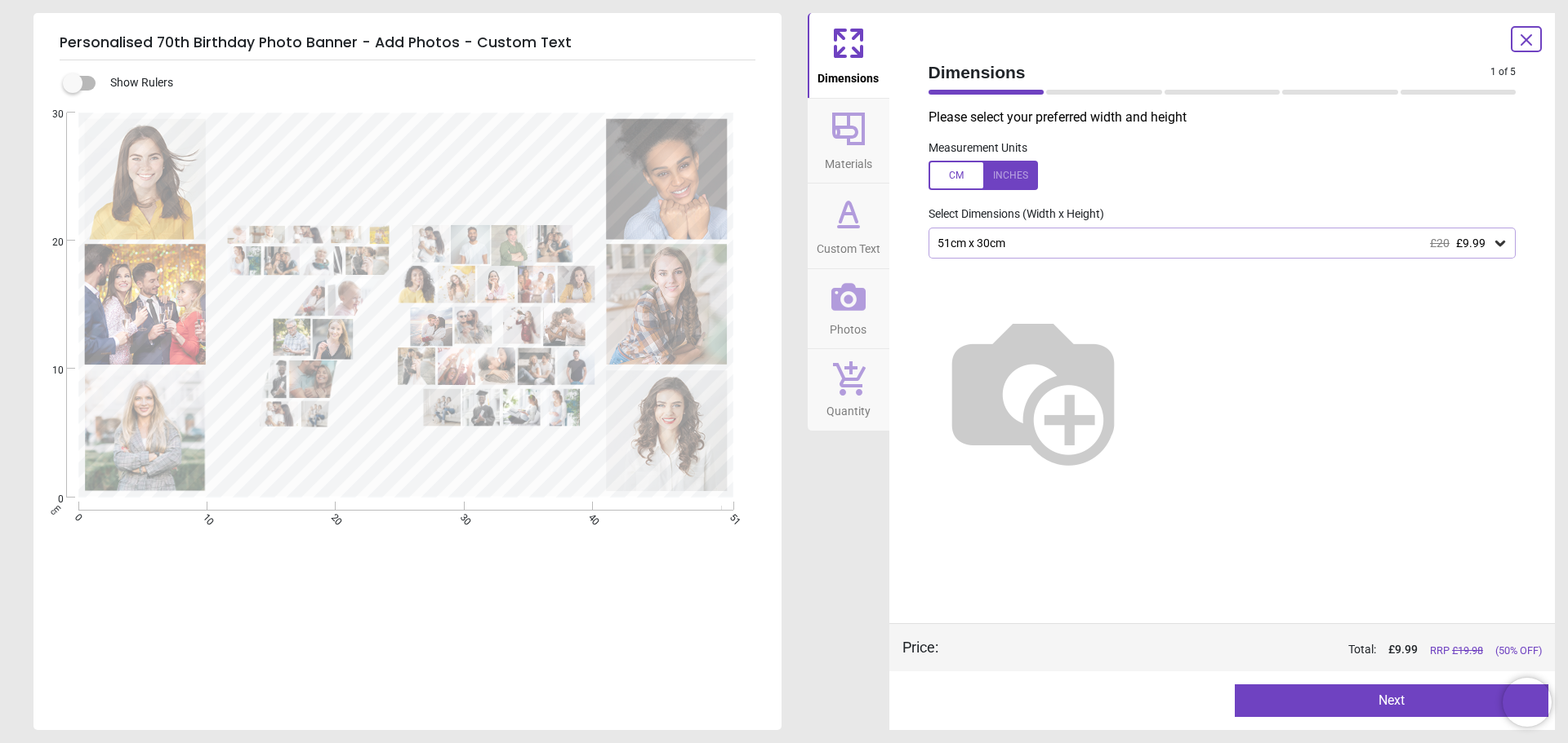
click at [1088, 254] on div "51cm x 30cm £20 £9.99" at bounding box center [1223, 243] width 588 height 31
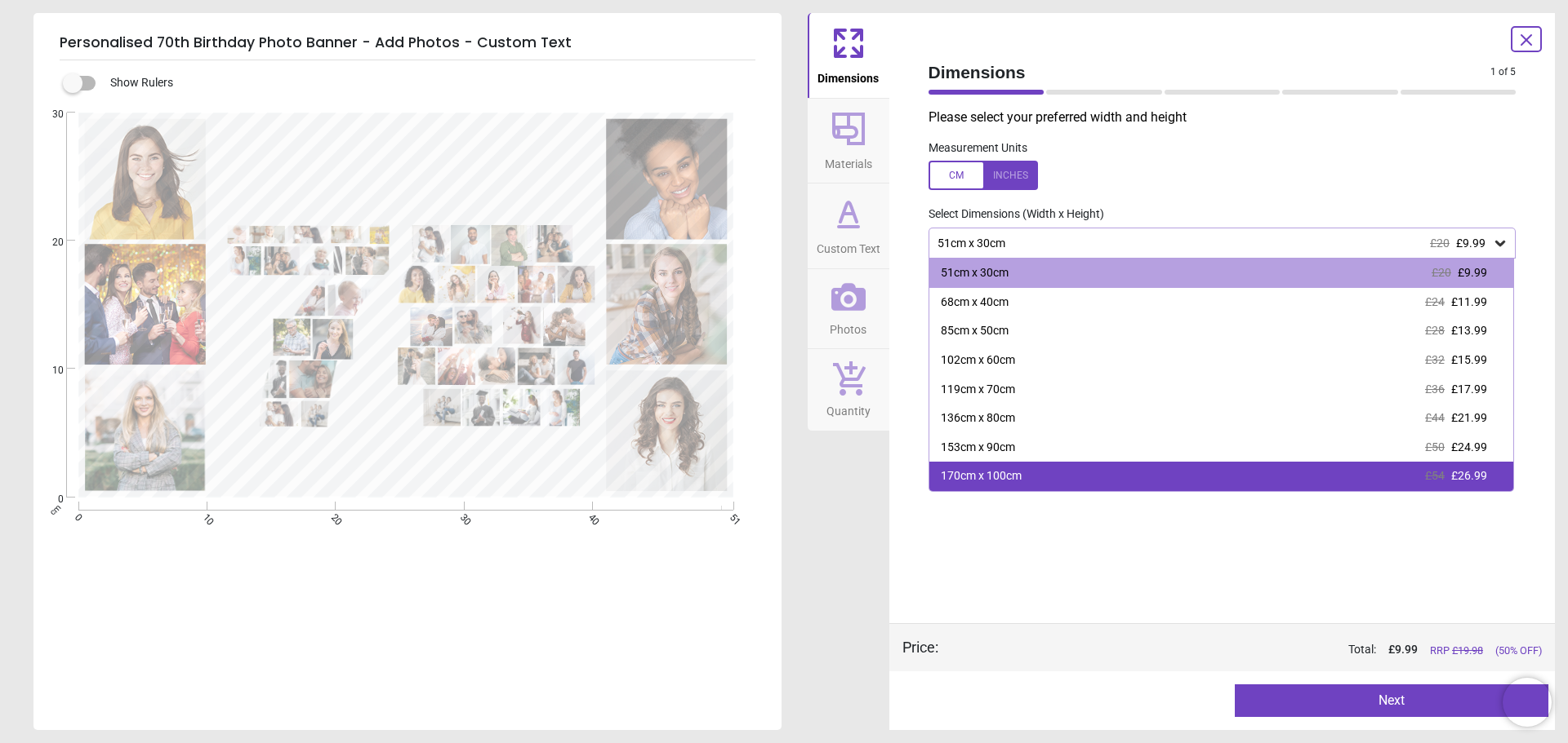
click at [1076, 478] on div "170cm x 100cm £54 £26.99" at bounding box center [1222, 476] width 585 height 30
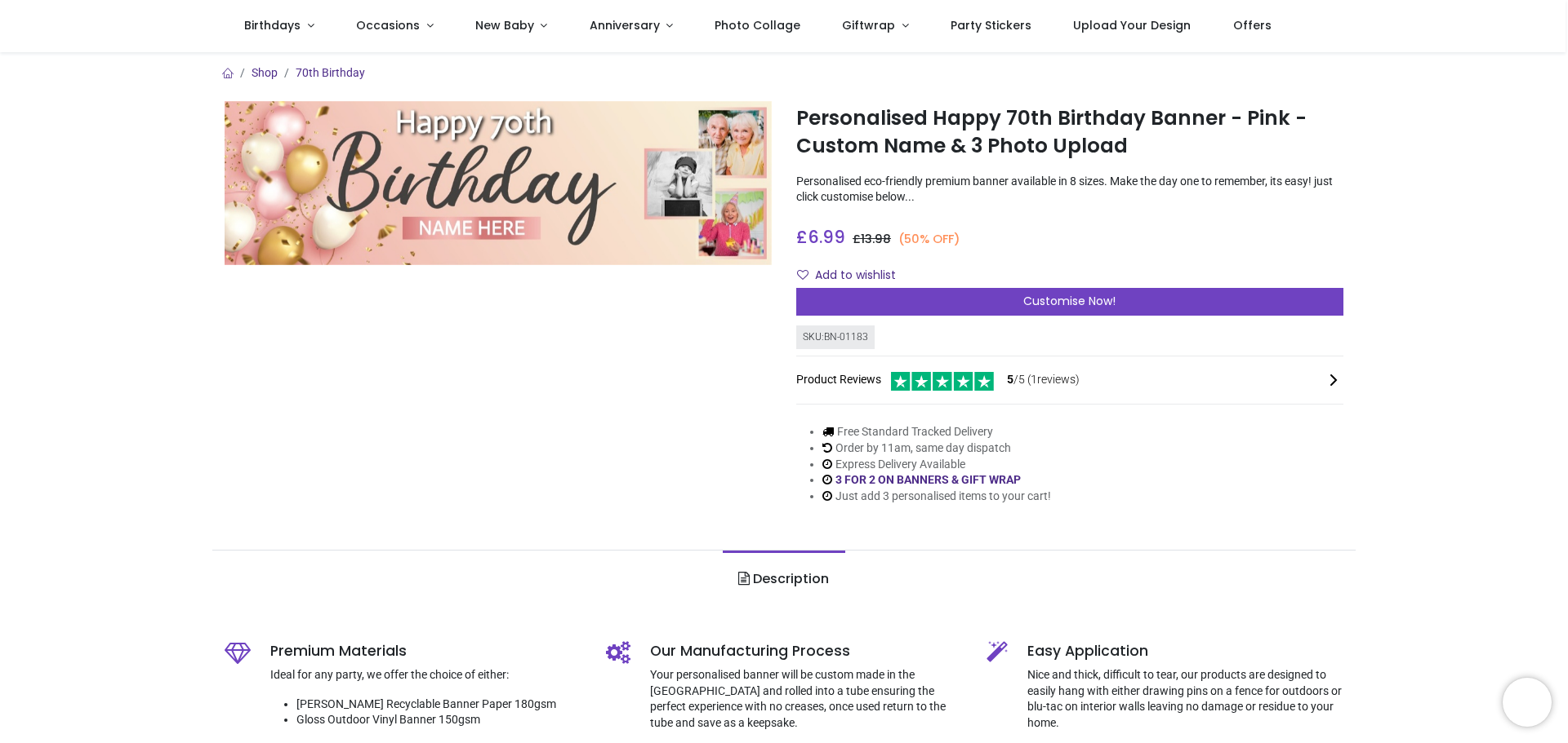
scroll to position [82, 0]
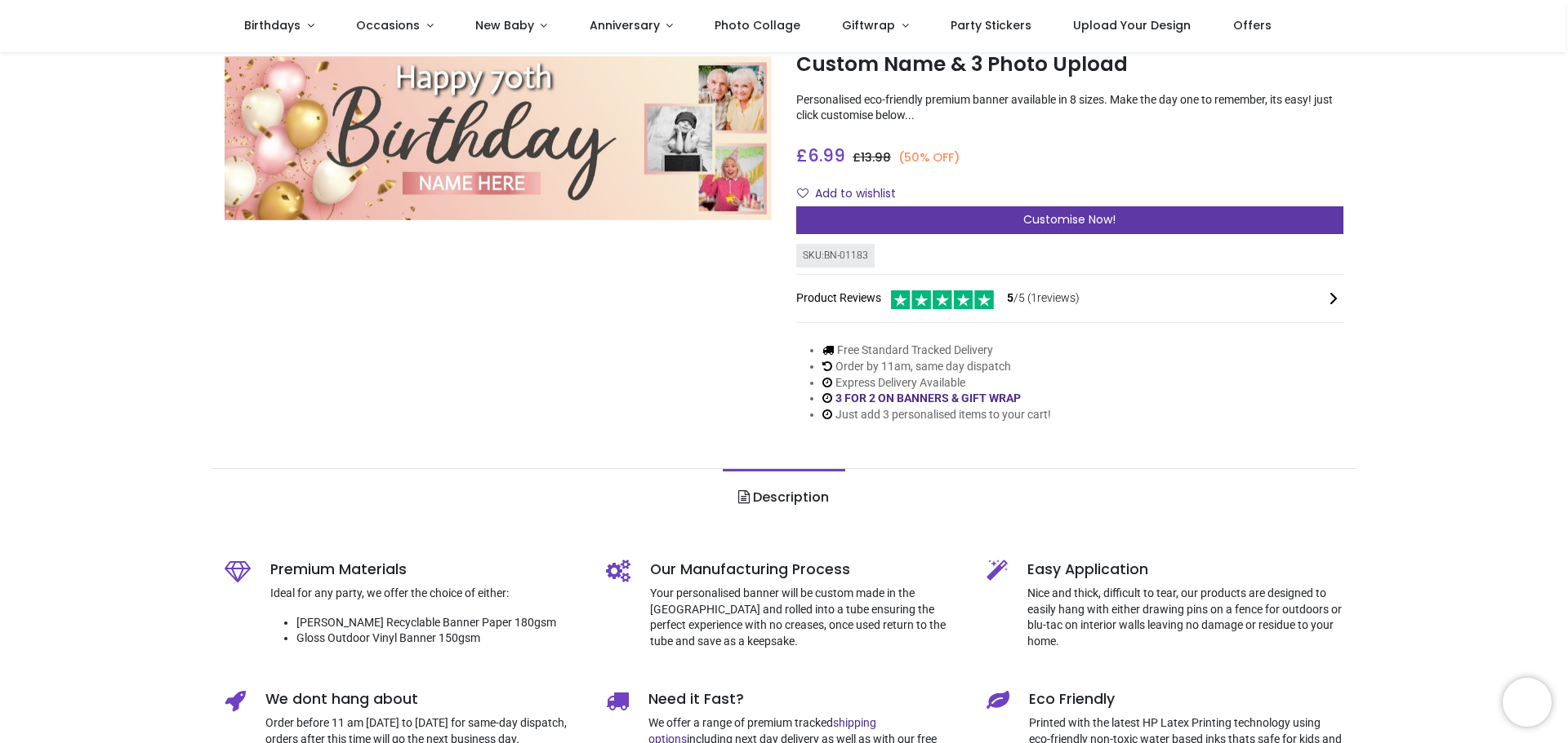
click at [948, 211] on div "Customise Now!" at bounding box center [1069, 219] width 547 height 28
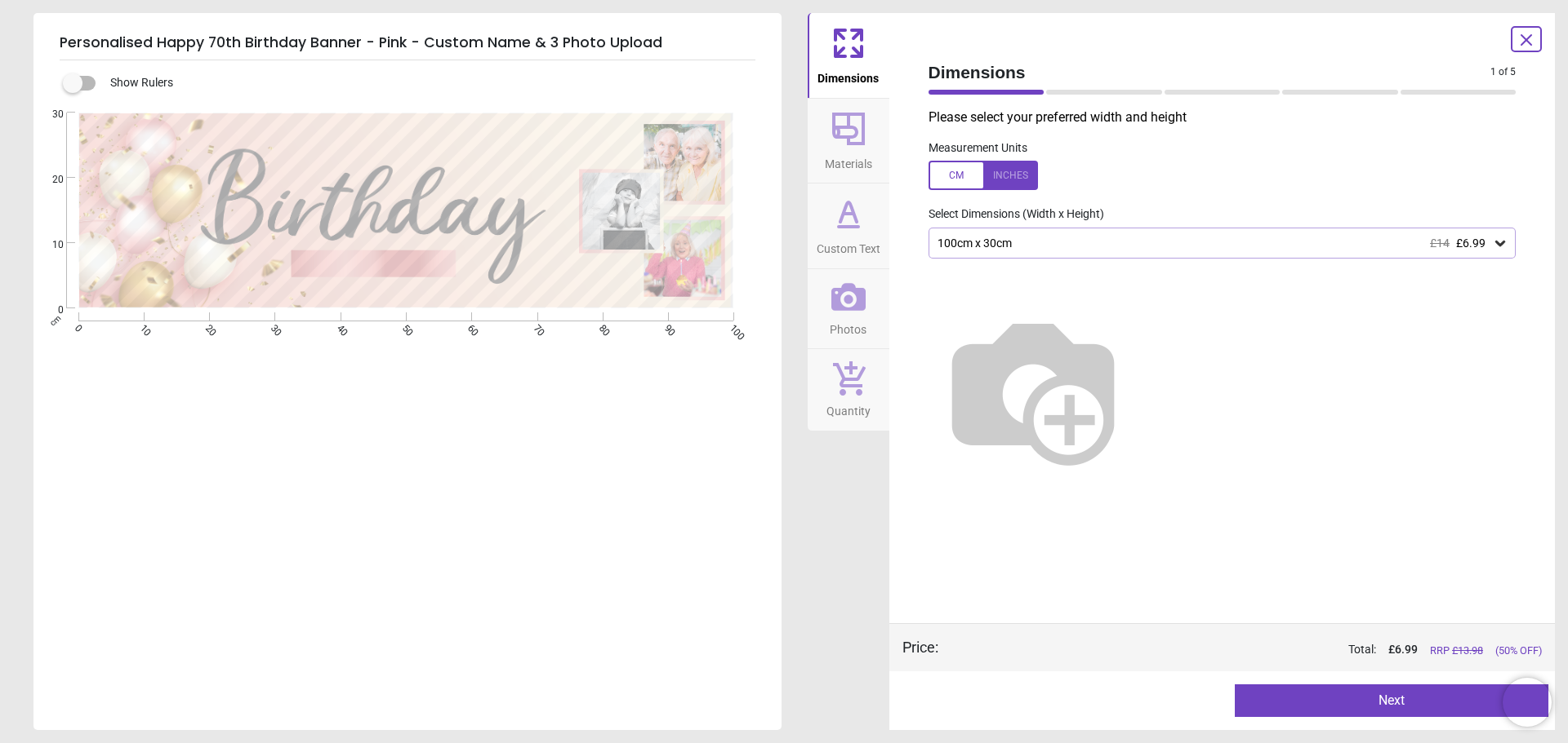
click at [1104, 245] on div "100cm x 30cm £14 £6.99" at bounding box center [1213, 243] width 556 height 14
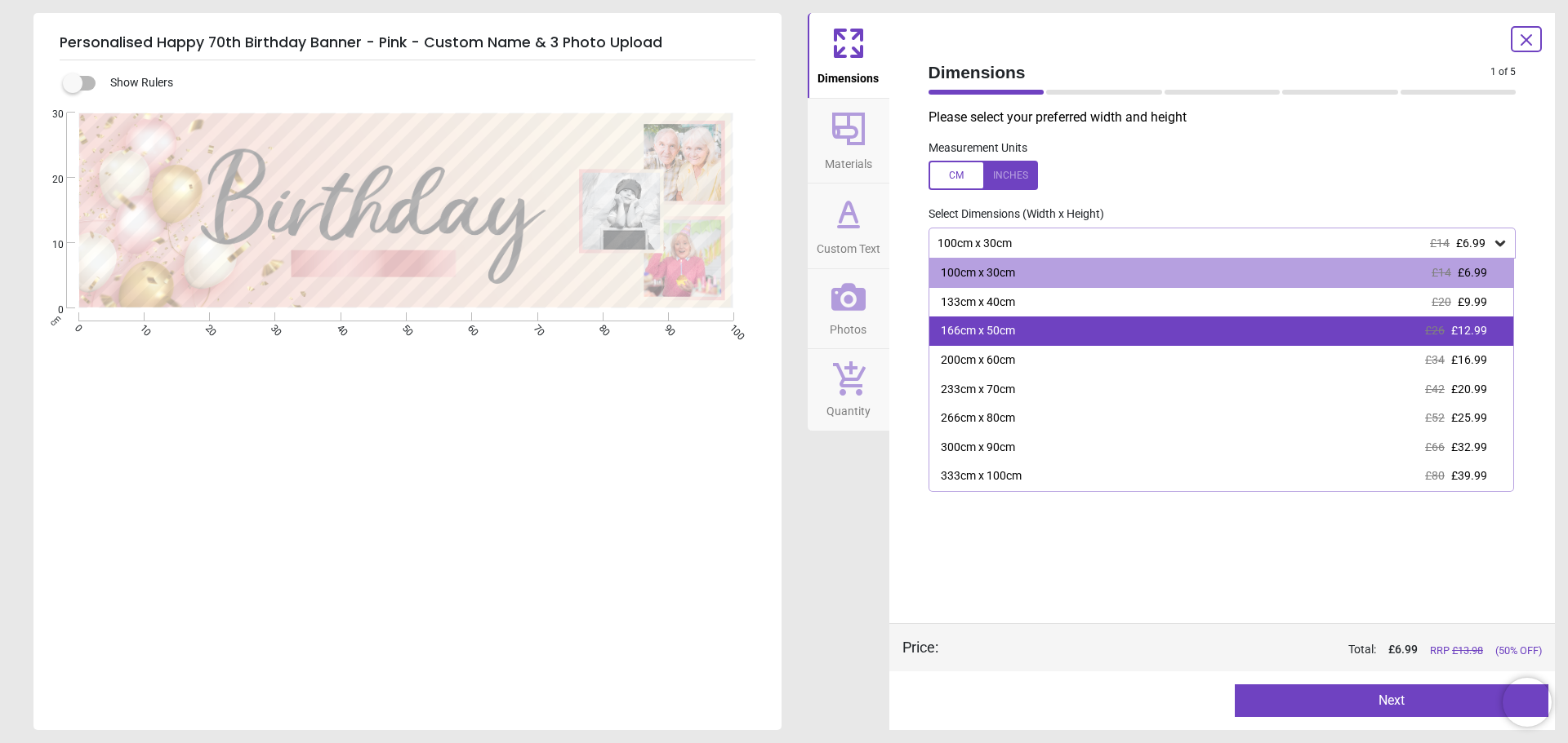
click at [1080, 330] on div "166cm x 50cm £26 £12.99" at bounding box center [1222, 331] width 585 height 30
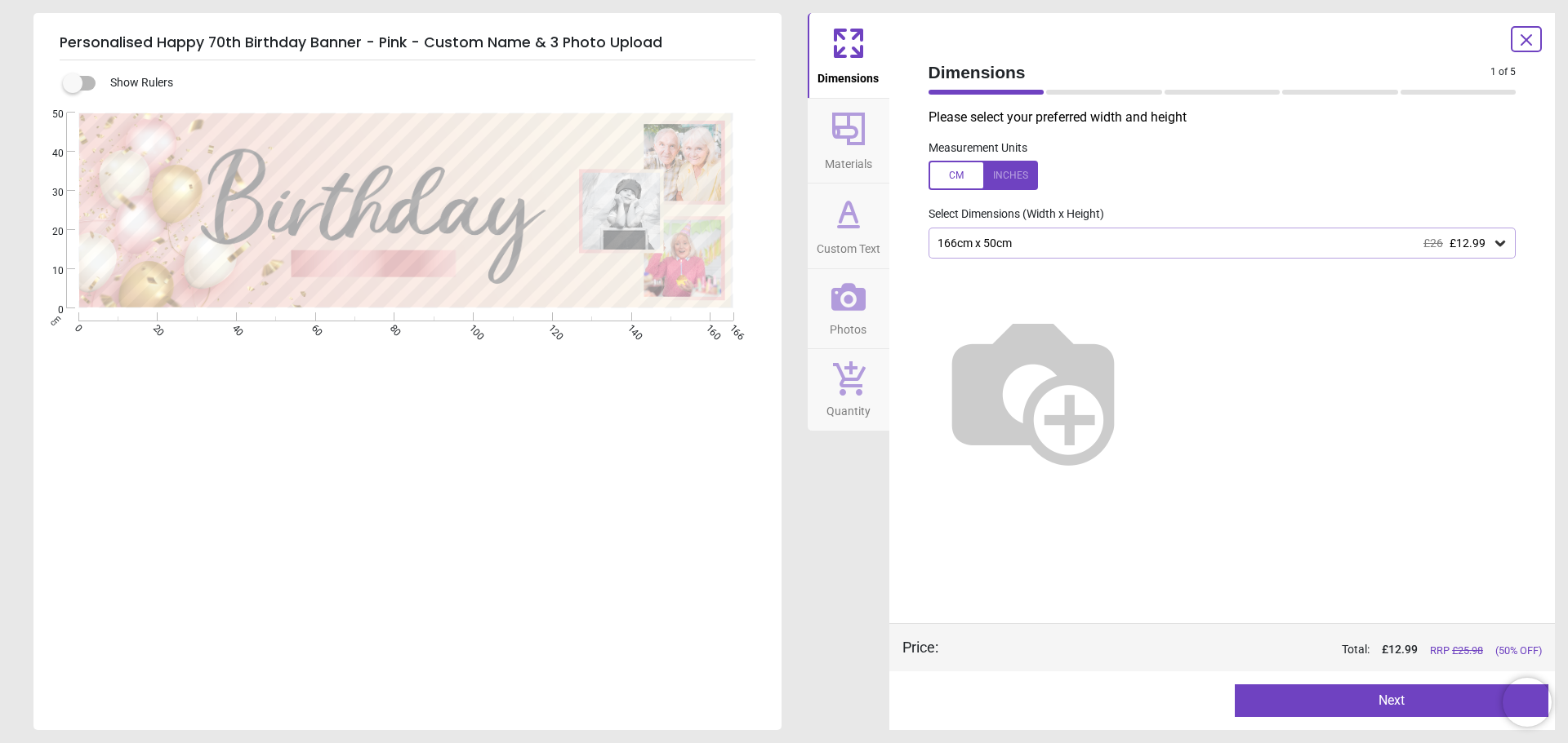
click at [1024, 262] on div at bounding box center [1222, 383] width 614 height 250
click at [1031, 251] on div "166cm x 50cm £26 £12.99" at bounding box center [1223, 243] width 588 height 31
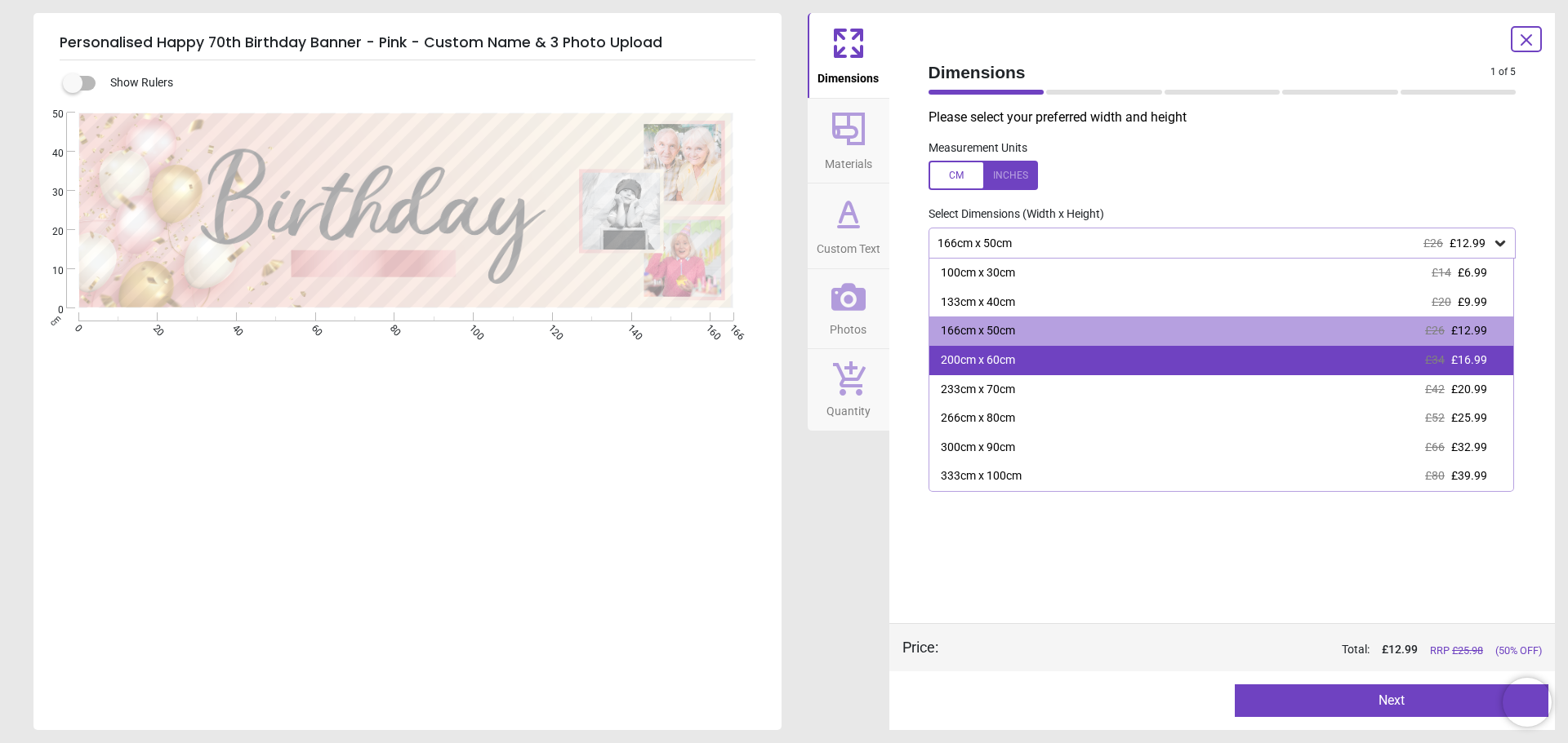
click at [1013, 360] on div "200cm x 60cm" at bounding box center [978, 361] width 74 height 16
